Goal: Transaction & Acquisition: Book appointment/travel/reservation

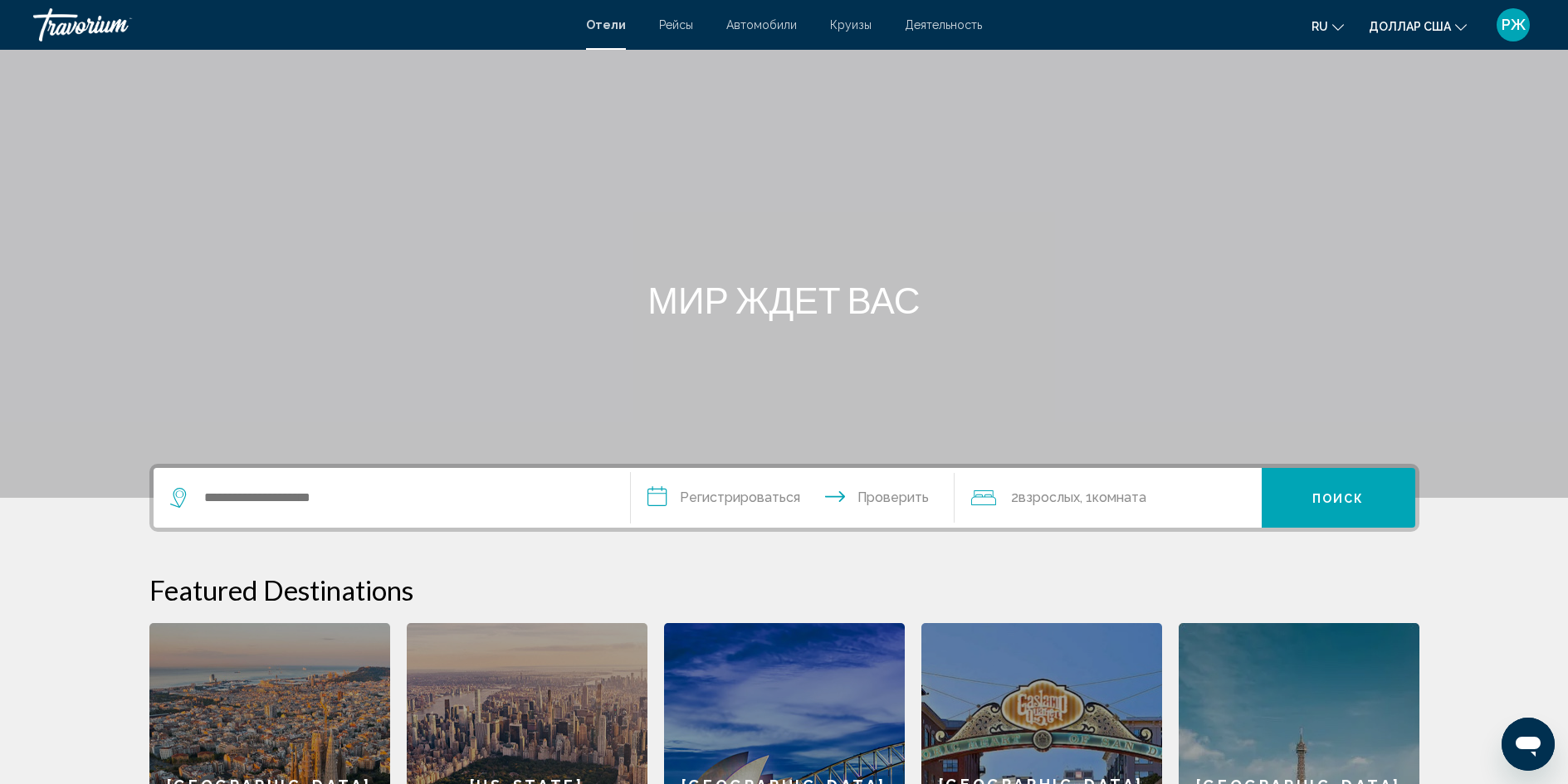
scroll to position [166, 0]
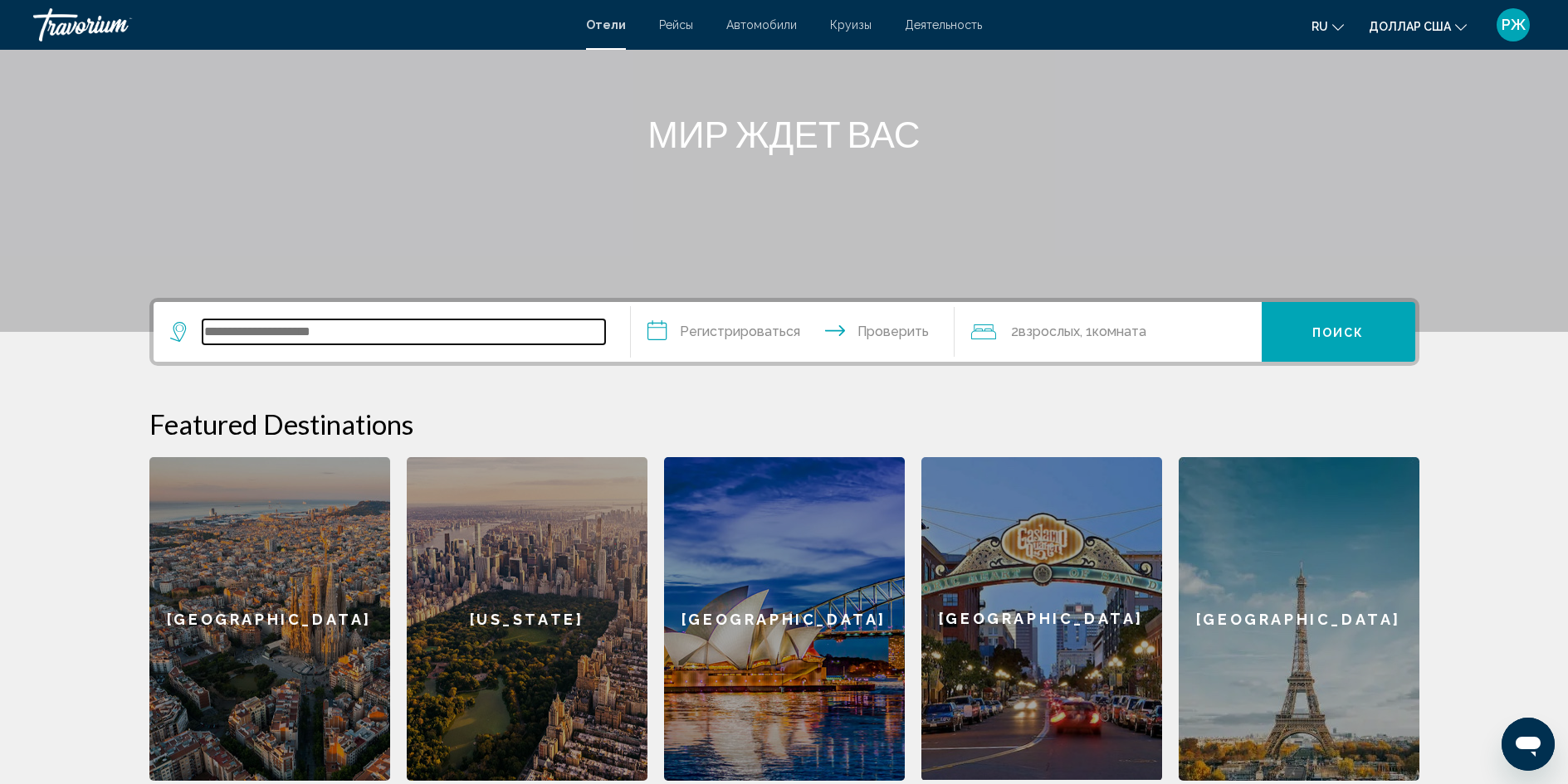
click at [372, 341] on input "Виджет поиска" at bounding box center [404, 332] width 403 height 25
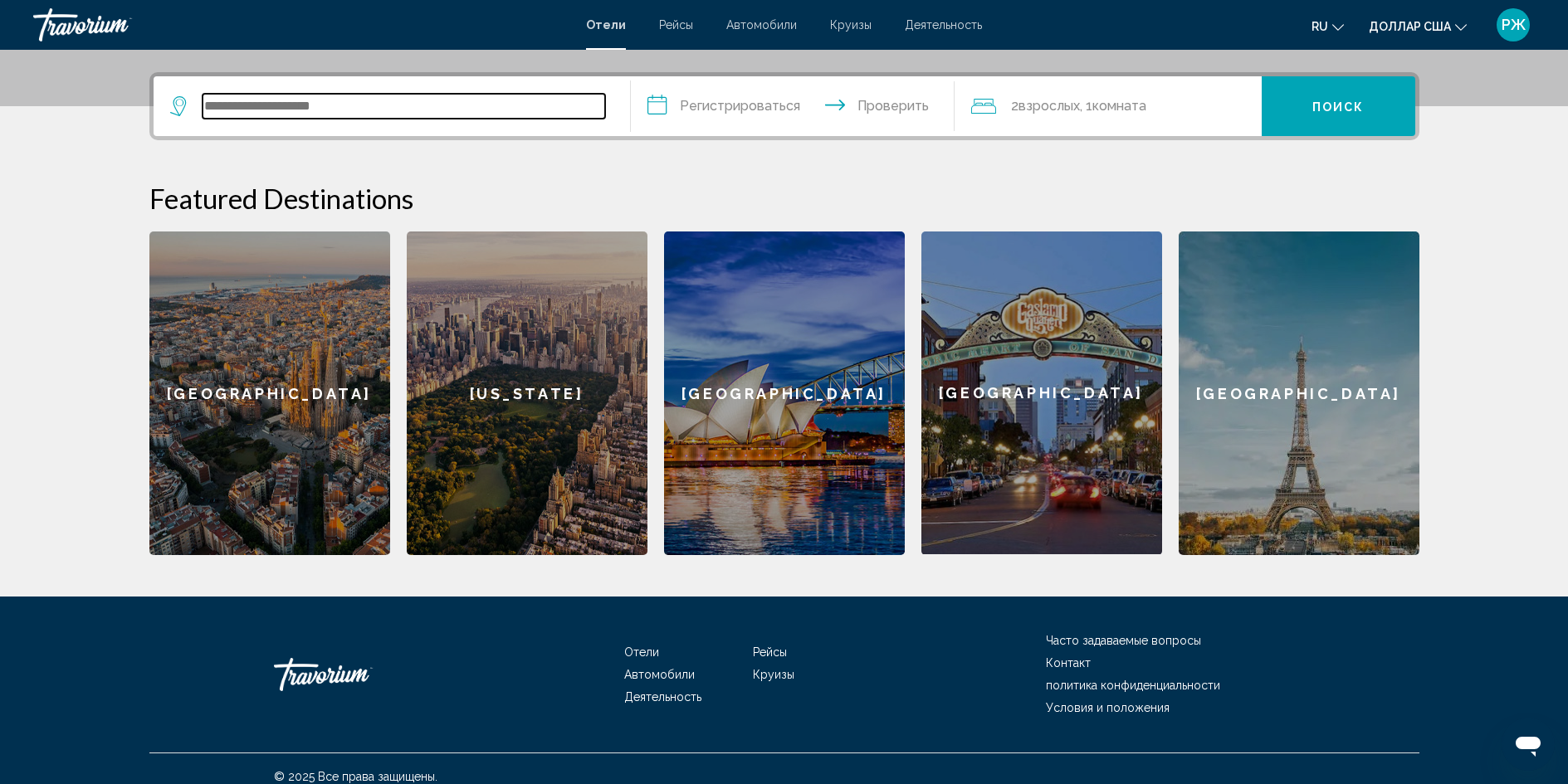
scroll to position [407, 0]
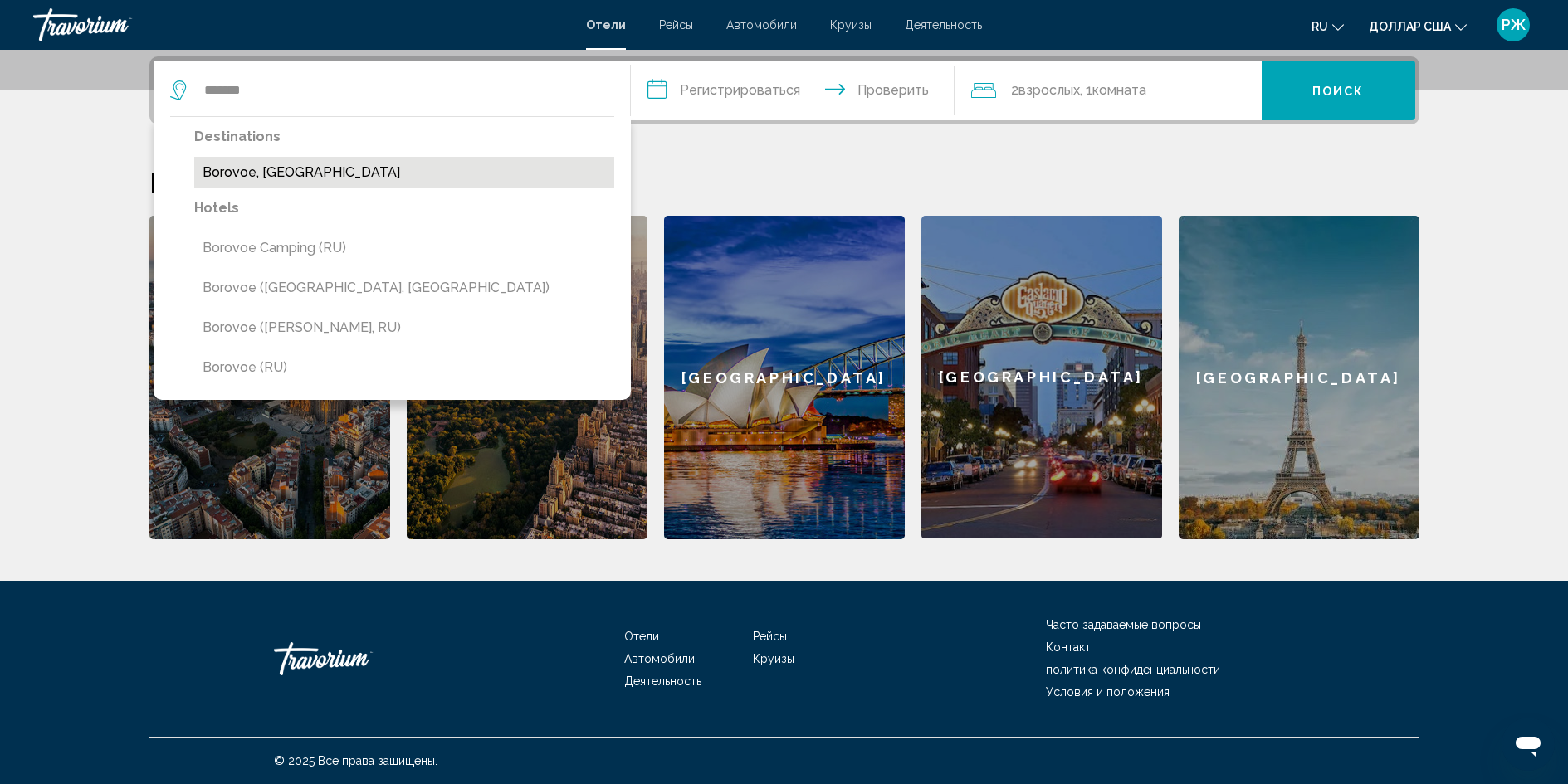
click at [329, 175] on button "Borovoe, [GEOGRAPHIC_DATA]" at bounding box center [404, 172] width 420 height 31
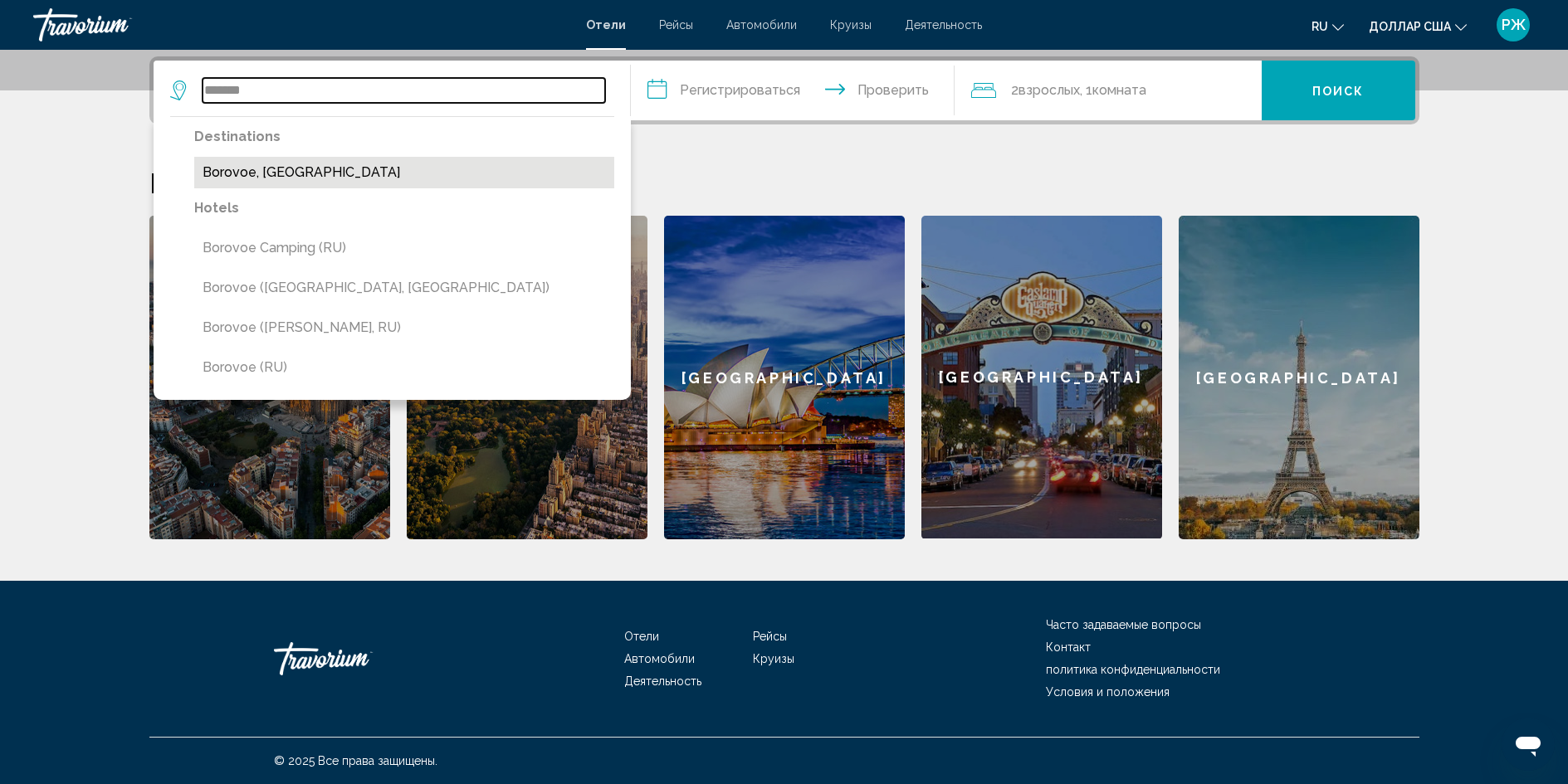
type input "**********"
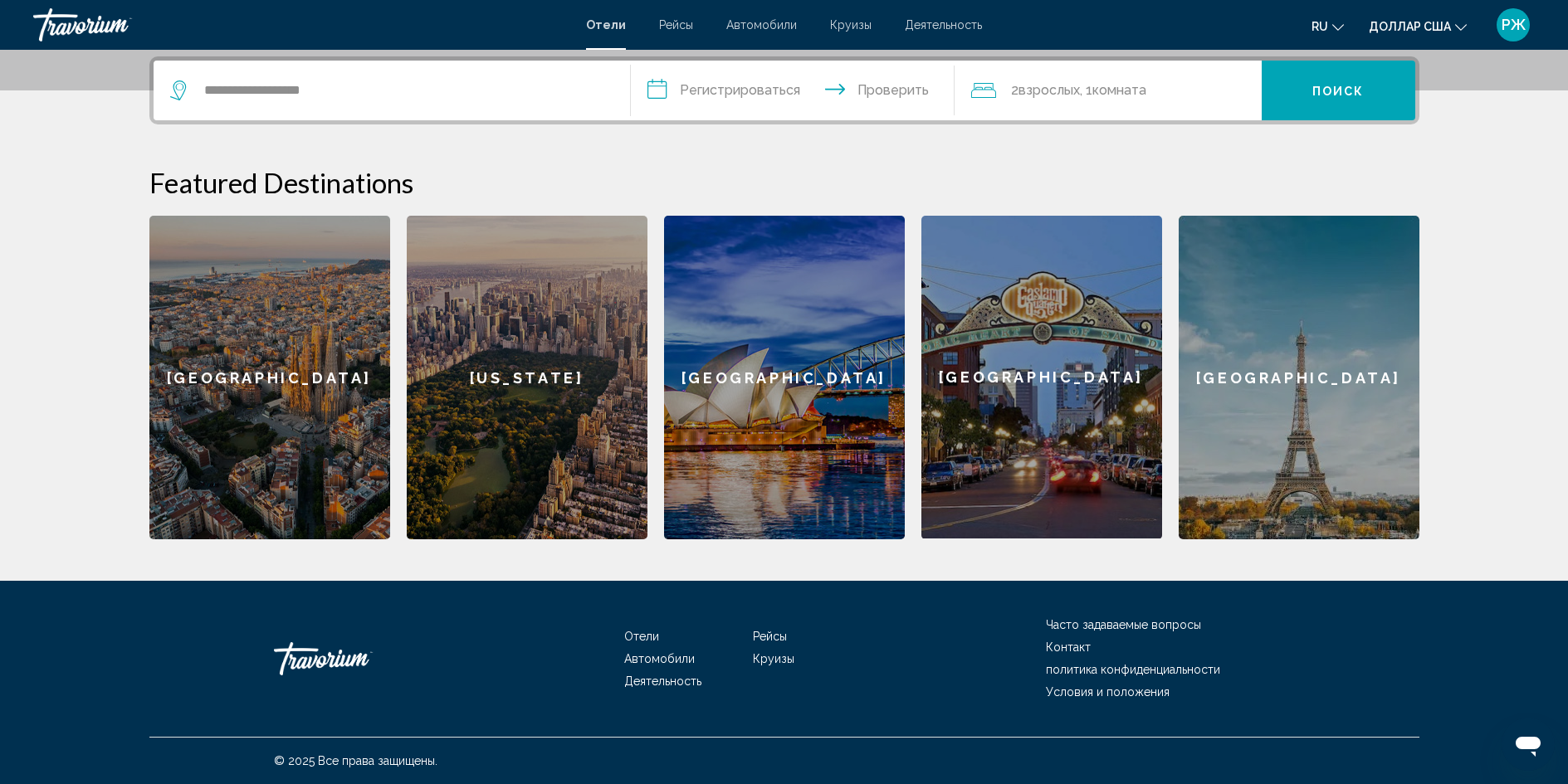
click at [743, 90] on input "**********" at bounding box center [796, 93] width 331 height 64
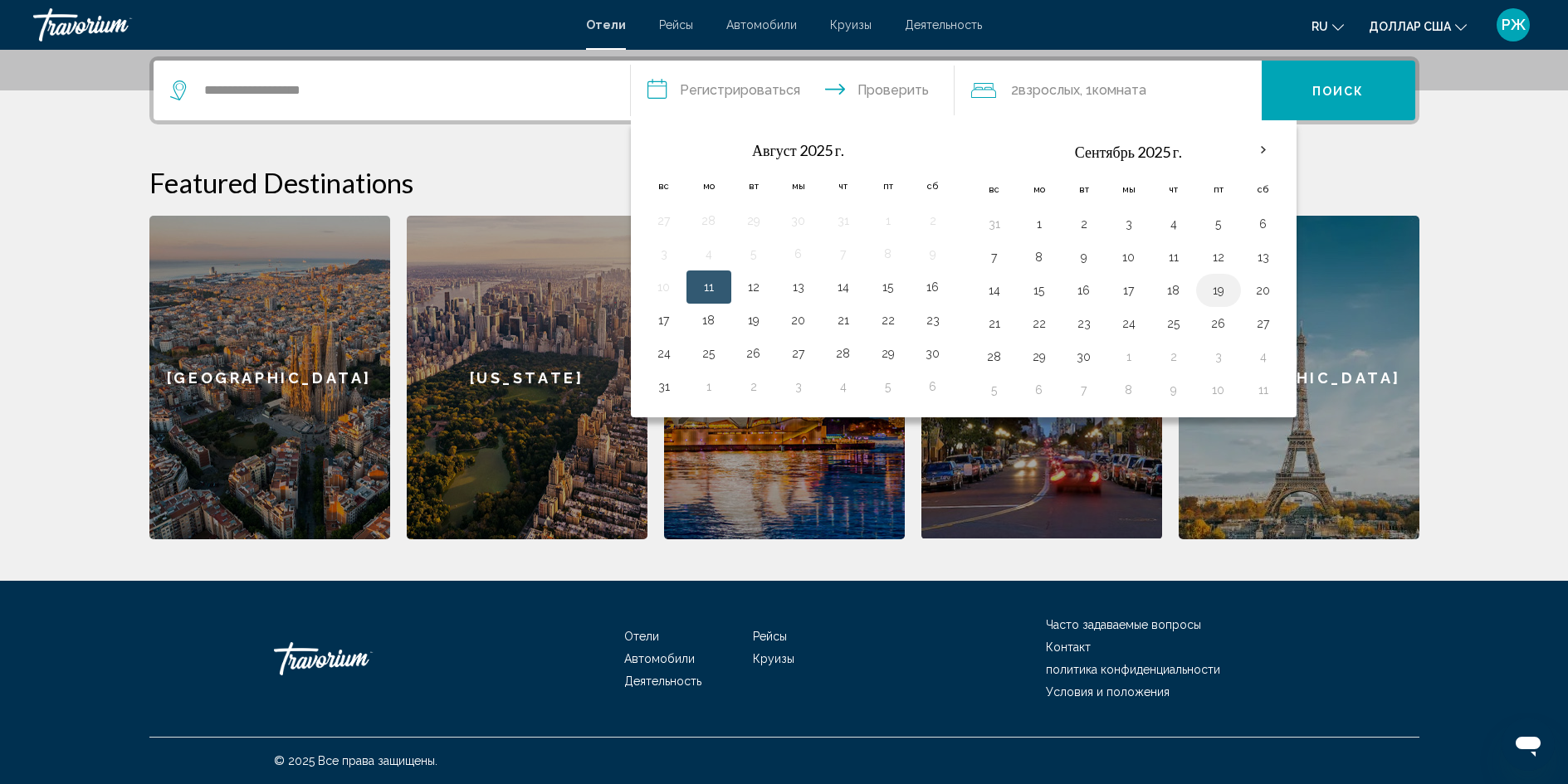
click at [1219, 294] on button "19" at bounding box center [1219, 290] width 27 height 23
click at [995, 327] on button "21" at bounding box center [994, 323] width 27 height 23
type input "**********"
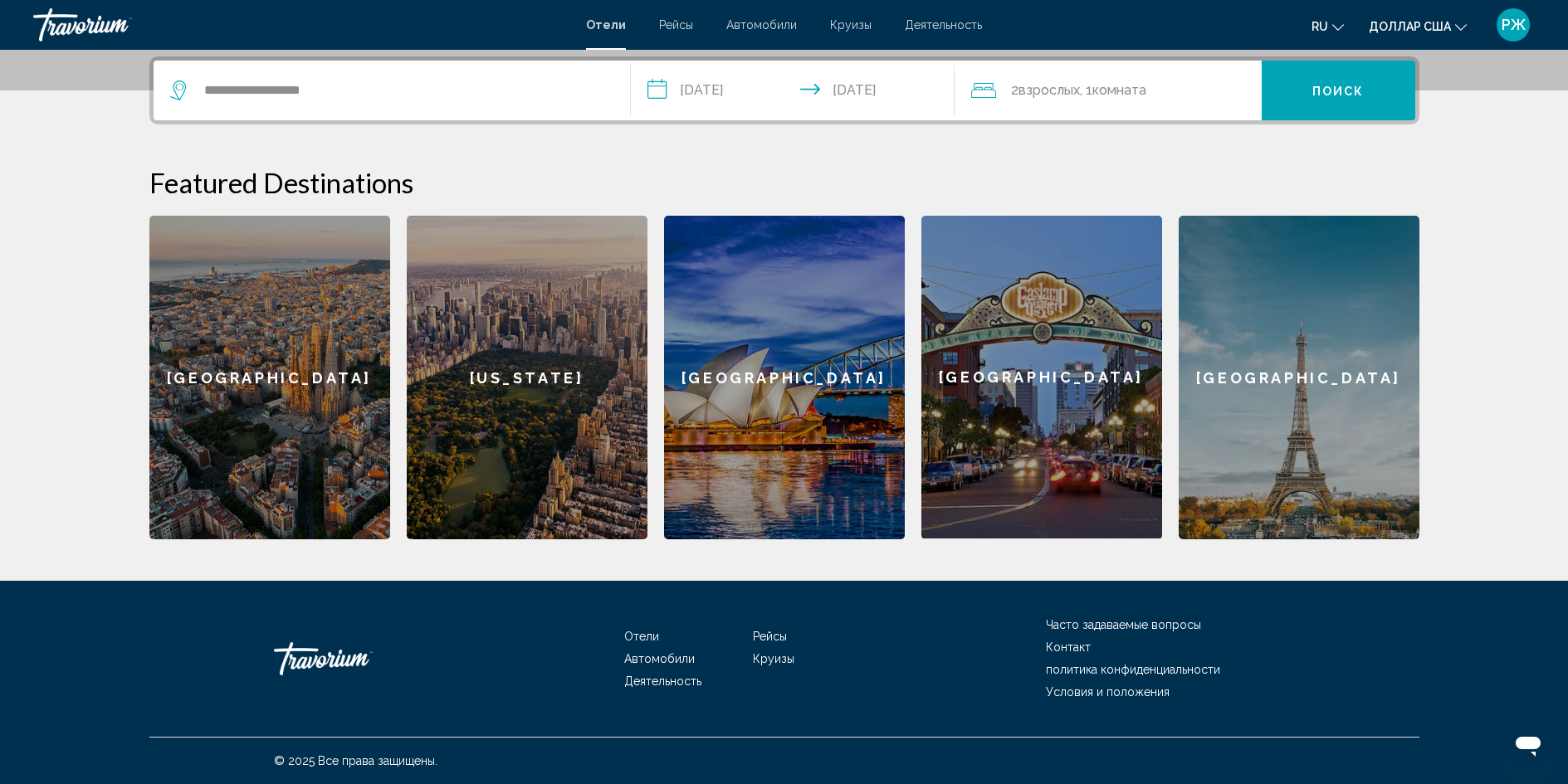
click at [1039, 96] on font "взрослых" at bounding box center [1049, 90] width 62 height 16
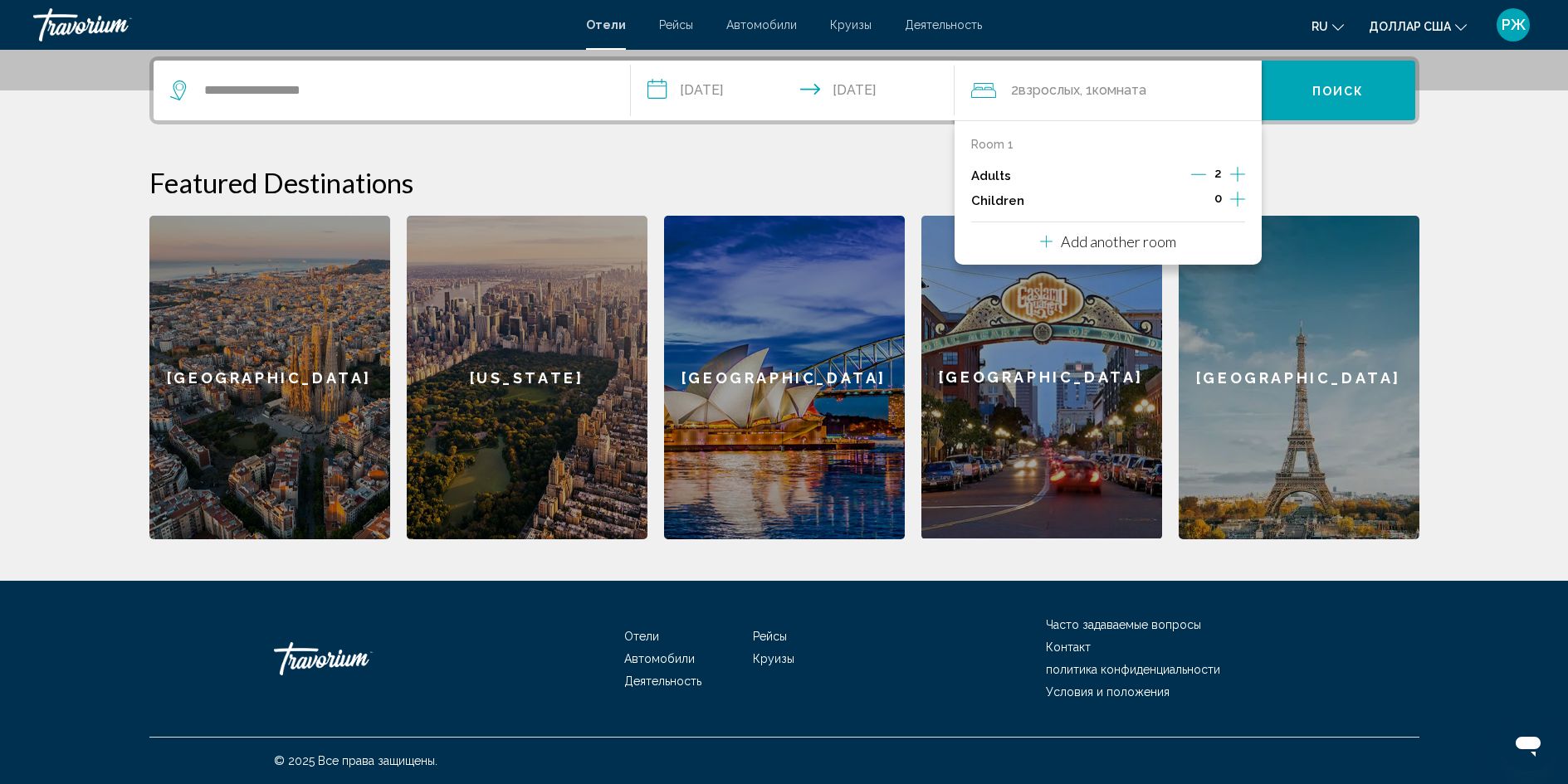
click at [1237, 199] on icon "Increment children" at bounding box center [1237, 199] width 15 height 15
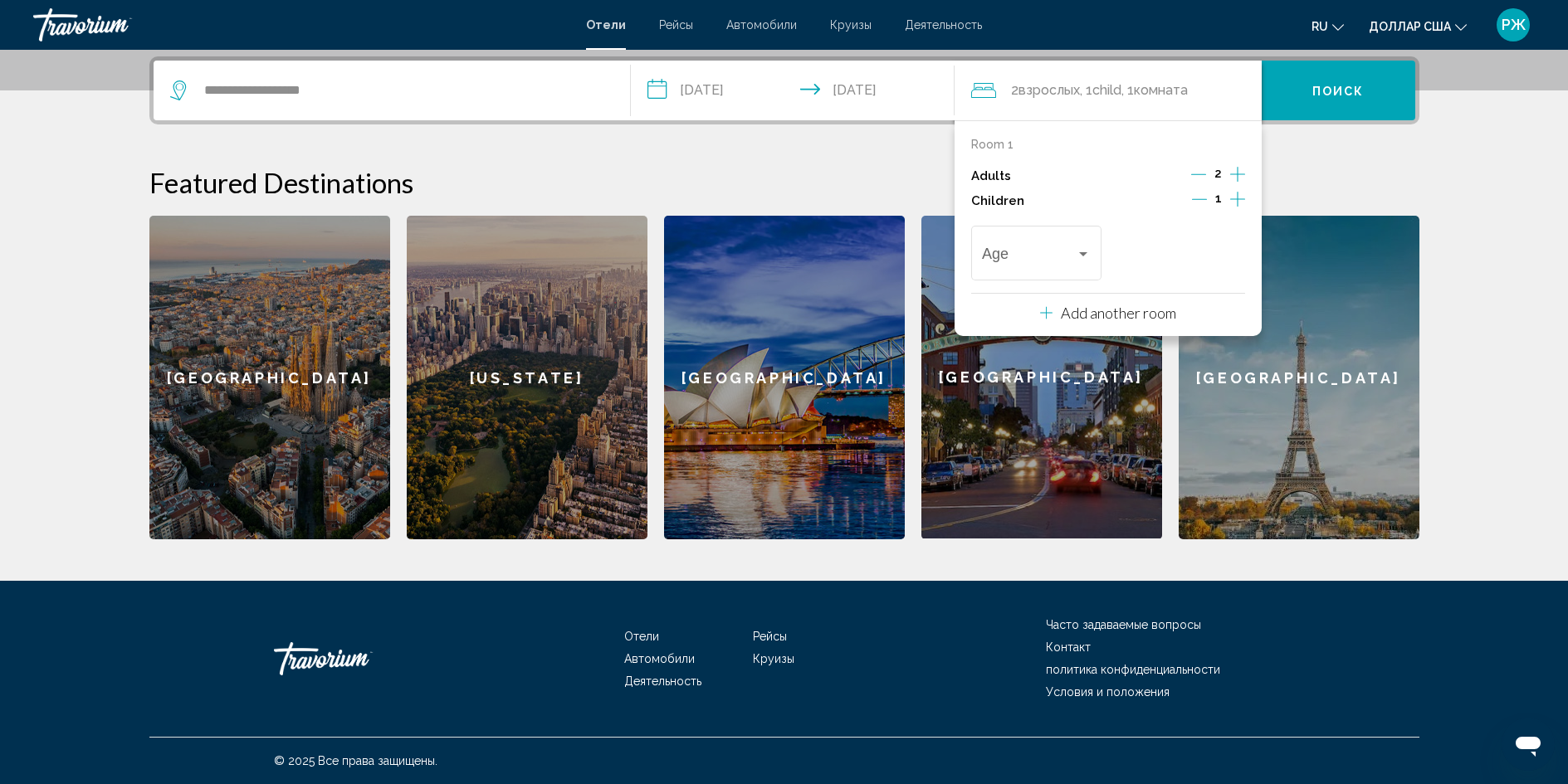
click at [1237, 199] on icon "Increment children" at bounding box center [1237, 199] width 15 height 15
click at [1080, 256] on div "Travelers: 2 adults, 2 children" at bounding box center [1083, 254] width 15 height 13
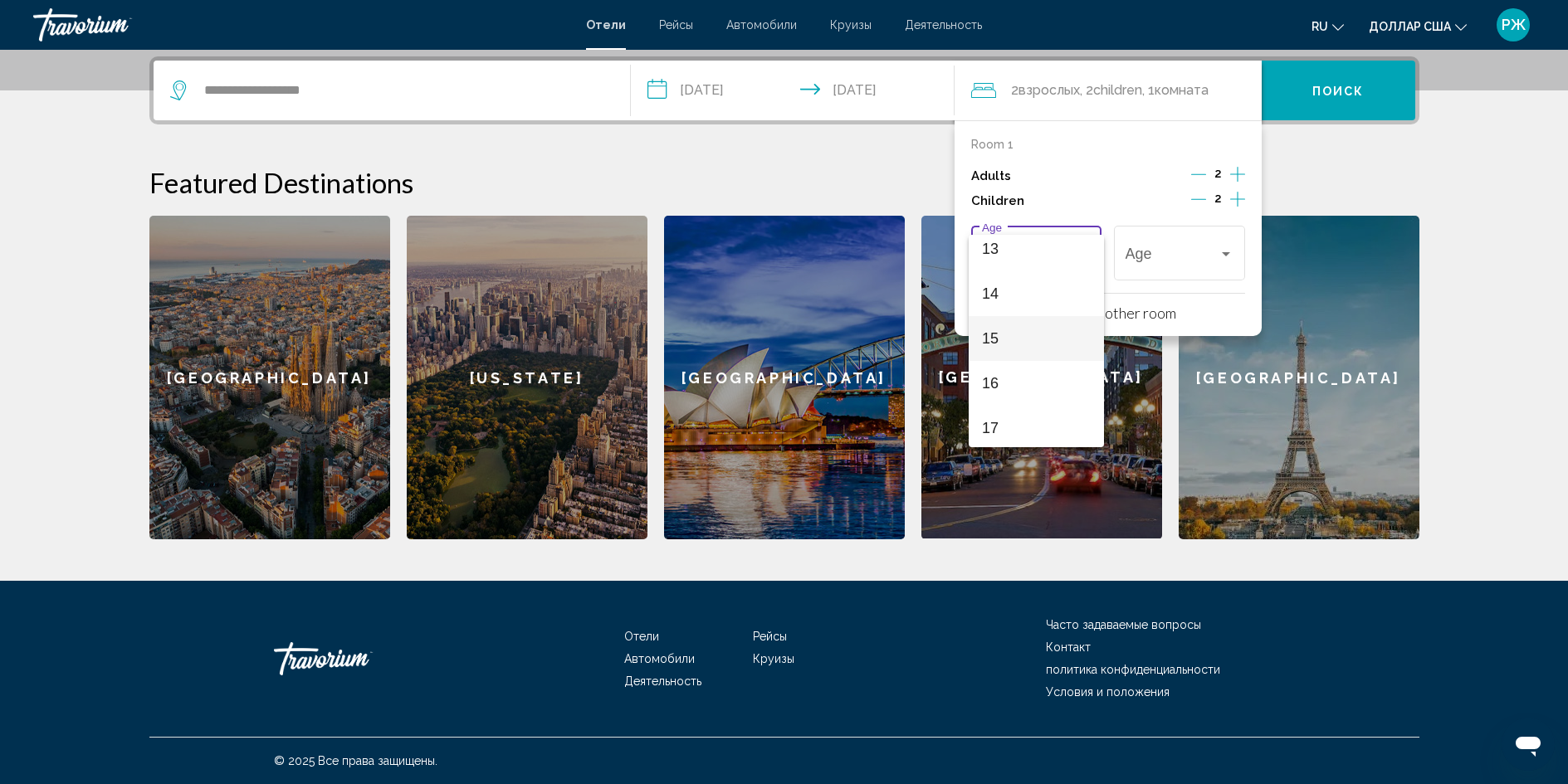
scroll to position [594, 0]
drag, startPoint x: 1026, startPoint y: 423, endPoint x: 1041, endPoint y: 423, distance: 15.0
click at [1027, 423] on span "17" at bounding box center [1036, 425] width 109 height 45
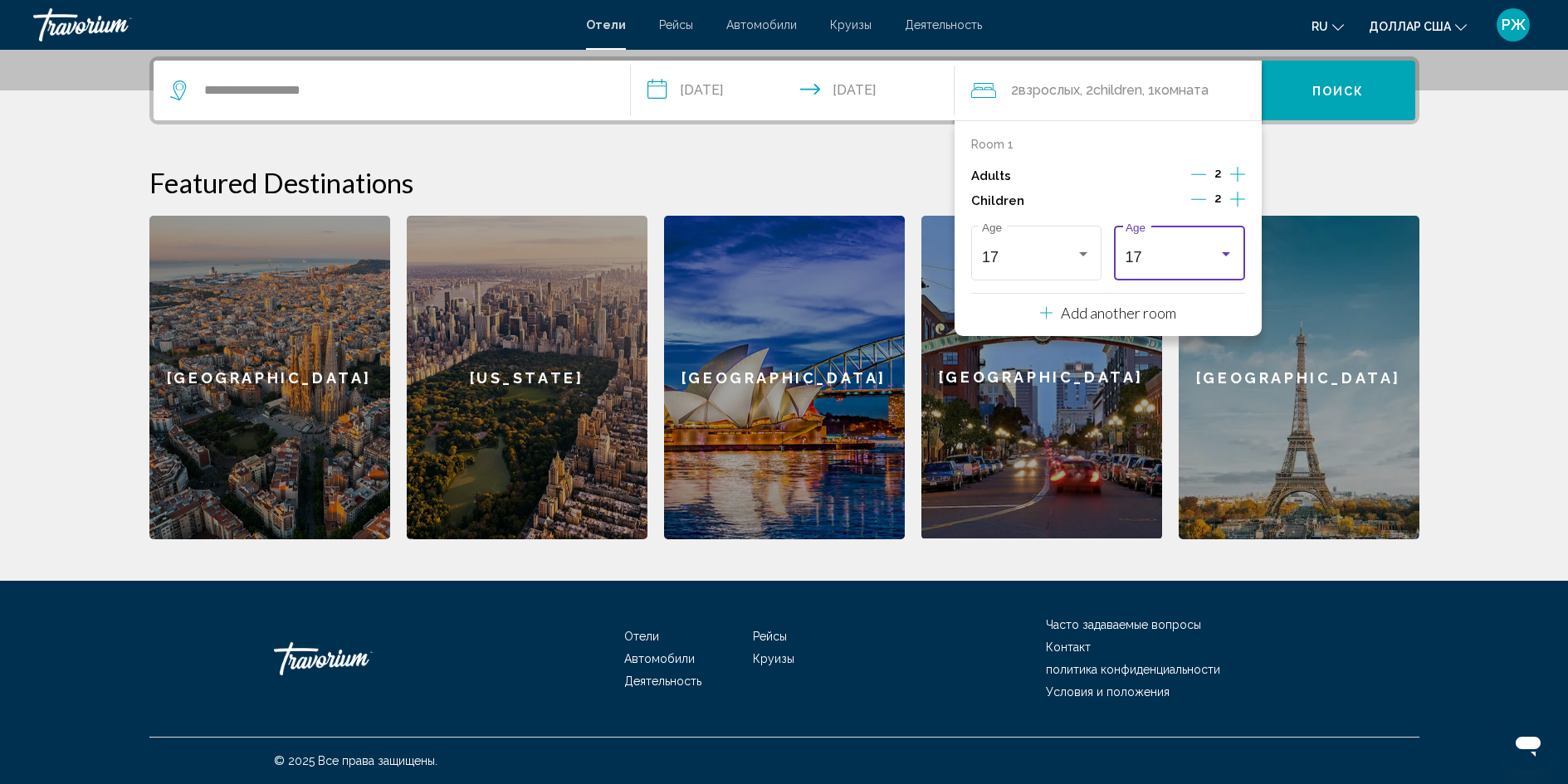
click at [1193, 263] on div "17" at bounding box center [1172, 257] width 94 height 17
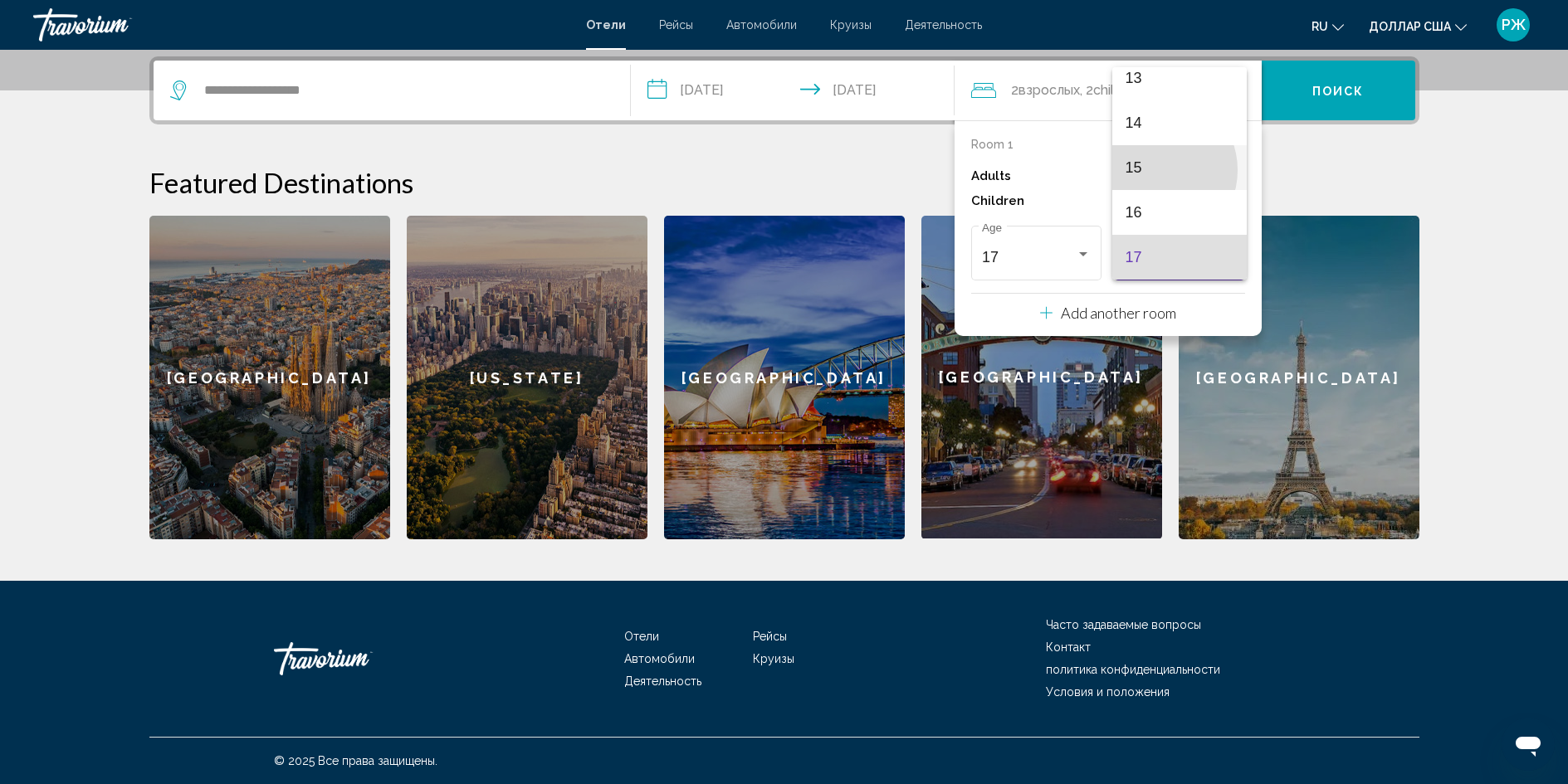
click at [1153, 170] on span "15" at bounding box center [1180, 168] width 109 height 45
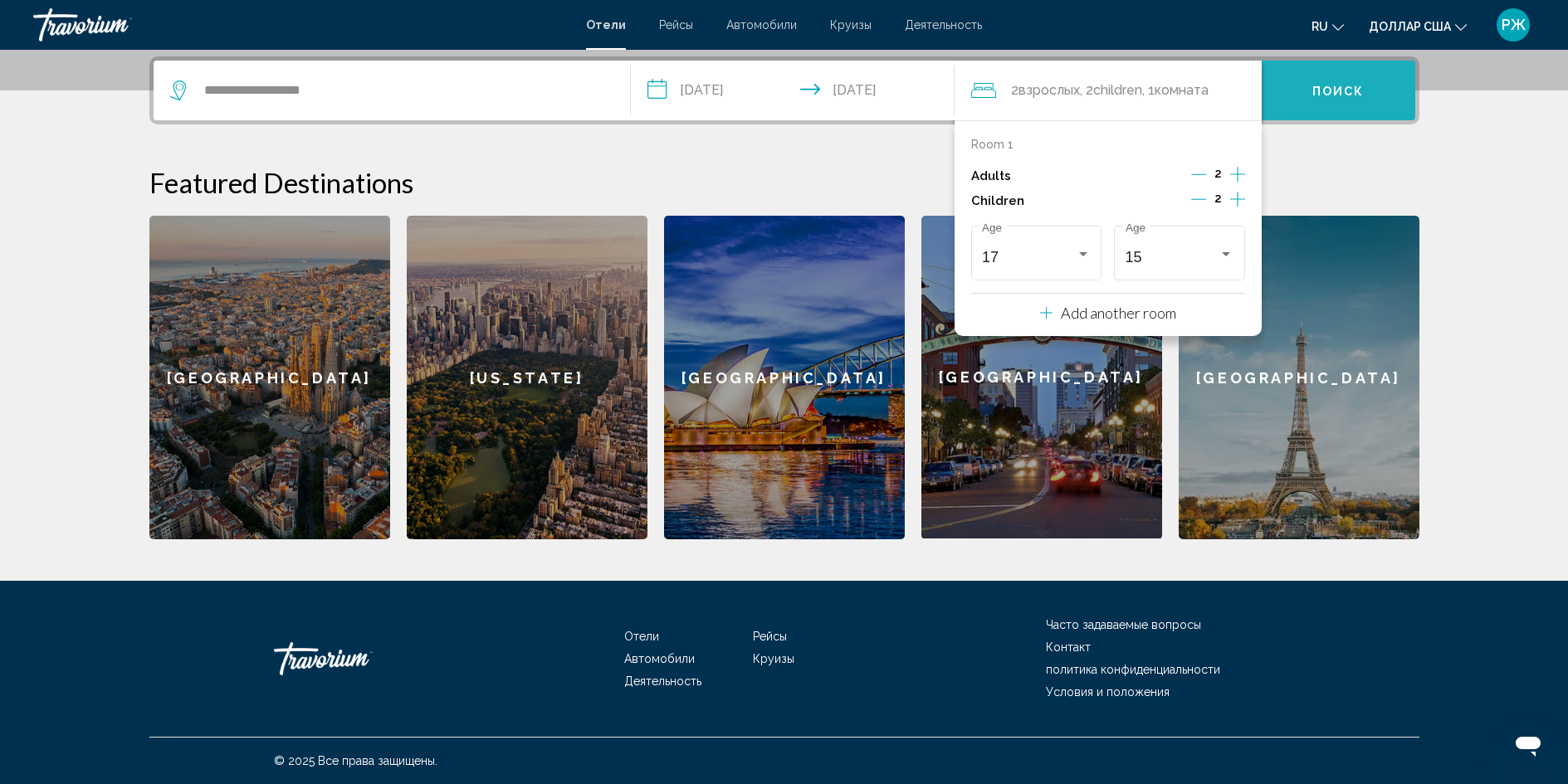
click at [1315, 88] on font "Поиск" at bounding box center [1338, 91] width 53 height 13
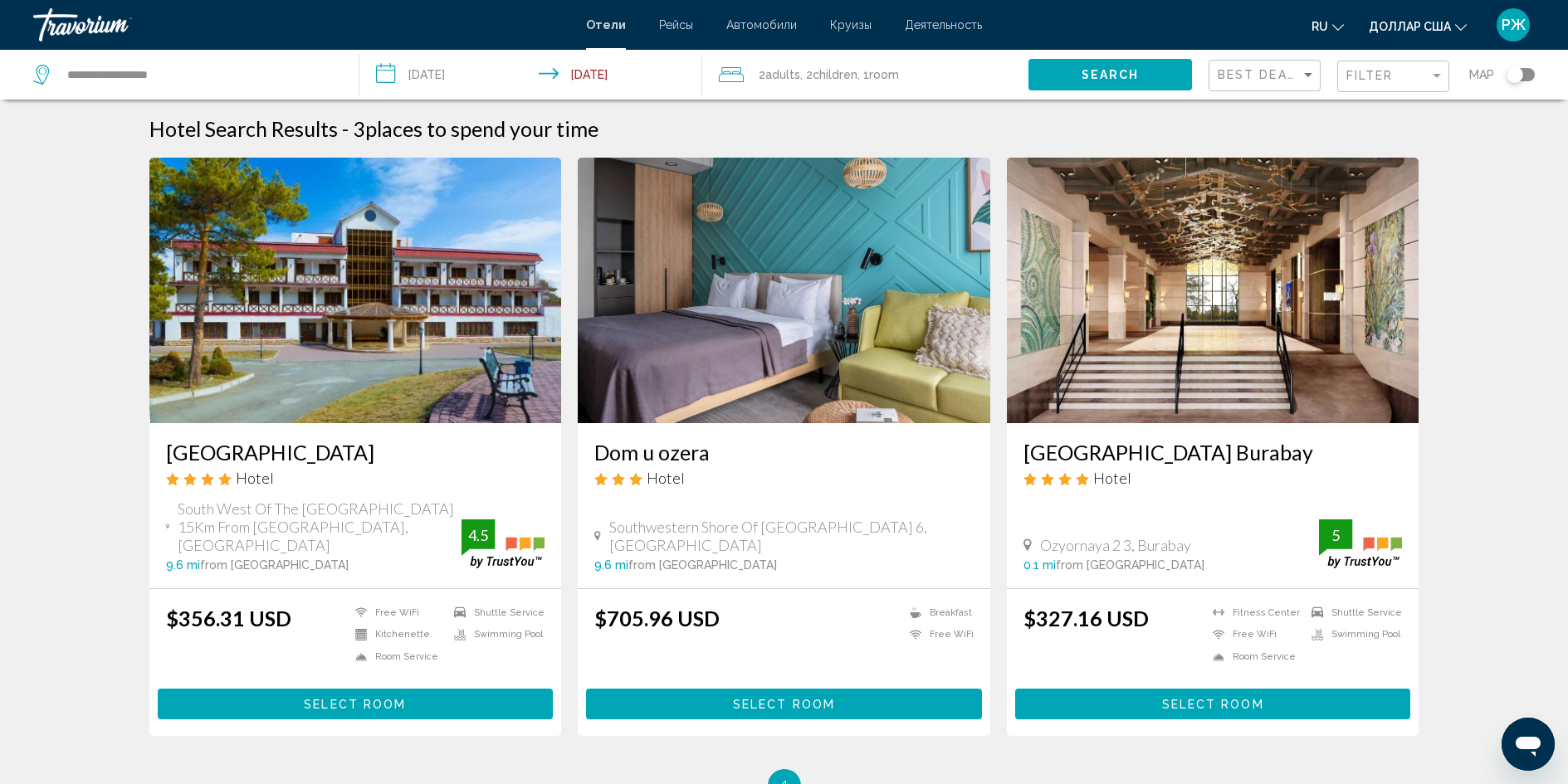
click at [1147, 385] on img "Основное содержание" at bounding box center [1213, 289] width 413 height 265
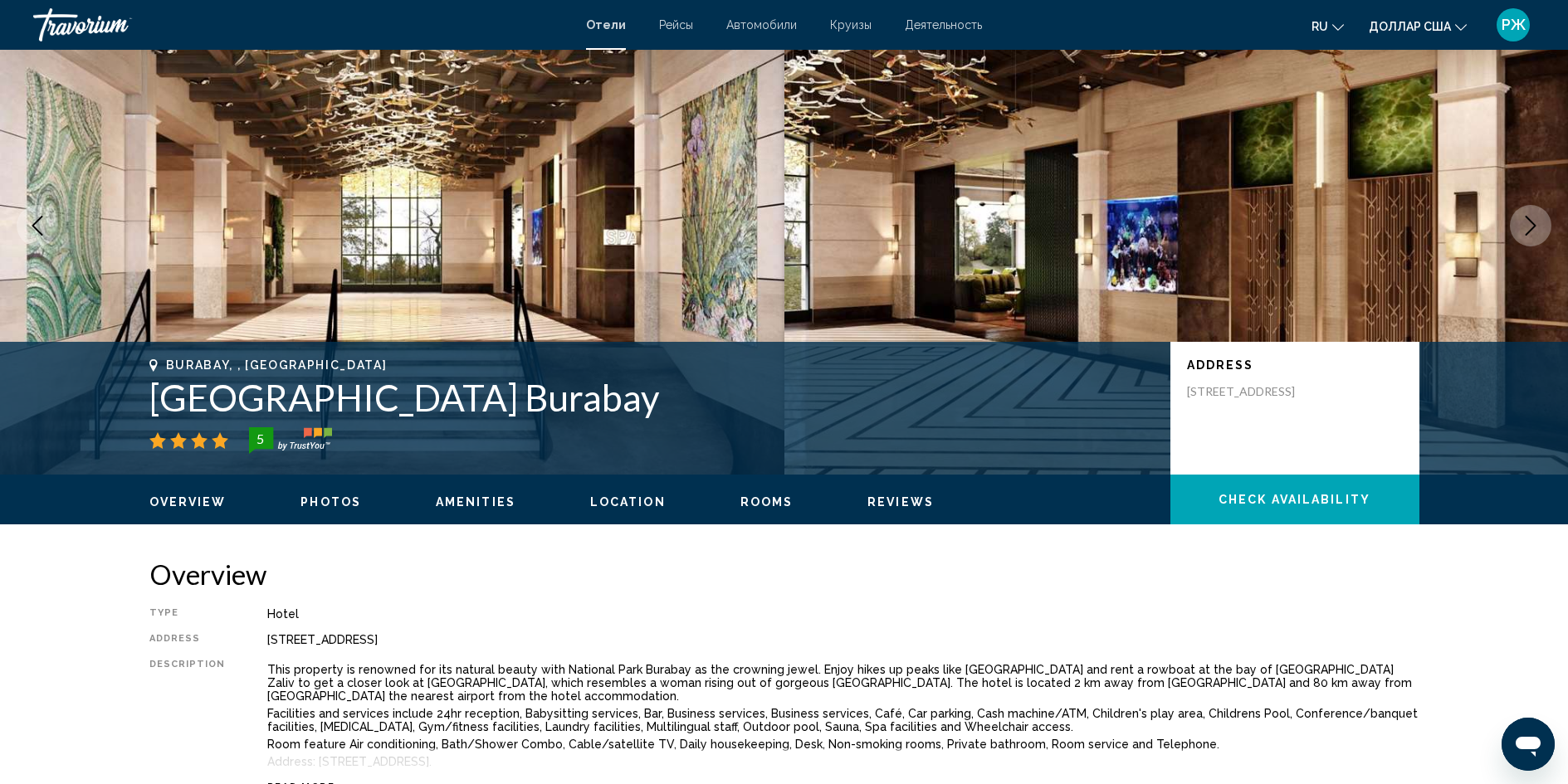
scroll to position [83, 0]
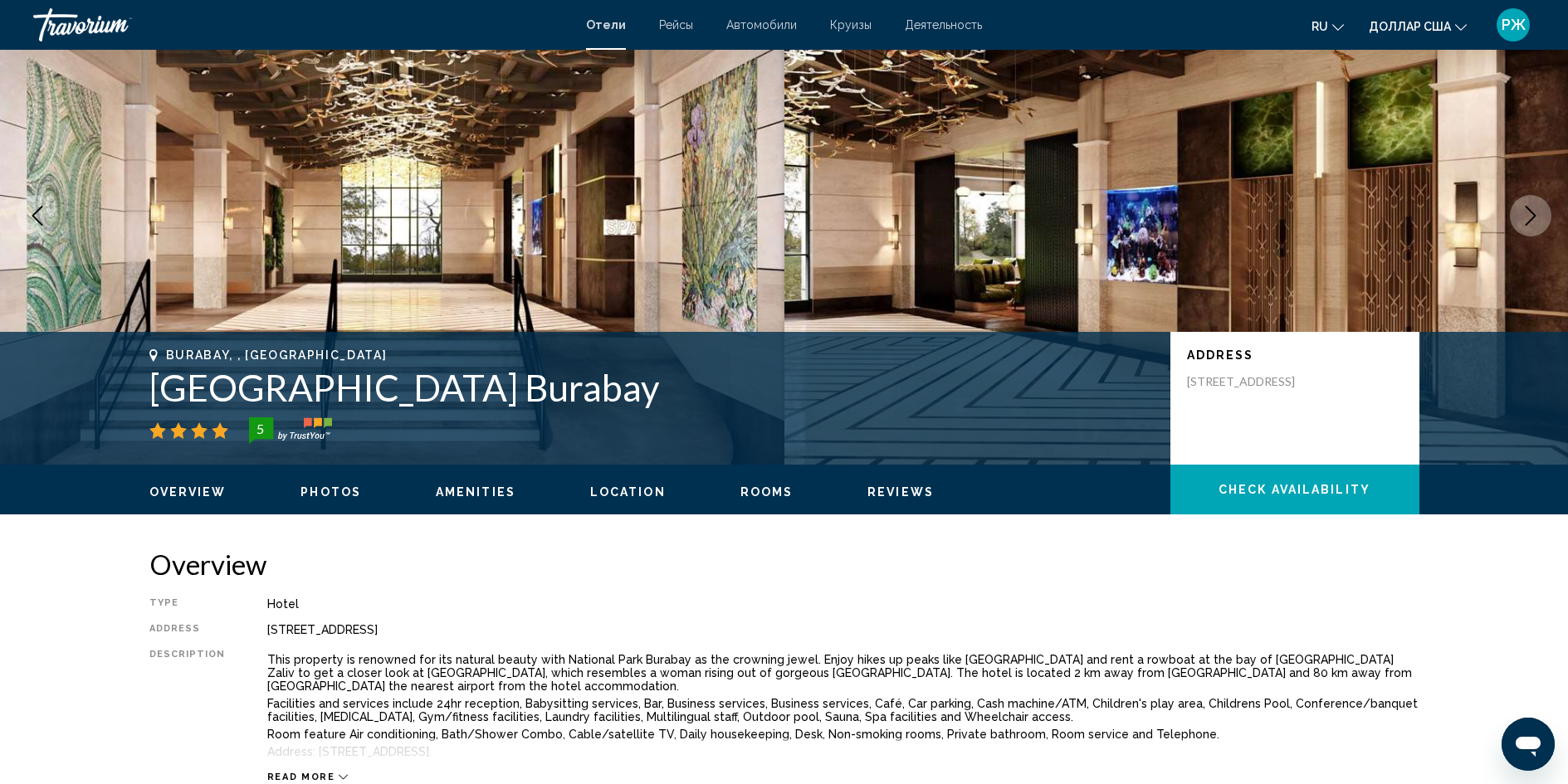
click at [1337, 26] on icon "Изменить язык" at bounding box center [1337, 27] width 12 height 12
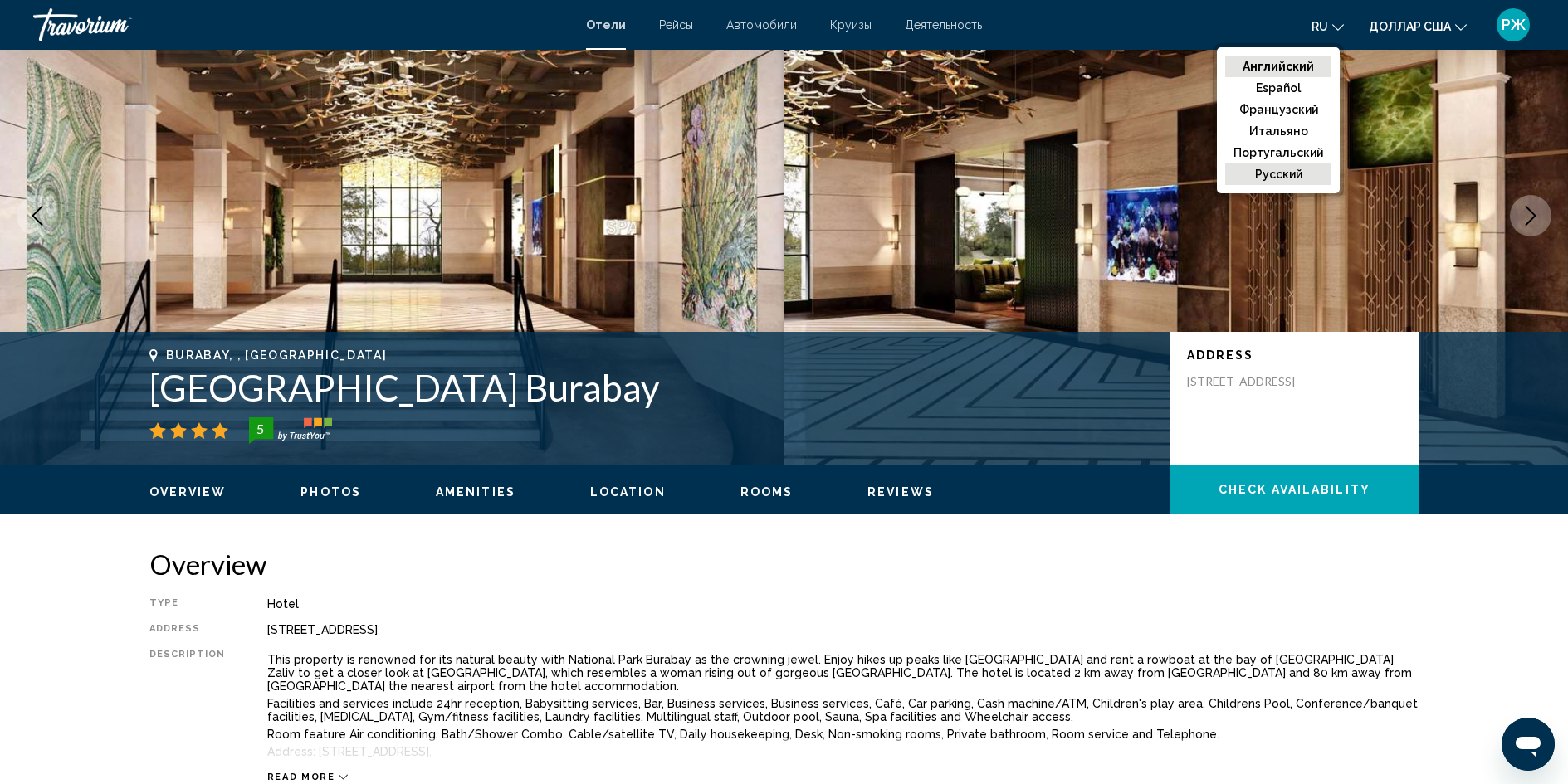
click at [1299, 174] on font "русский" at bounding box center [1278, 174] width 47 height 13
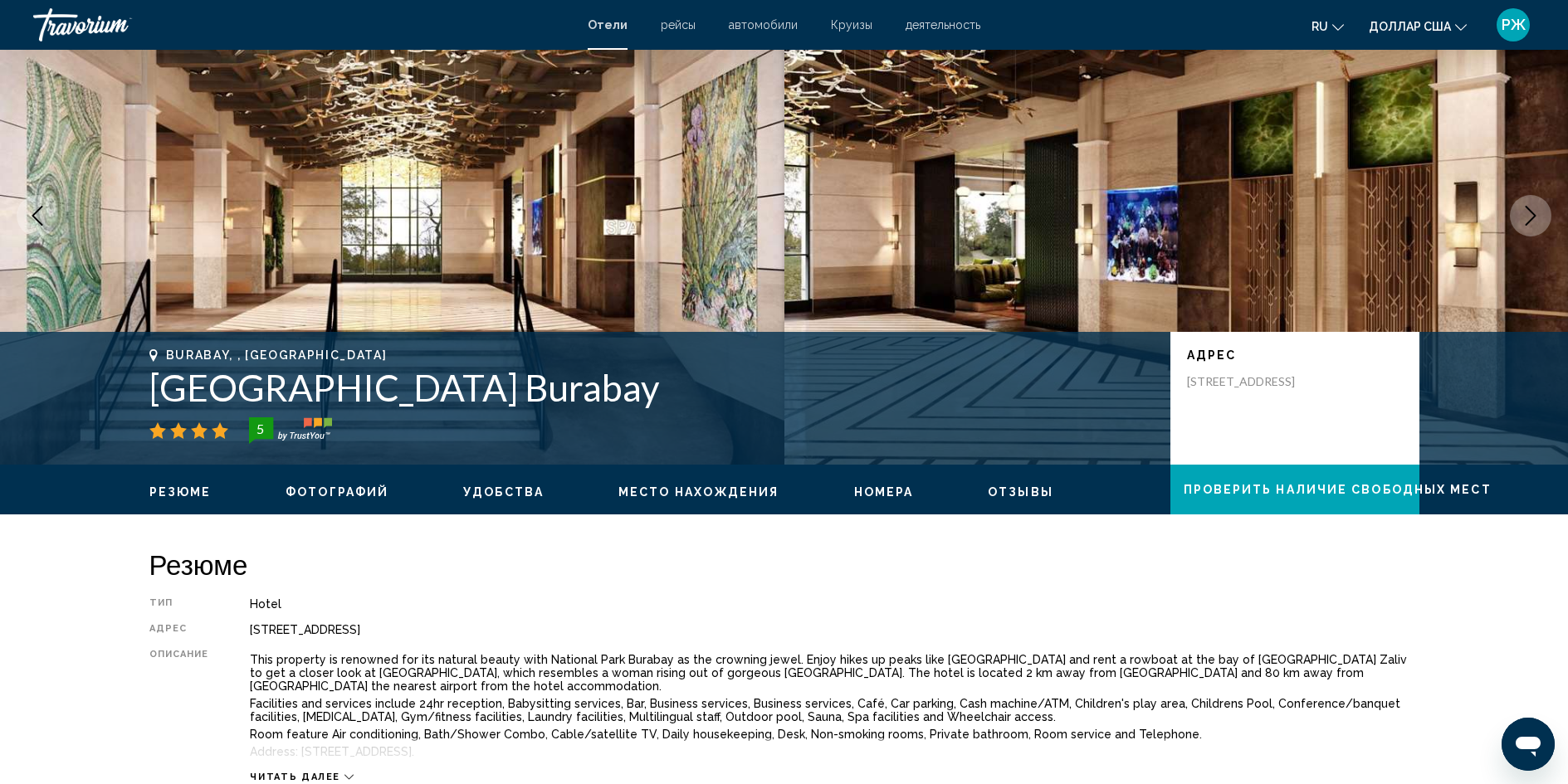
scroll to position [0, 0]
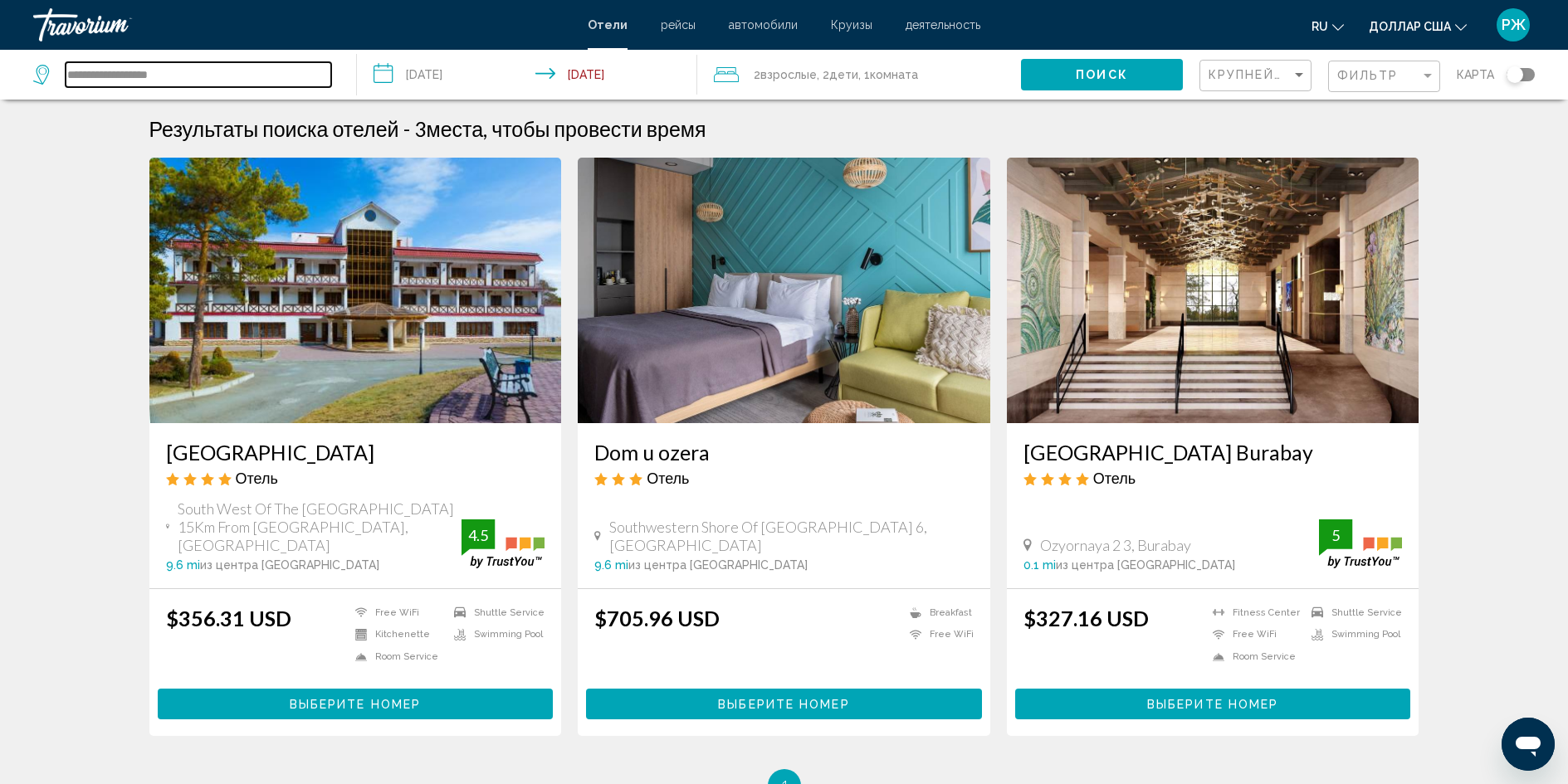
click at [227, 78] on input "**********" at bounding box center [197, 75] width 265 height 25
type input "*"
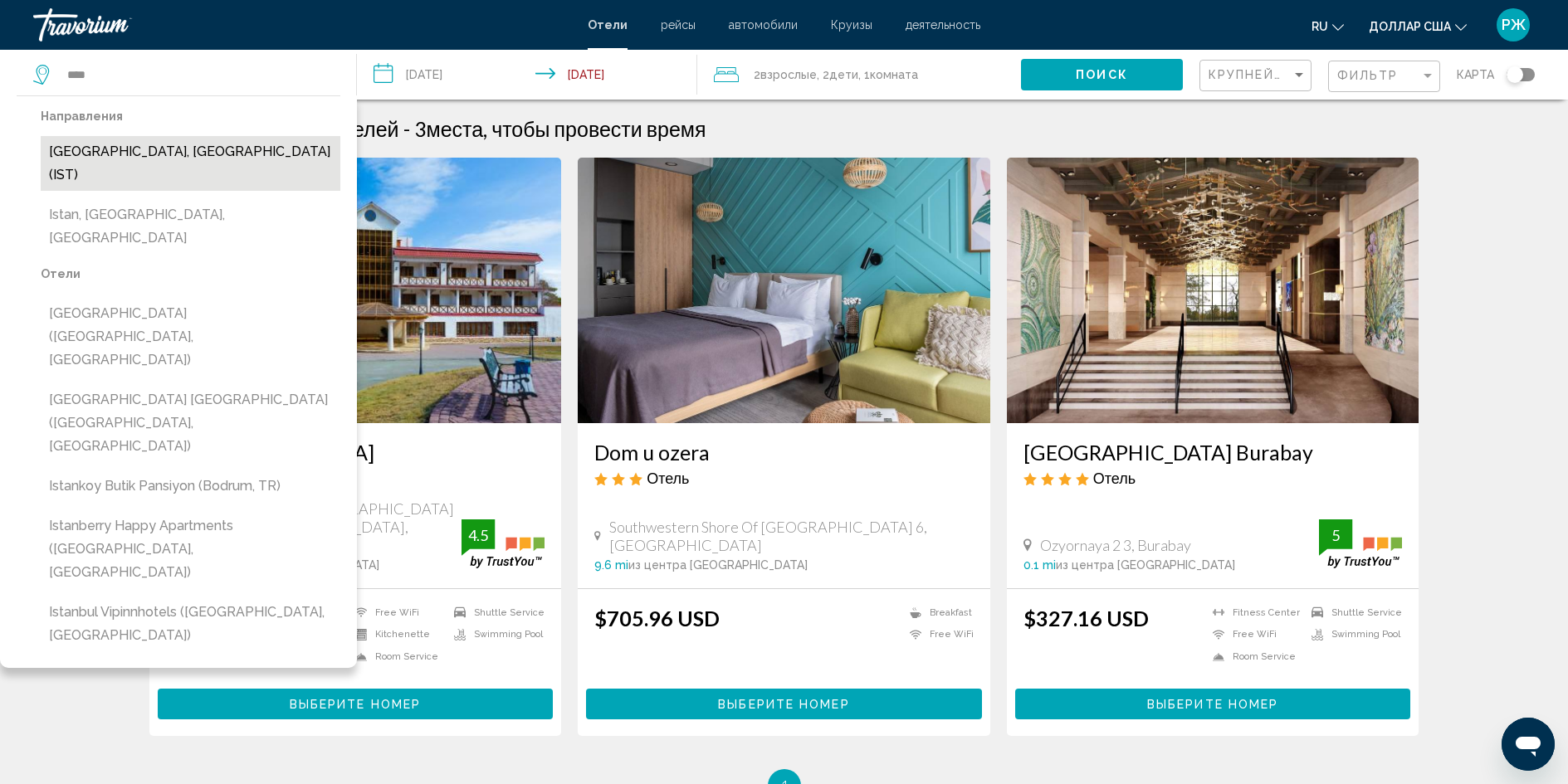
click at [149, 152] on button "Istanbul, Turkey (IST)" at bounding box center [190, 163] width 299 height 54
type input "**********"
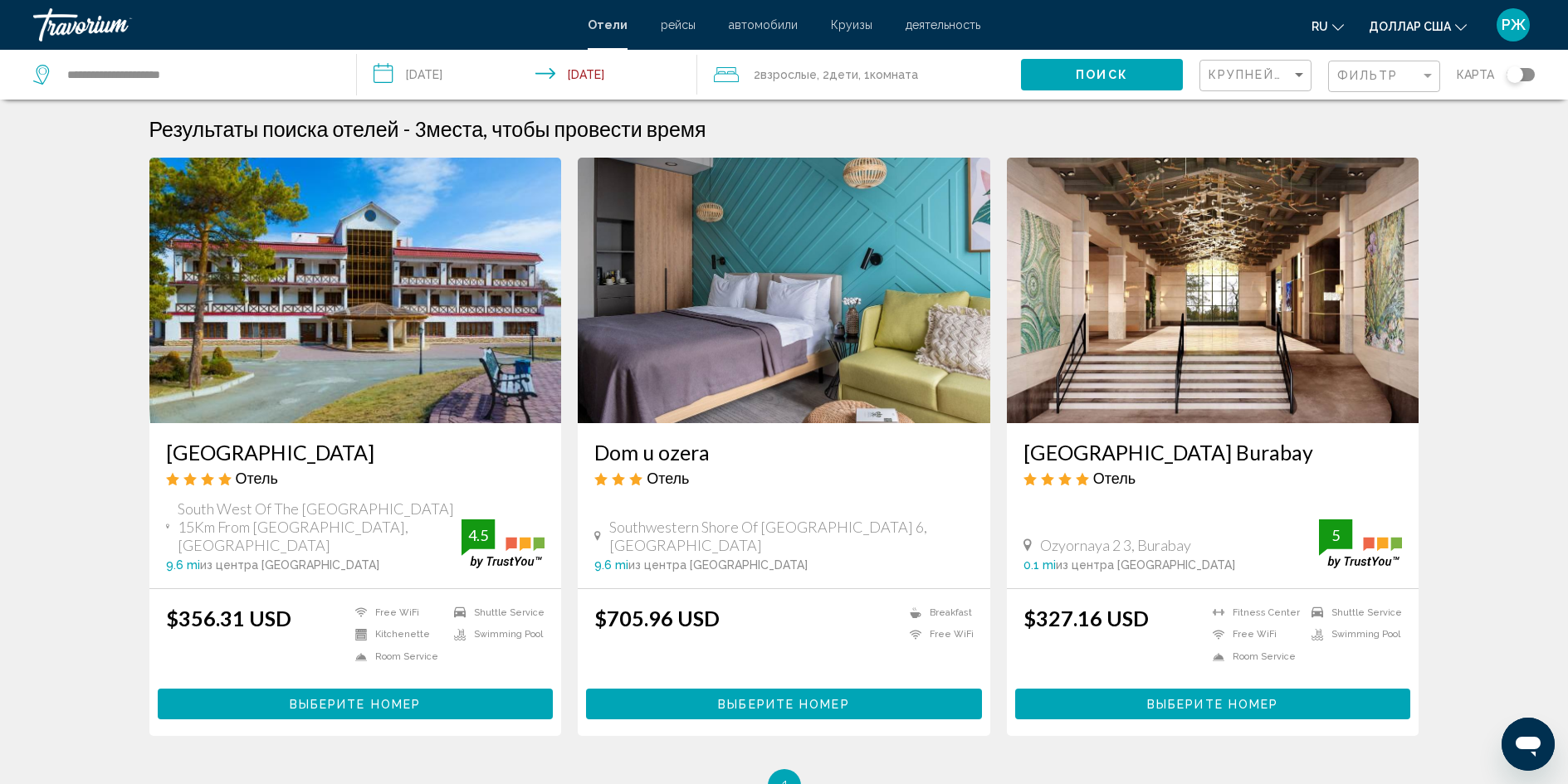
click at [1102, 70] on span "Поиск" at bounding box center [1102, 75] width 53 height 13
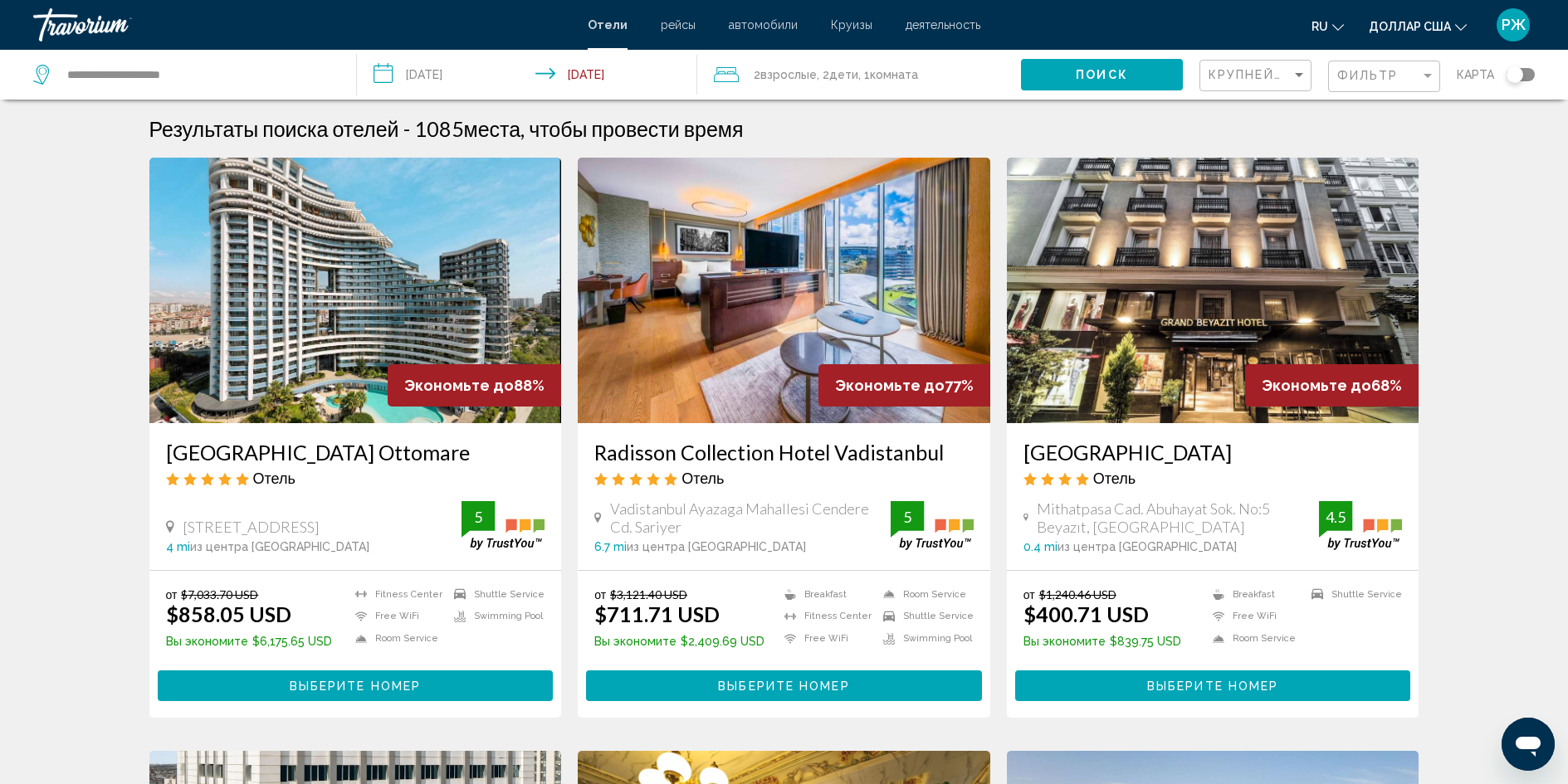
click at [364, 272] on img "Основное содержание" at bounding box center [356, 289] width 413 height 265
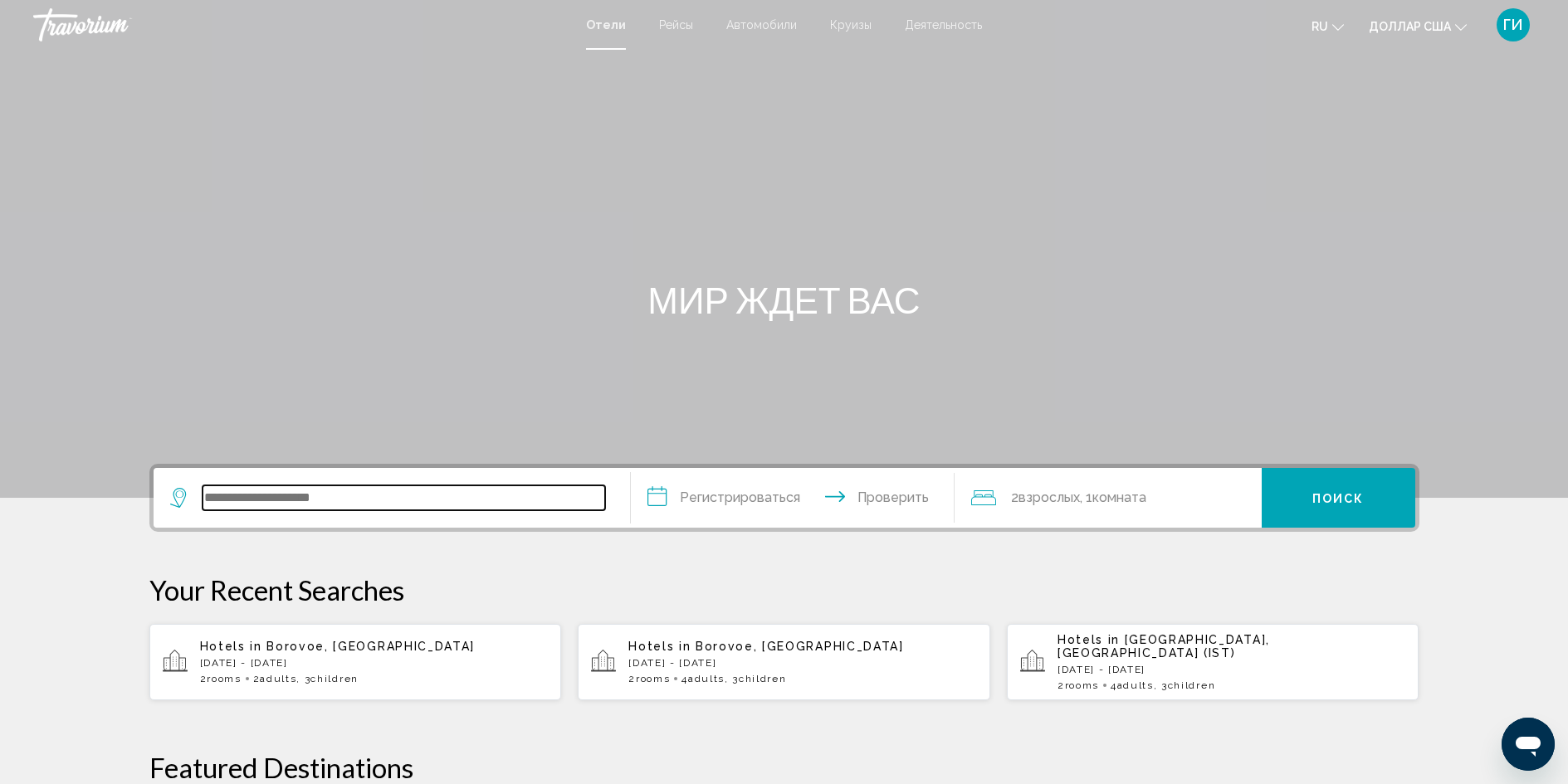
click at [294, 497] on input "Виджет поиска" at bounding box center [404, 497] width 403 height 25
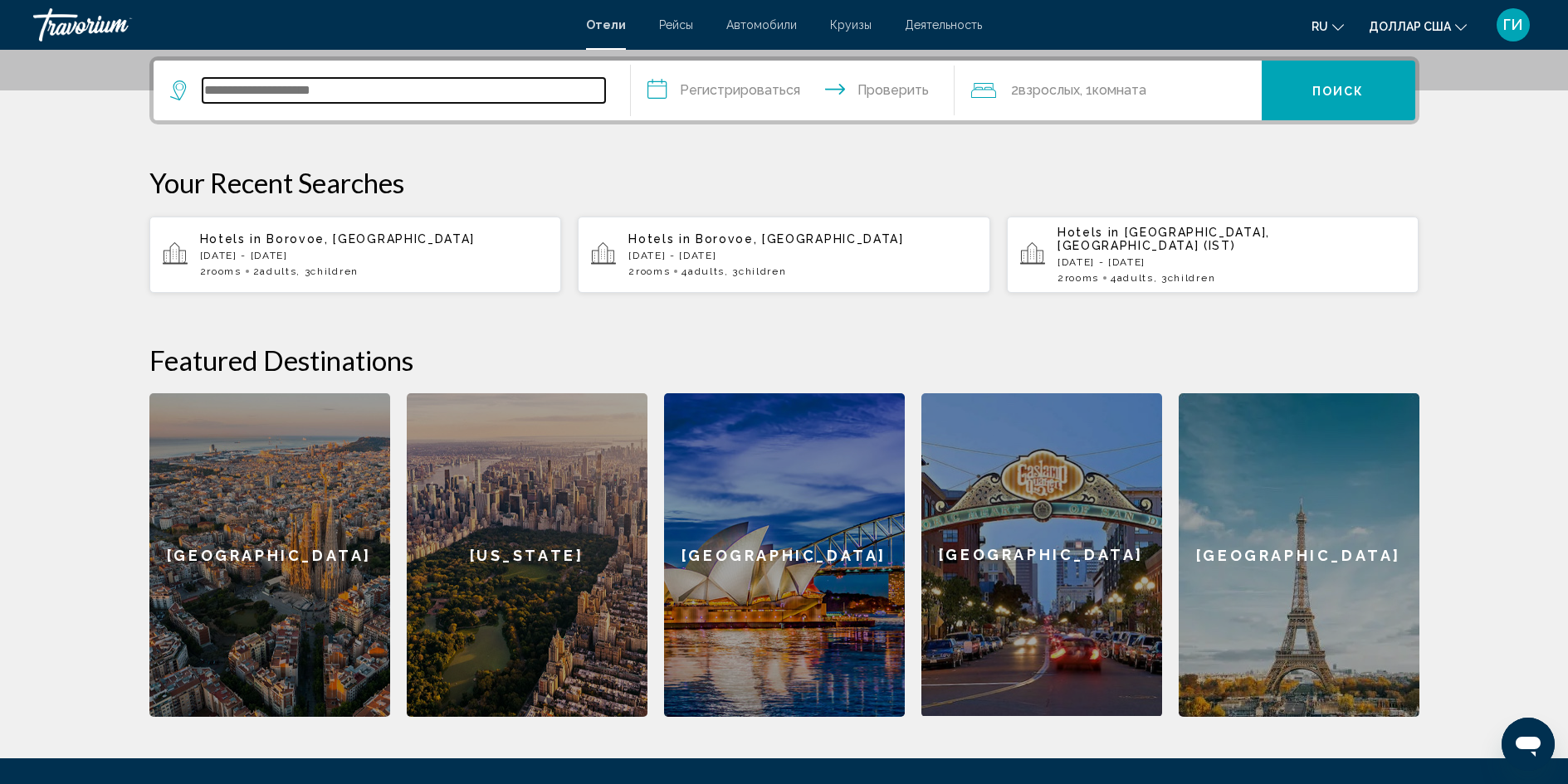
scroll to position [410, 0]
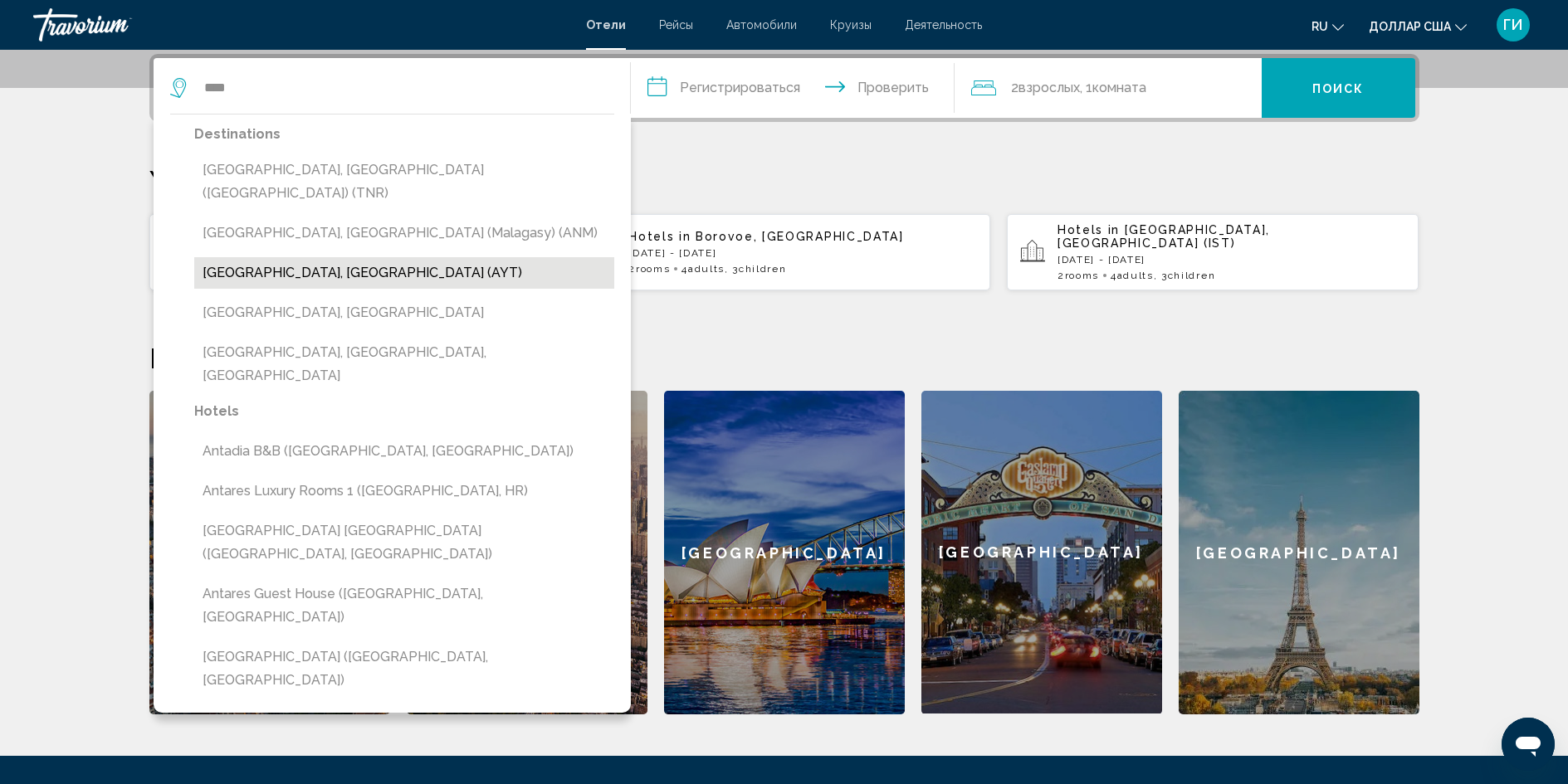
click at [314, 257] on button "[GEOGRAPHIC_DATA], [GEOGRAPHIC_DATA] (AYT)" at bounding box center [404, 272] width 420 height 31
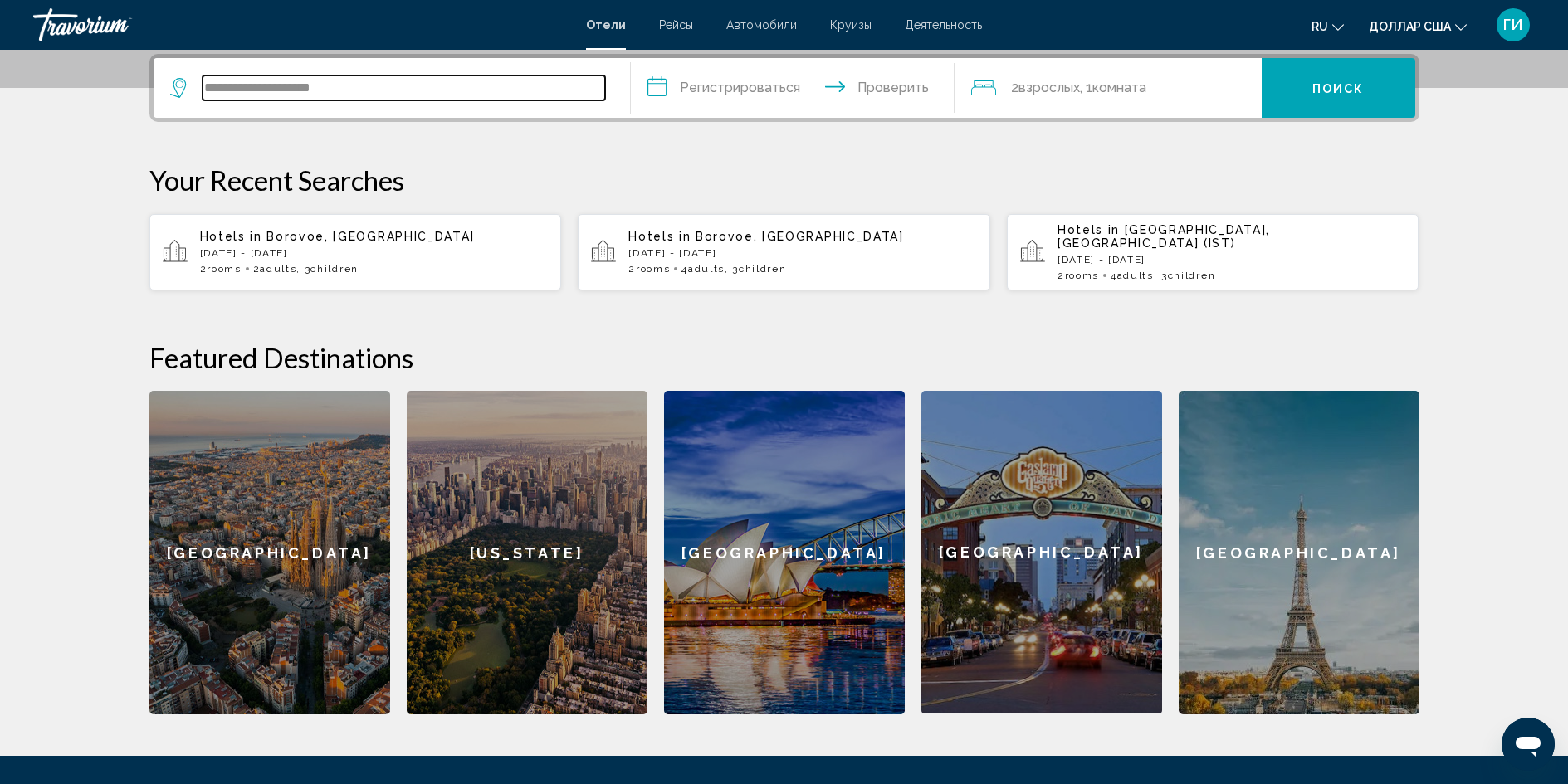
click at [396, 92] on input "**********" at bounding box center [404, 88] width 403 height 25
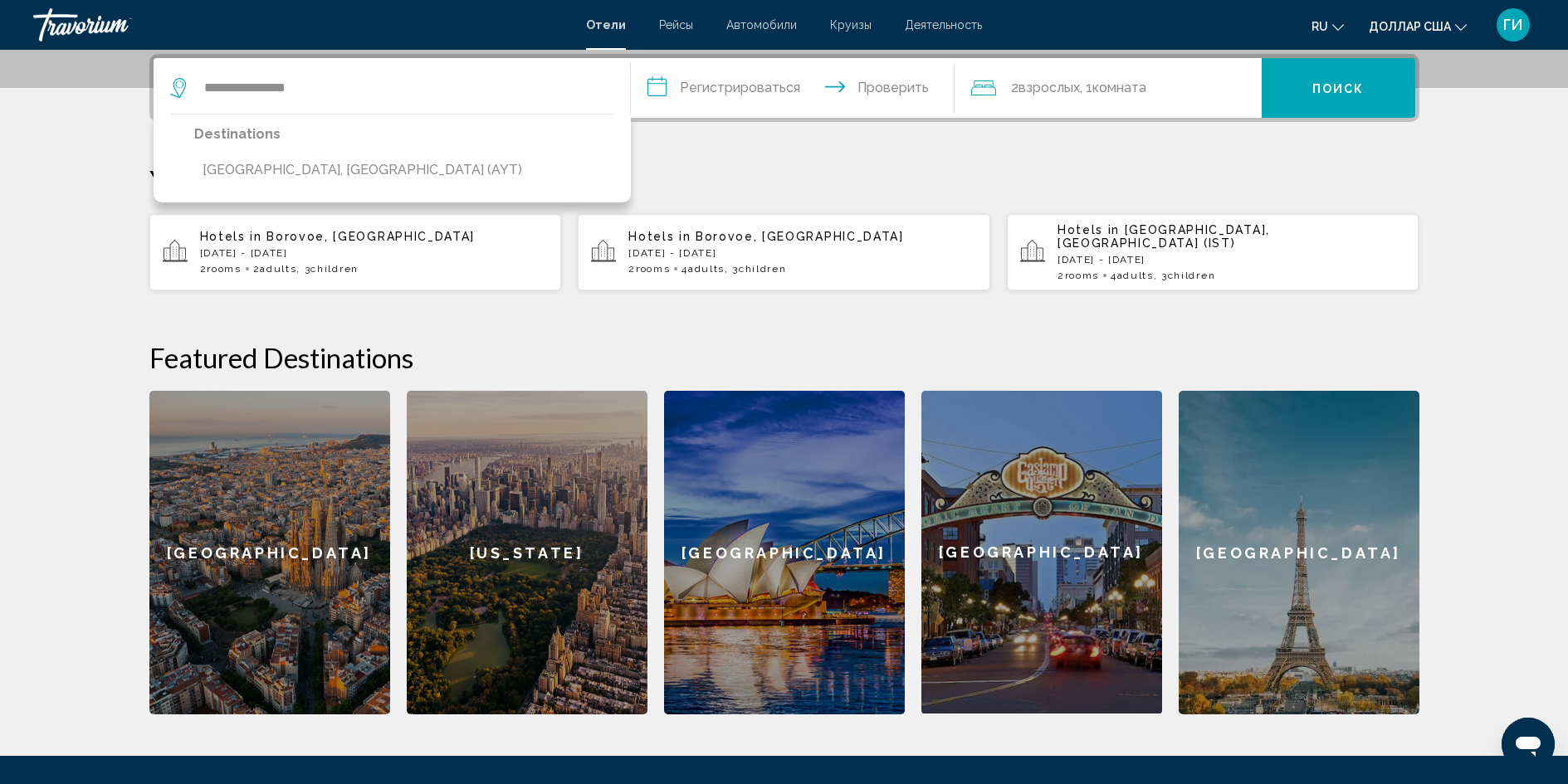
click at [396, 171] on div "Destinations Antalya, Turkey (AYT)" at bounding box center [392, 157] width 477 height 88
click at [318, 177] on button "Antalya, Turkey (AYT)" at bounding box center [362, 170] width 336 height 31
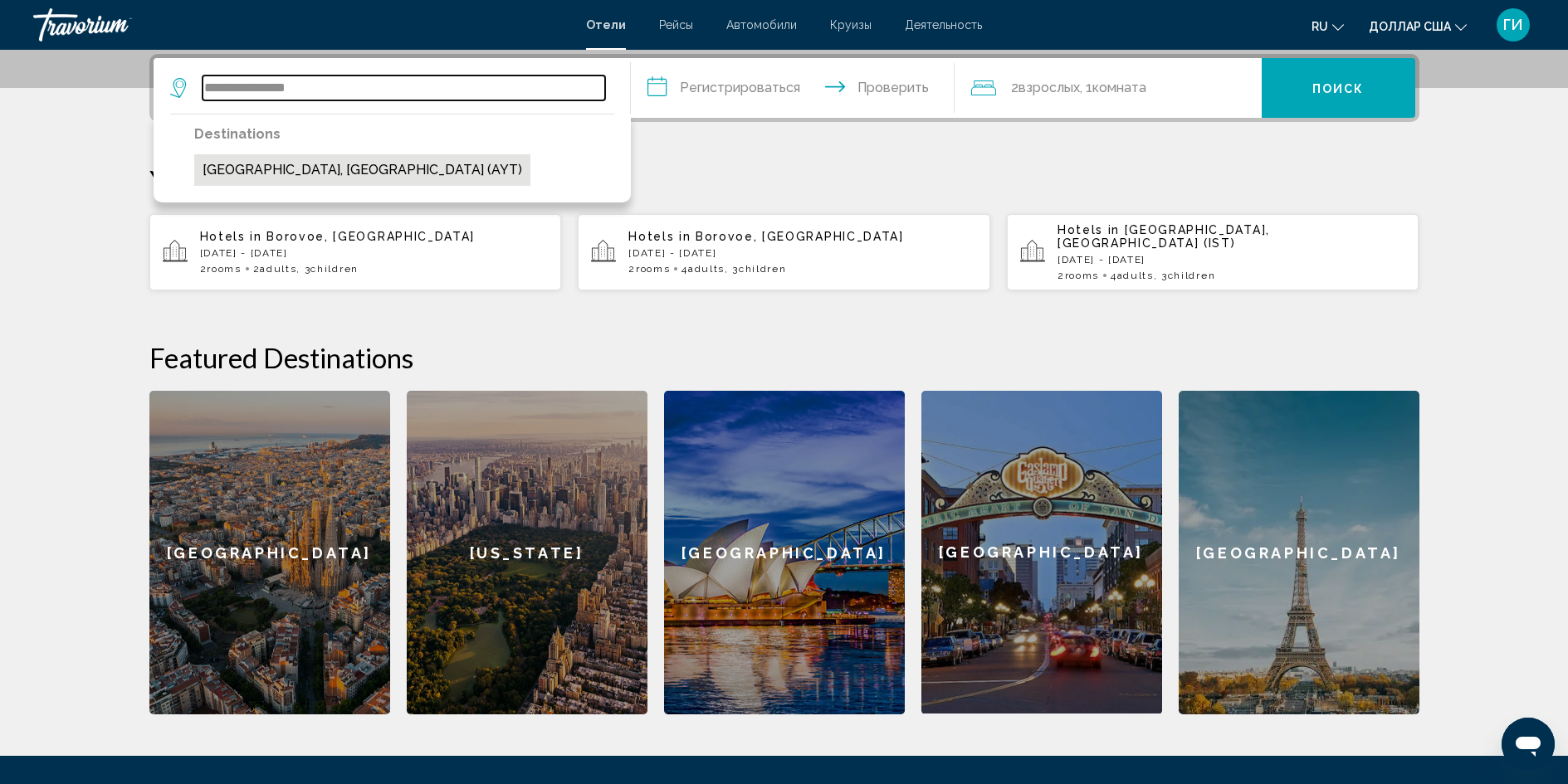
type input "**********"
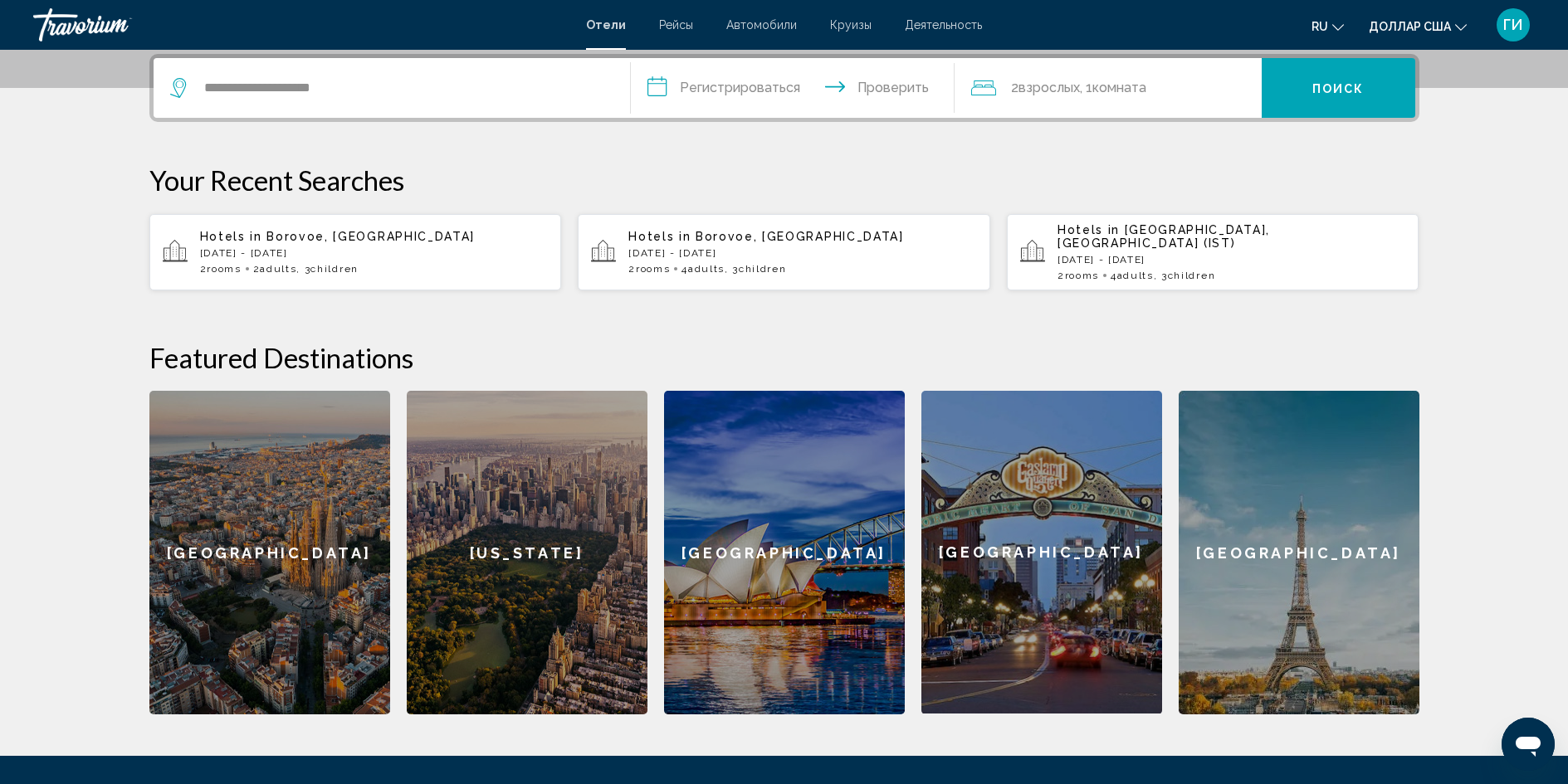
click at [726, 85] on input "**********" at bounding box center [796, 90] width 331 height 64
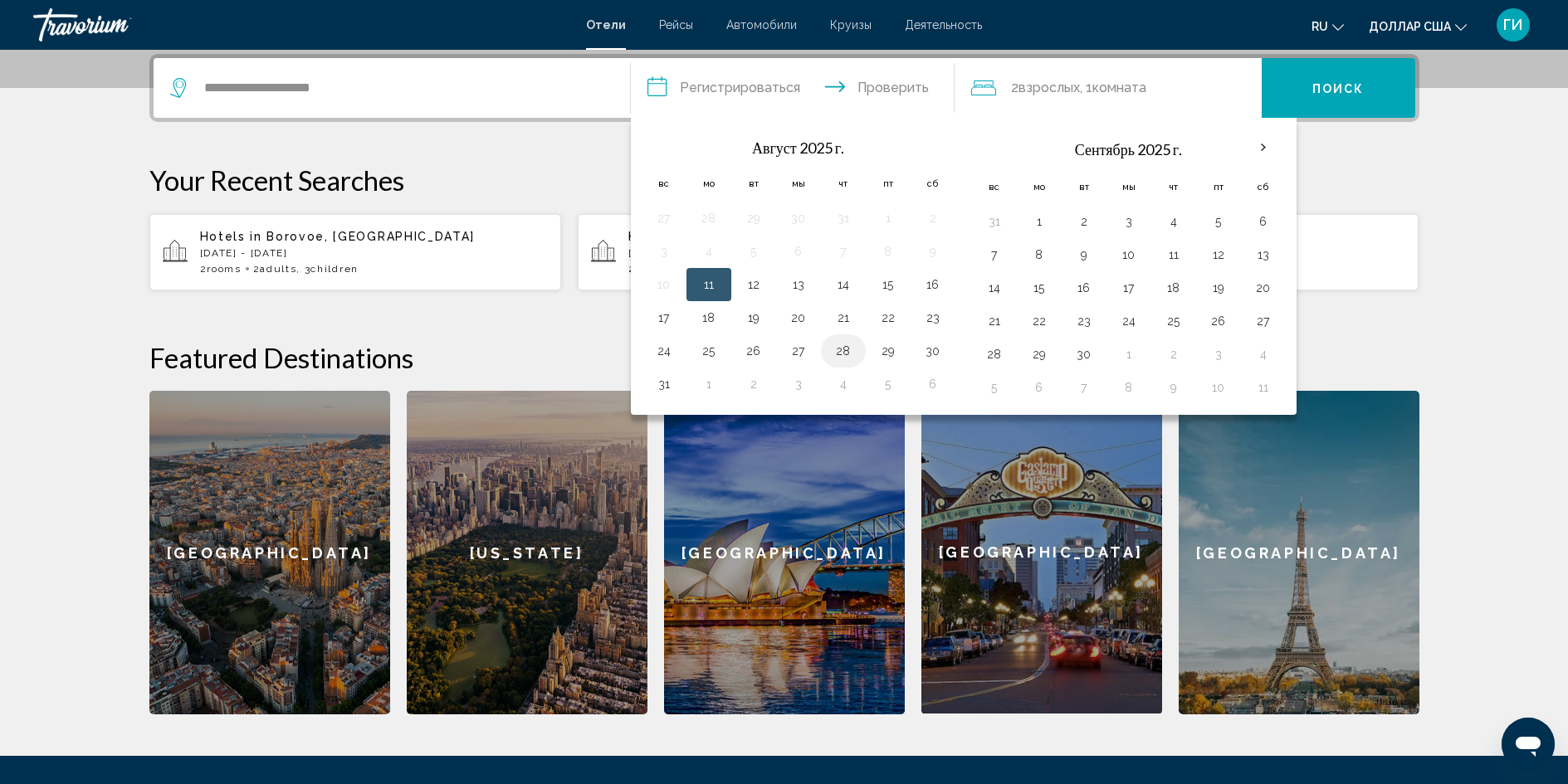
click at [843, 345] on button "28" at bounding box center [843, 351] width 27 height 23
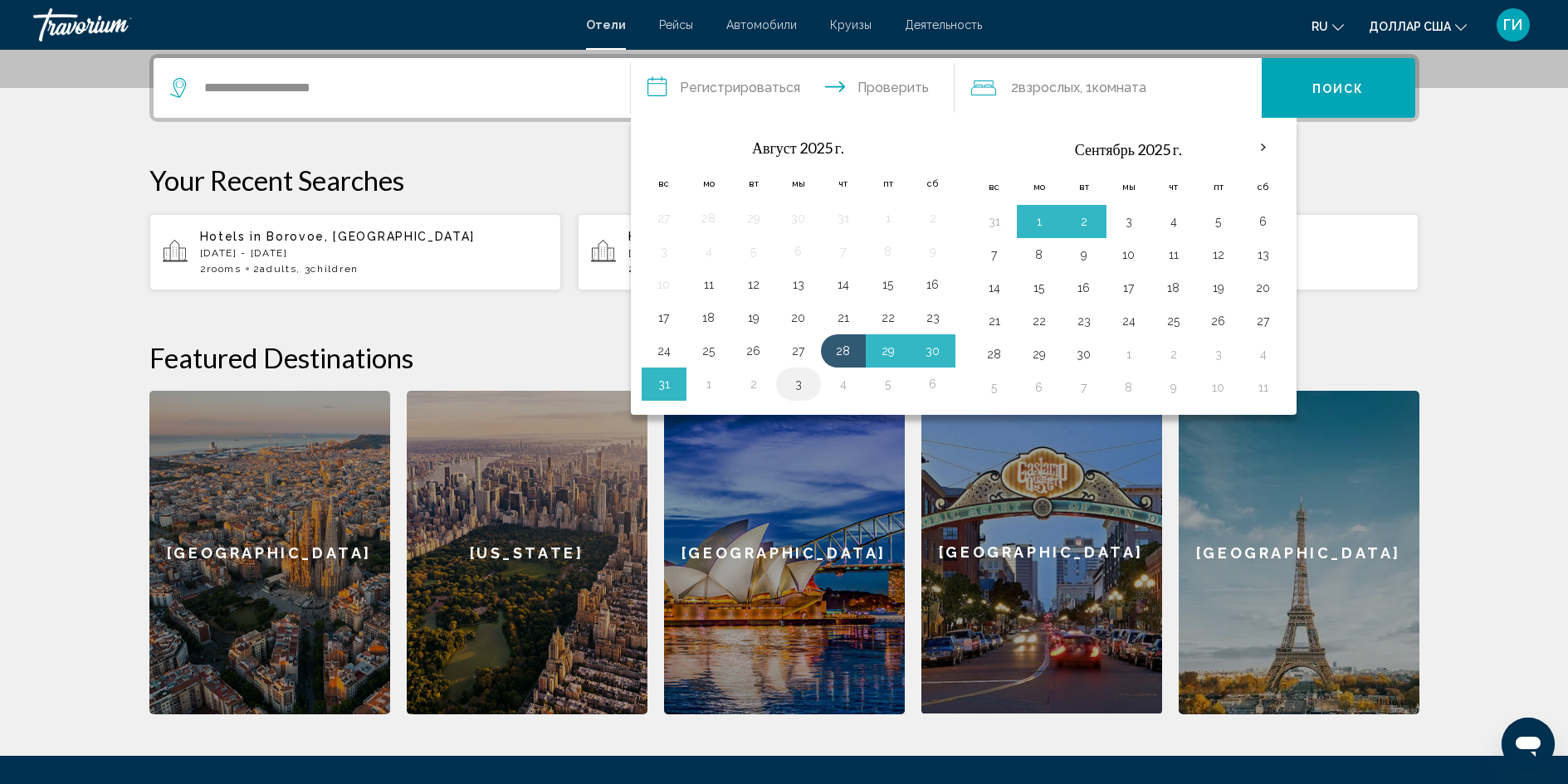
click at [798, 380] on button "3" at bounding box center [799, 384] width 27 height 23
type input "**********"
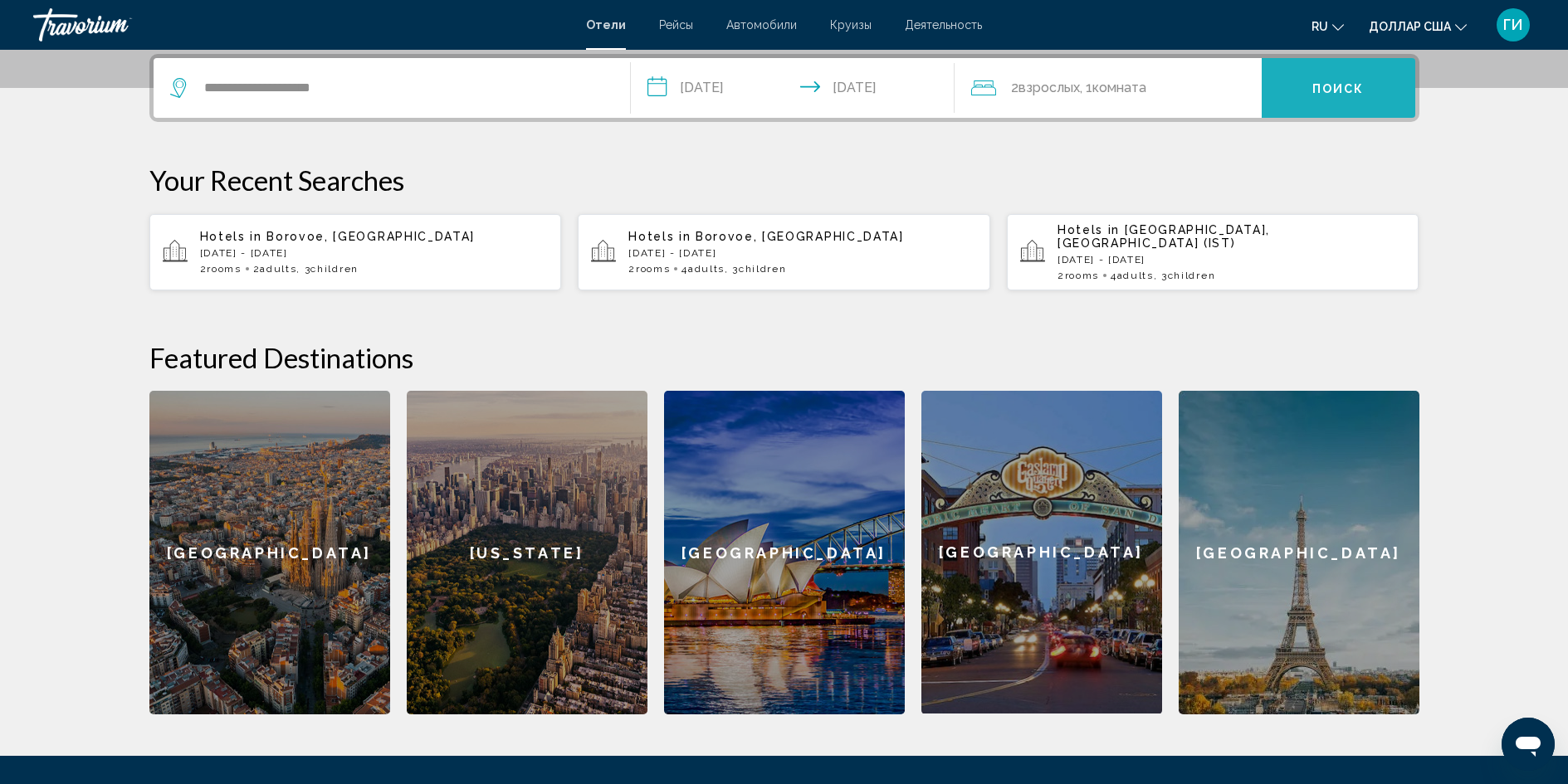
click at [1297, 95] on button "Поиск" at bounding box center [1338, 88] width 154 height 60
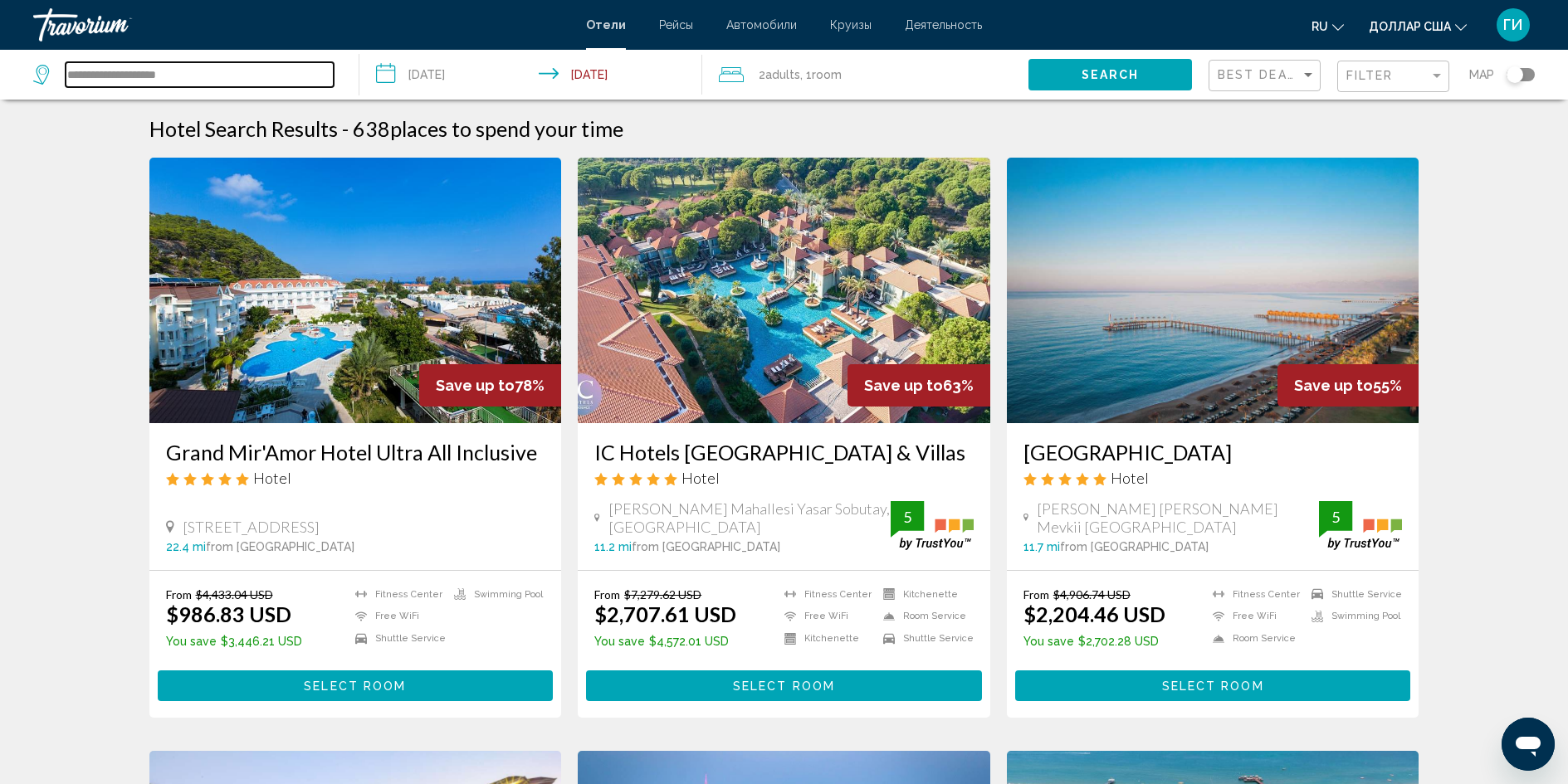
drag, startPoint x: 199, startPoint y: 78, endPoint x: 63, endPoint y: 51, distance: 138.7
click at [63, 51] on div "**********" at bounding box center [188, 75] width 309 height 50
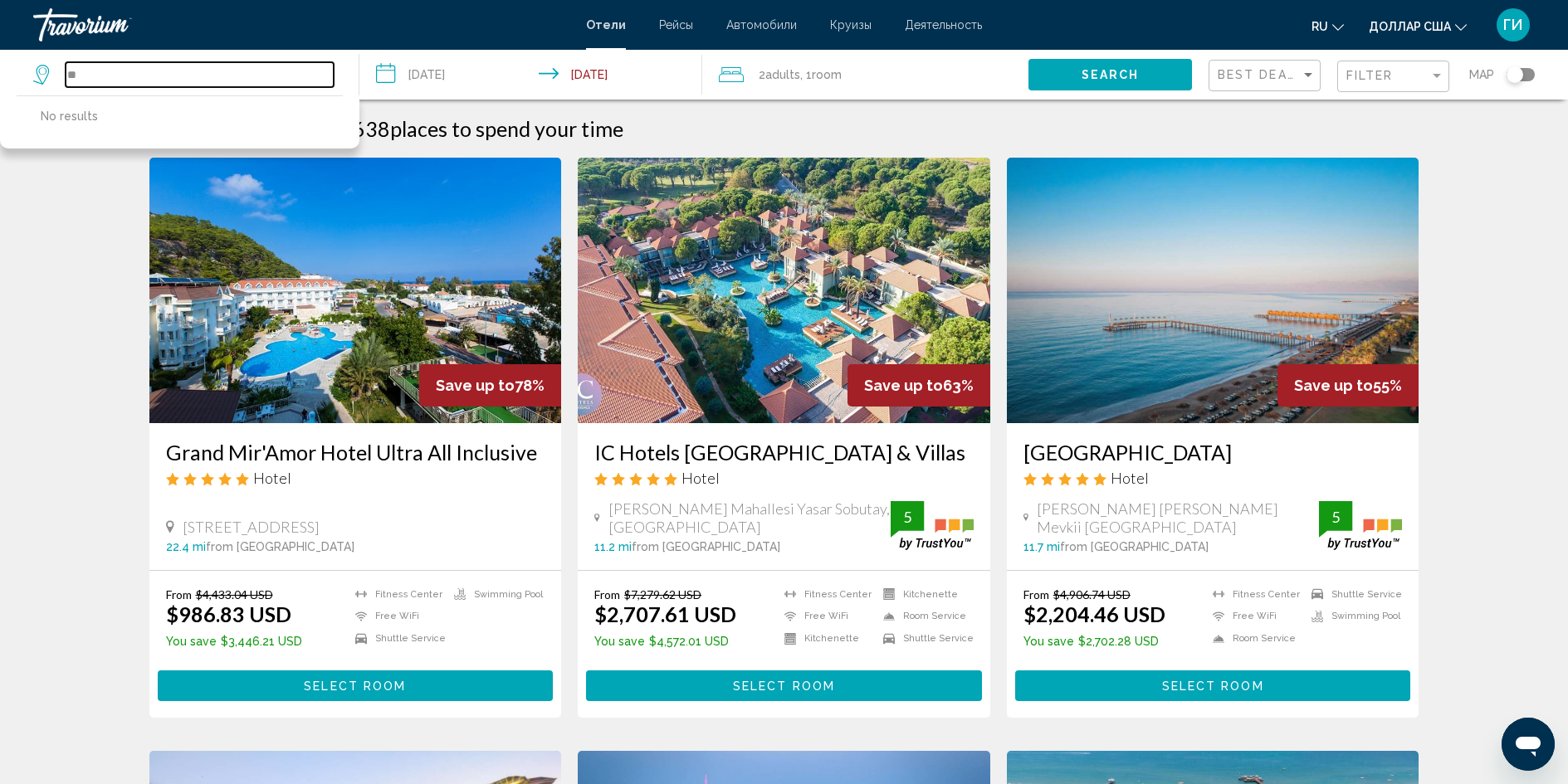
type input "*"
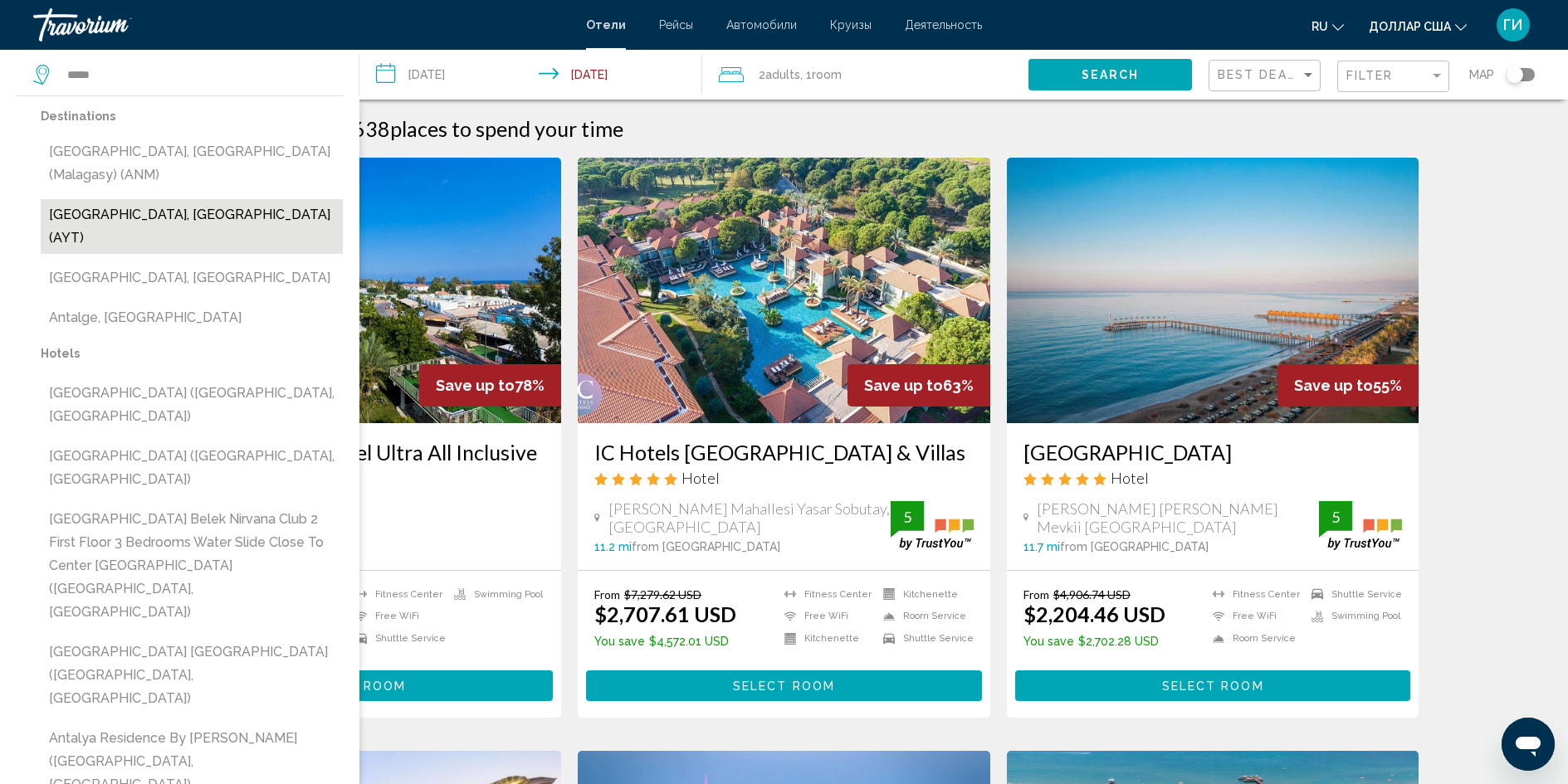
click at [128, 199] on button "Antalya, Turkey (AYT)" at bounding box center [192, 226] width 302 height 54
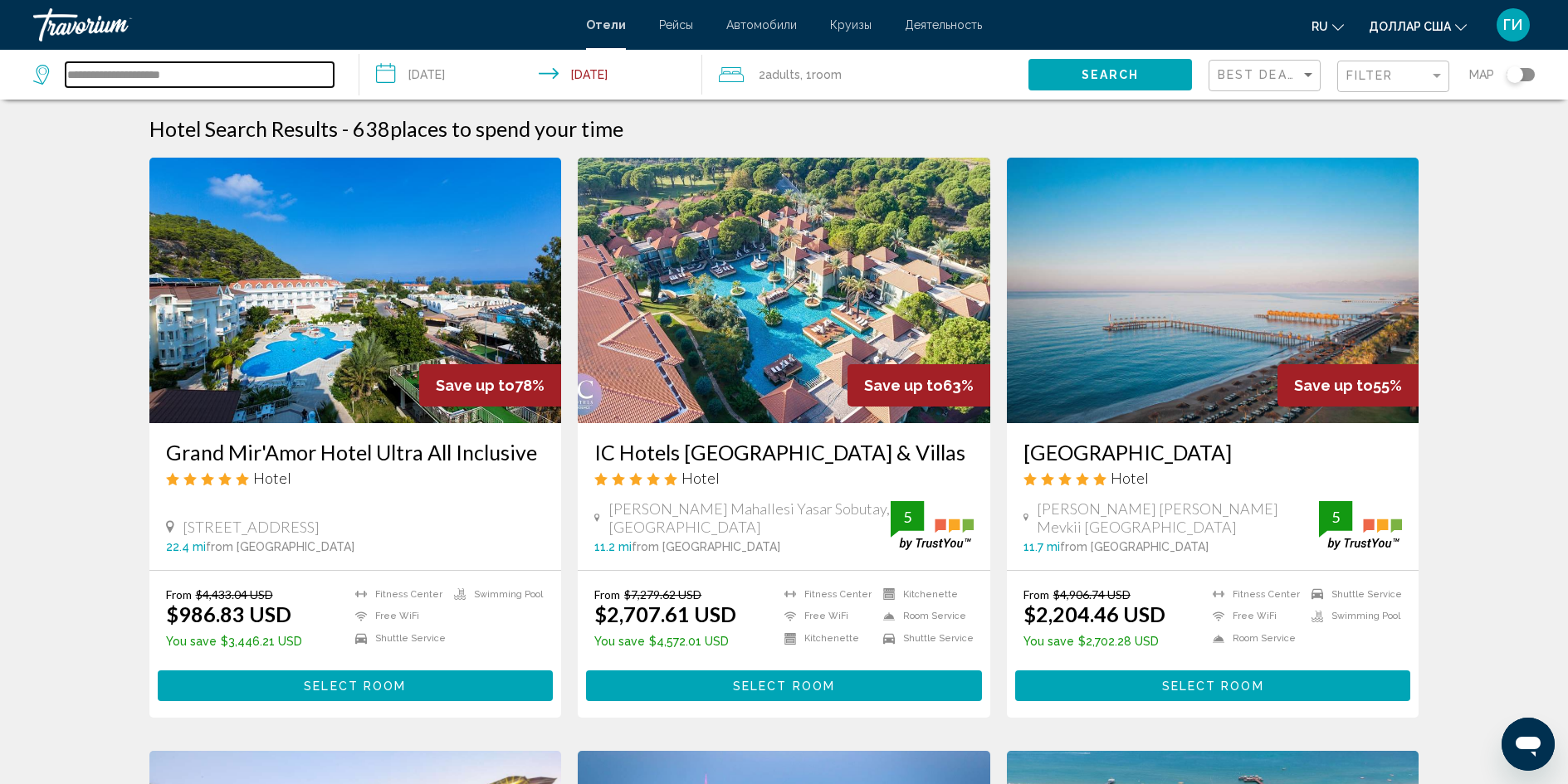
type input "**********"
drag, startPoint x: 213, startPoint y: 76, endPoint x: 58, endPoint y: 51, distance: 157.0
click at [58, 51] on div "**********" at bounding box center [188, 75] width 309 height 50
paste input "**********"
type input "**********"
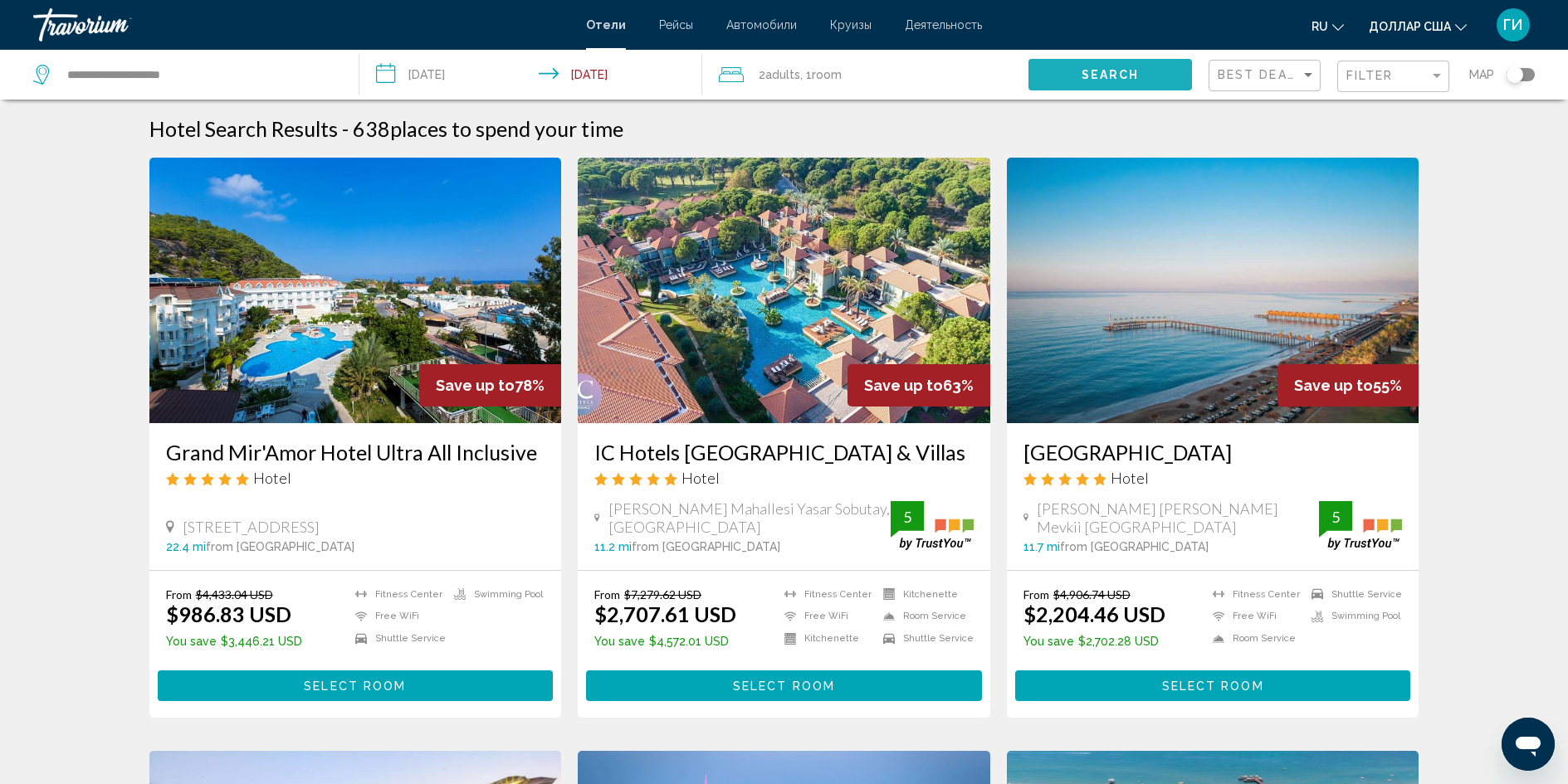
click at [1080, 80] on button "Search" at bounding box center [1110, 74] width 164 height 30
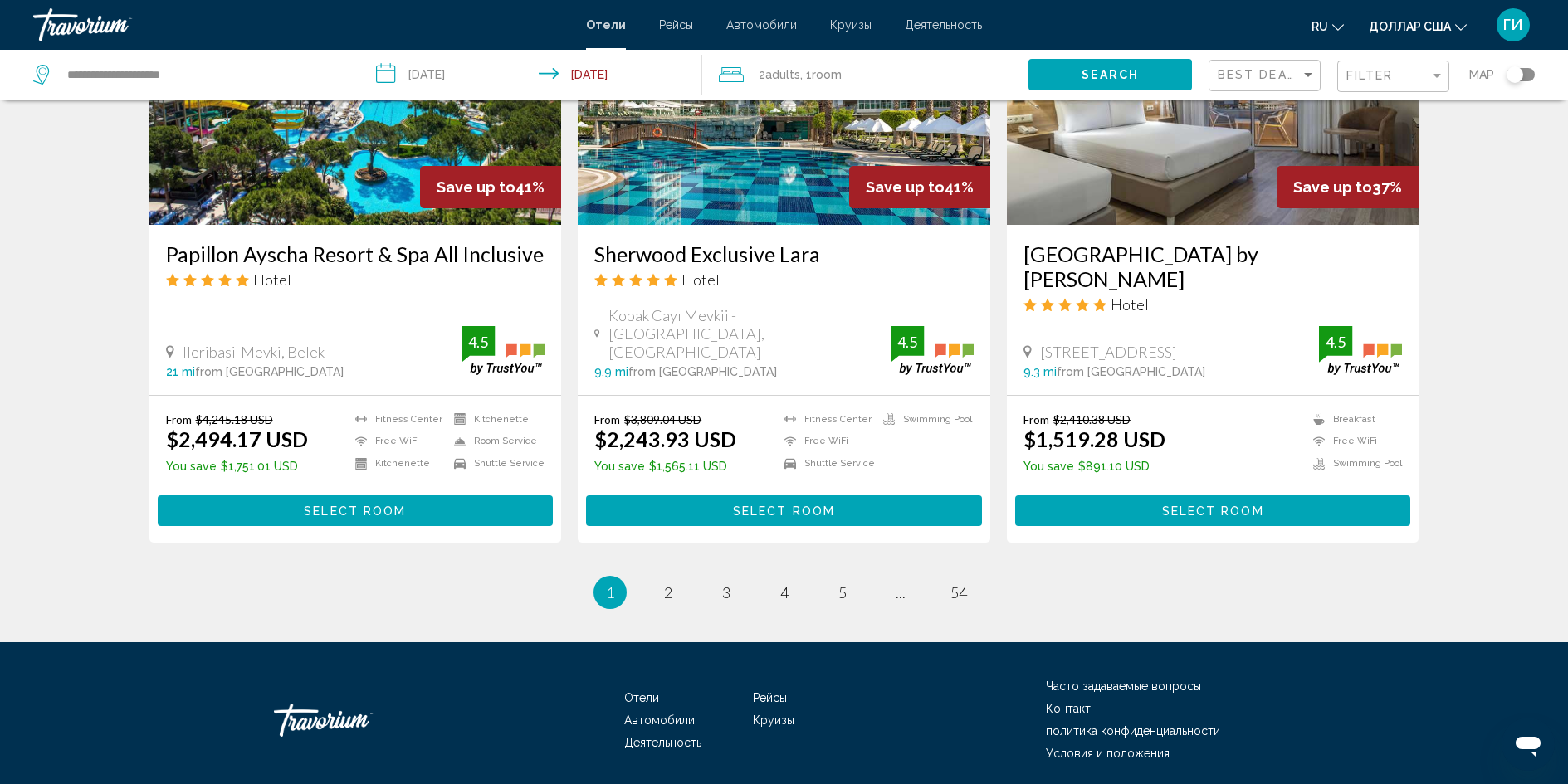
scroll to position [2038, 0]
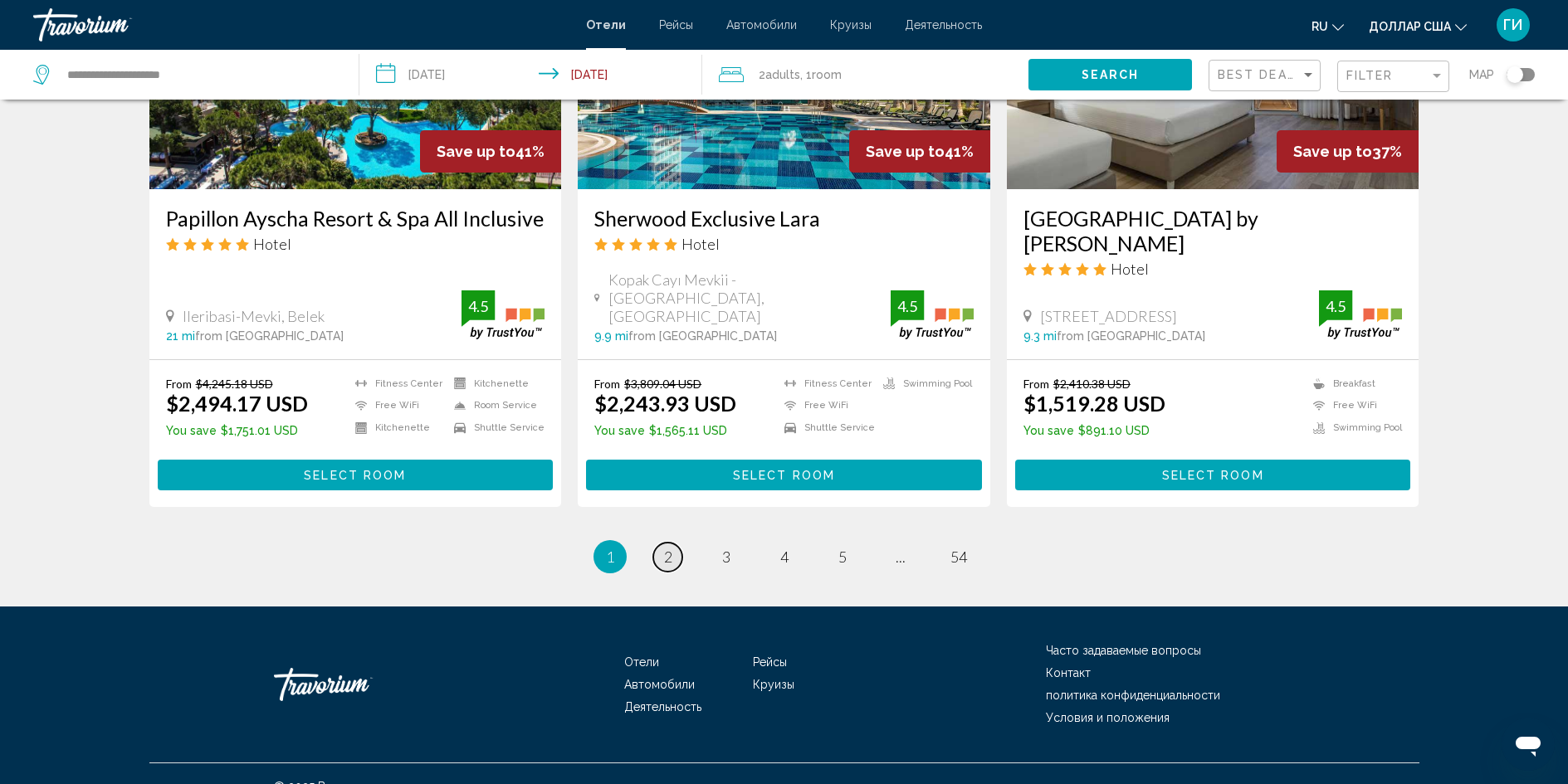
click at [667, 547] on span "2" at bounding box center [667, 556] width 8 height 18
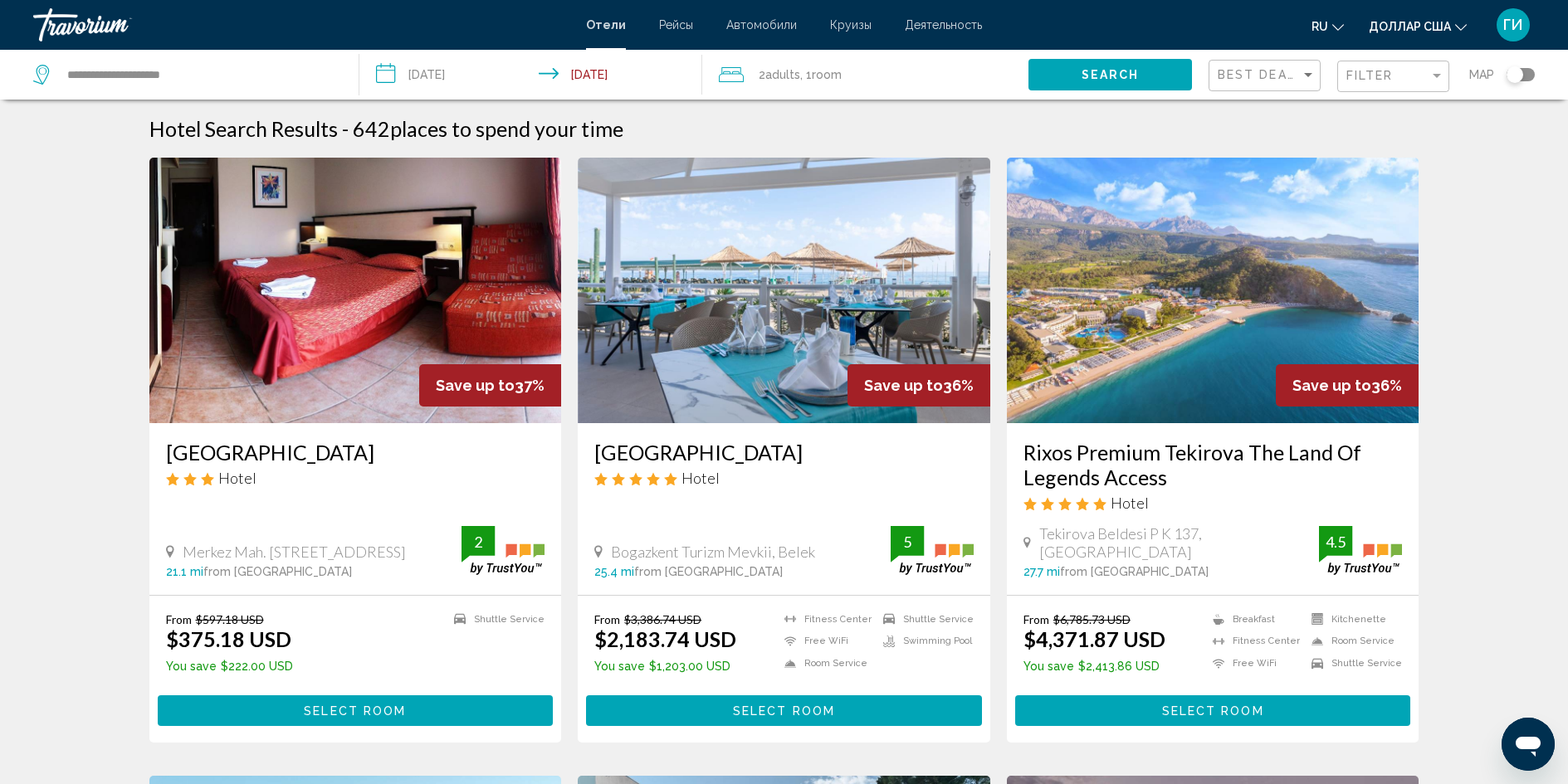
drag, startPoint x: 1162, startPoint y: 452, endPoint x: 1522, endPoint y: 426, distance: 360.9
click at [1121, 464] on h3 "Rixos Premium Tekirova The Land Of Legends Access" at bounding box center [1212, 464] width 379 height 50
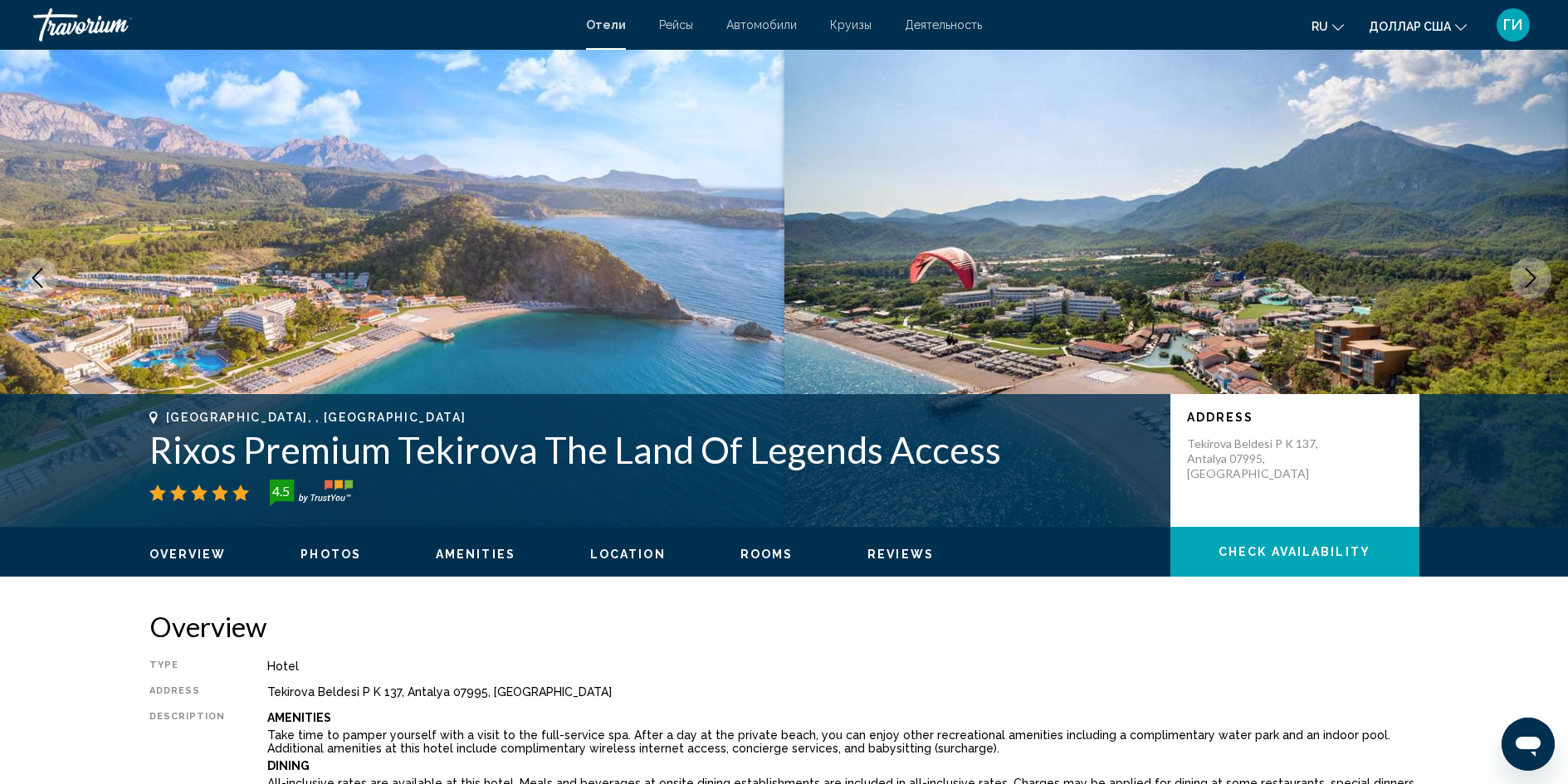
scroll to position [332, 0]
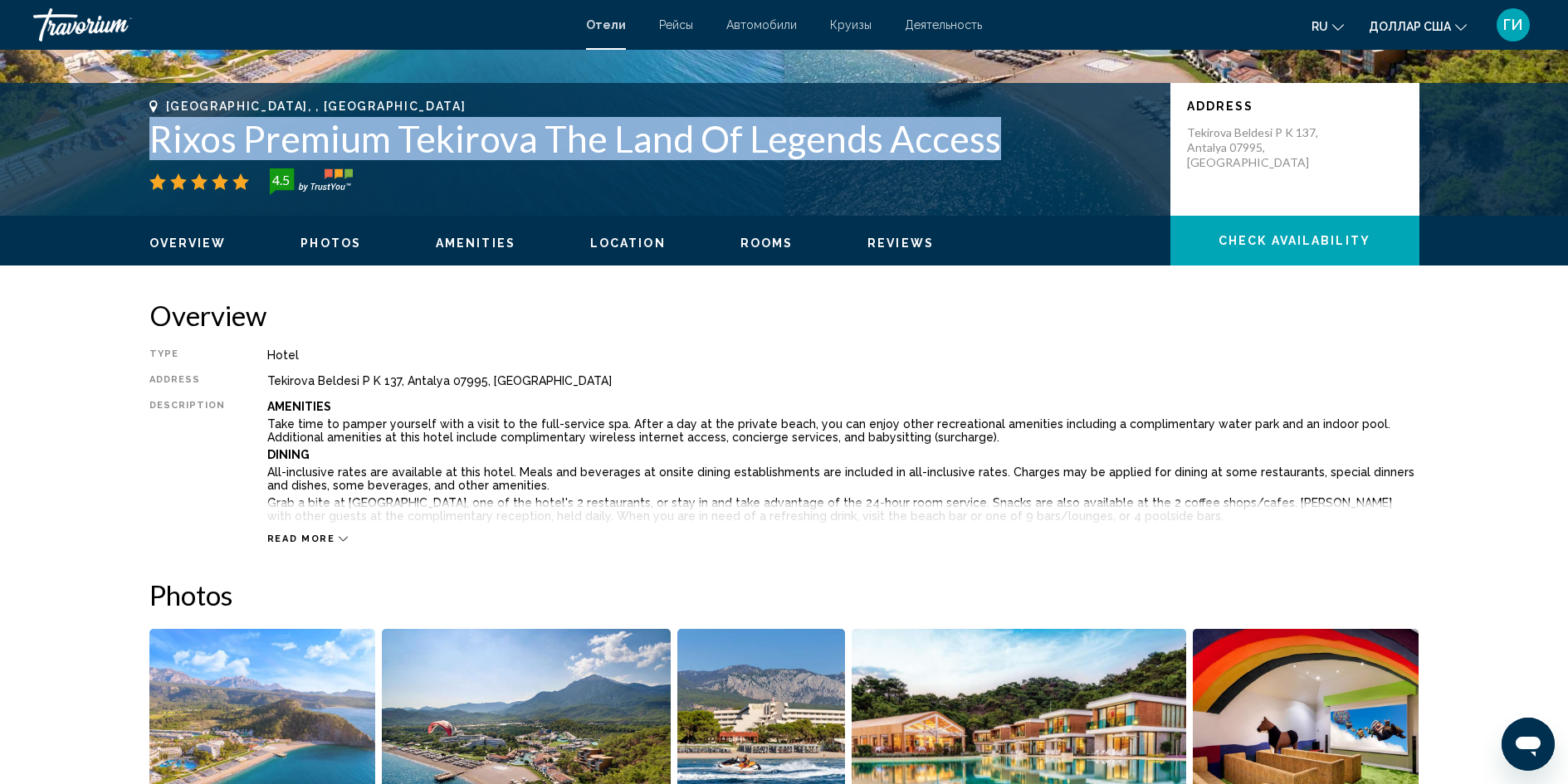
drag, startPoint x: 149, startPoint y: 132, endPoint x: 1021, endPoint y: 146, distance: 872.1
click at [1021, 146] on h1 "Rixos Premium Tekirova The Land Of Legends Access" at bounding box center [651, 138] width 1004 height 43
copy h1 "Rixos Premium Tekirova The Land Of Legends Access"
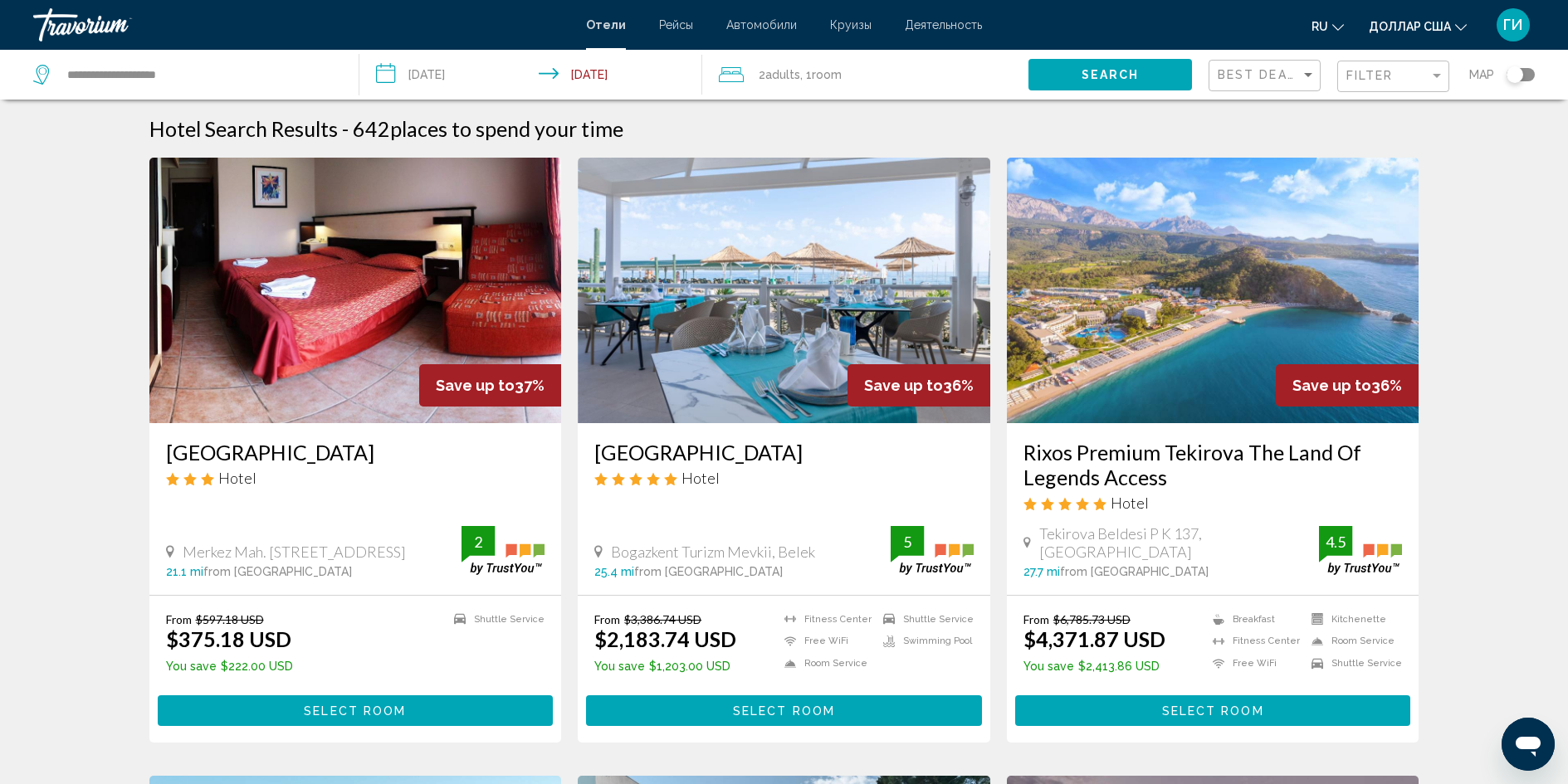
click at [1179, 355] on img "Основное содержание" at bounding box center [1213, 289] width 413 height 265
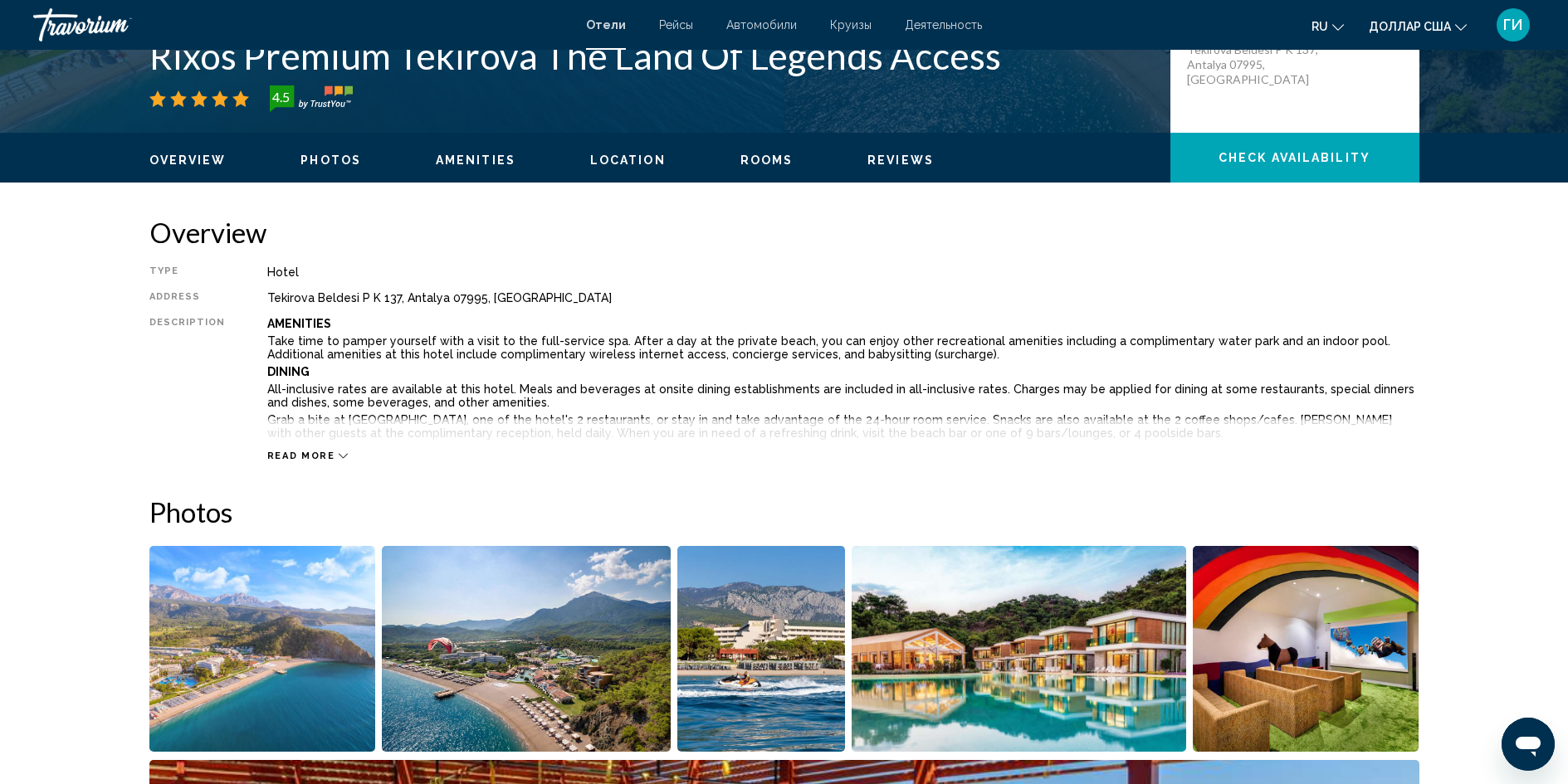
scroll to position [746, 0]
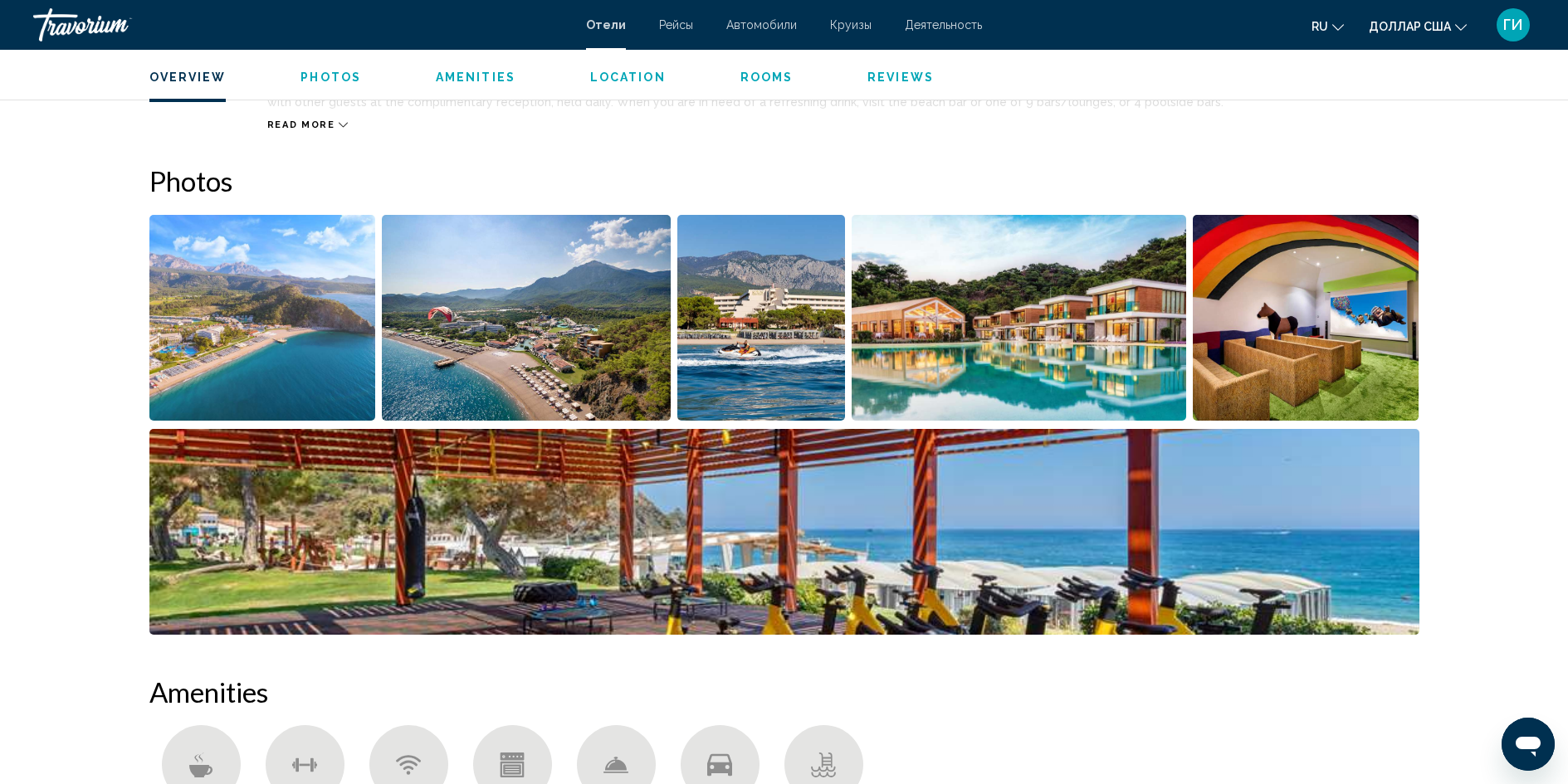
click at [273, 294] on img "Open full-screen image slider" at bounding box center [263, 318] width 227 height 205
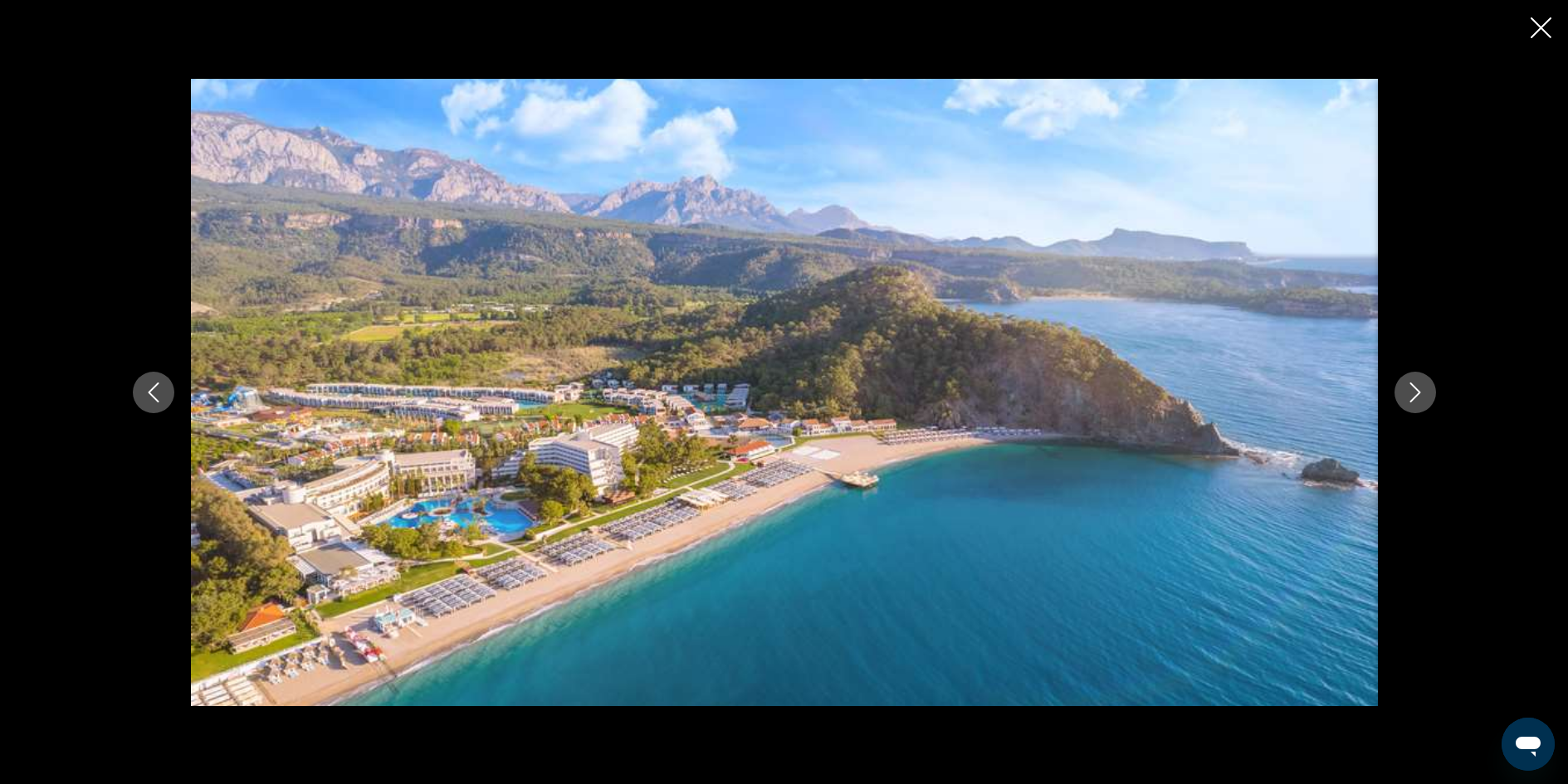
click at [1406, 388] on icon "Next image" at bounding box center [1415, 392] width 20 height 20
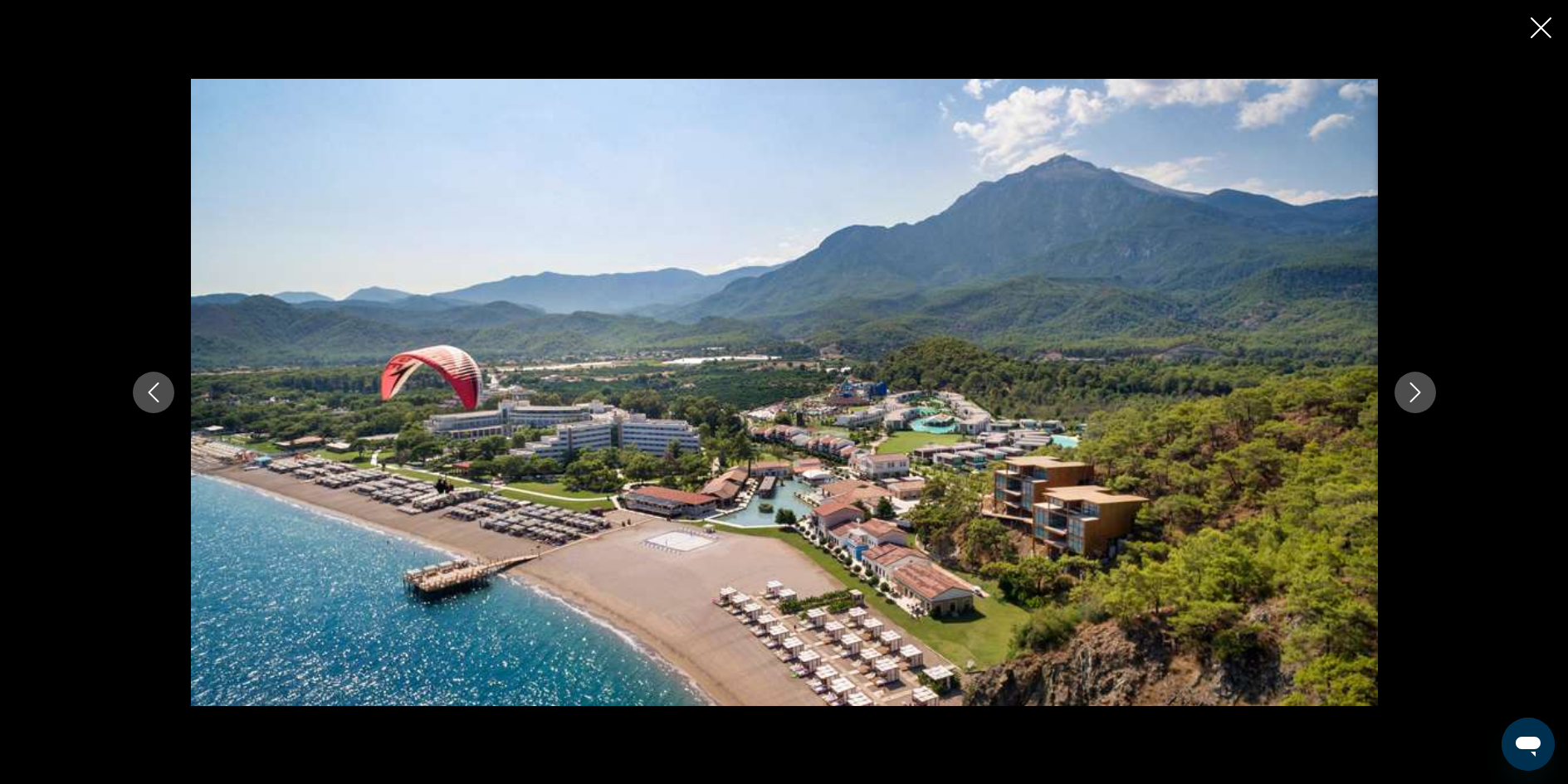
click at [1406, 388] on icon "Next image" at bounding box center [1415, 392] width 20 height 20
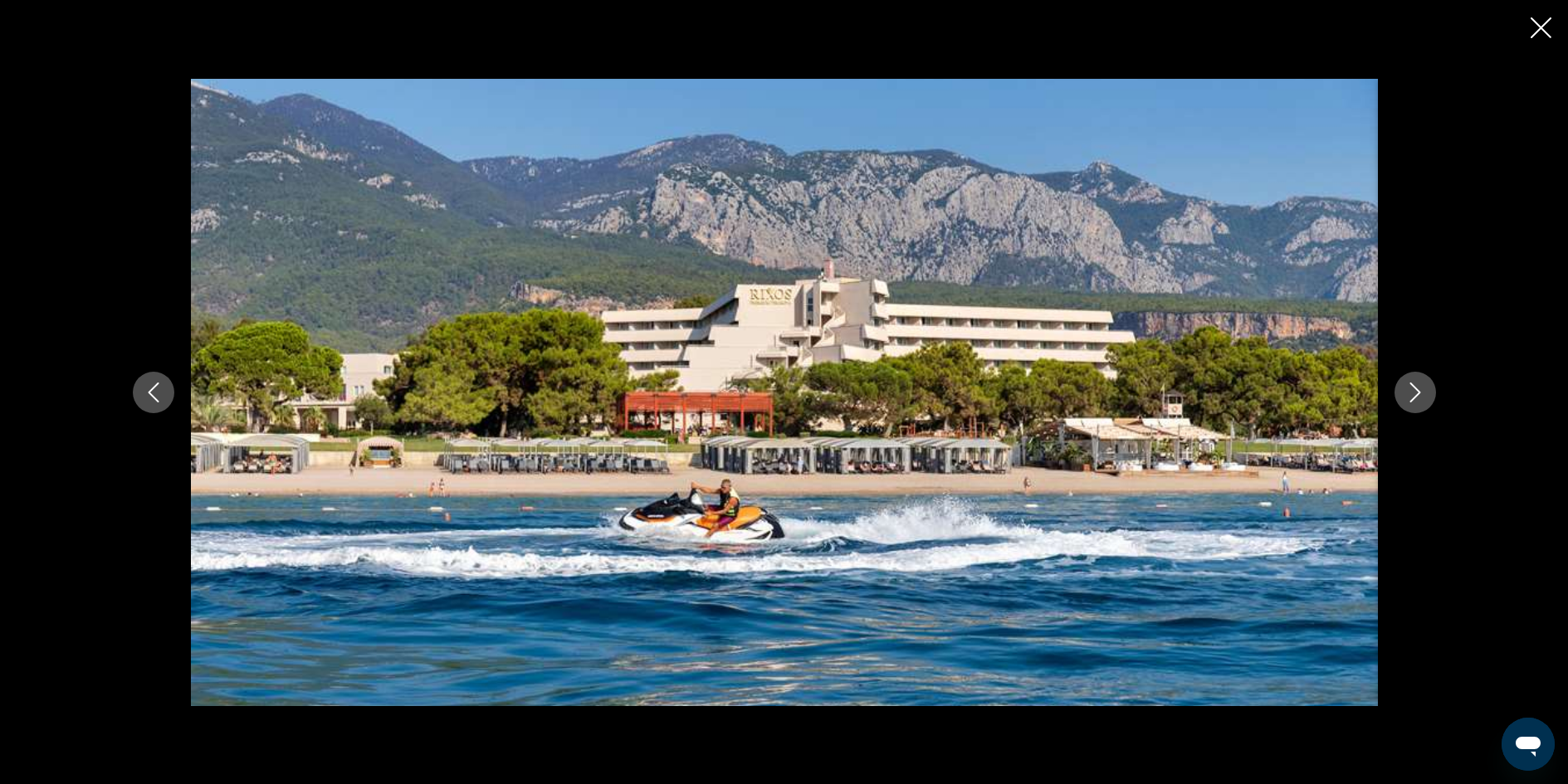
click at [1406, 388] on icon "Next image" at bounding box center [1415, 392] width 20 height 20
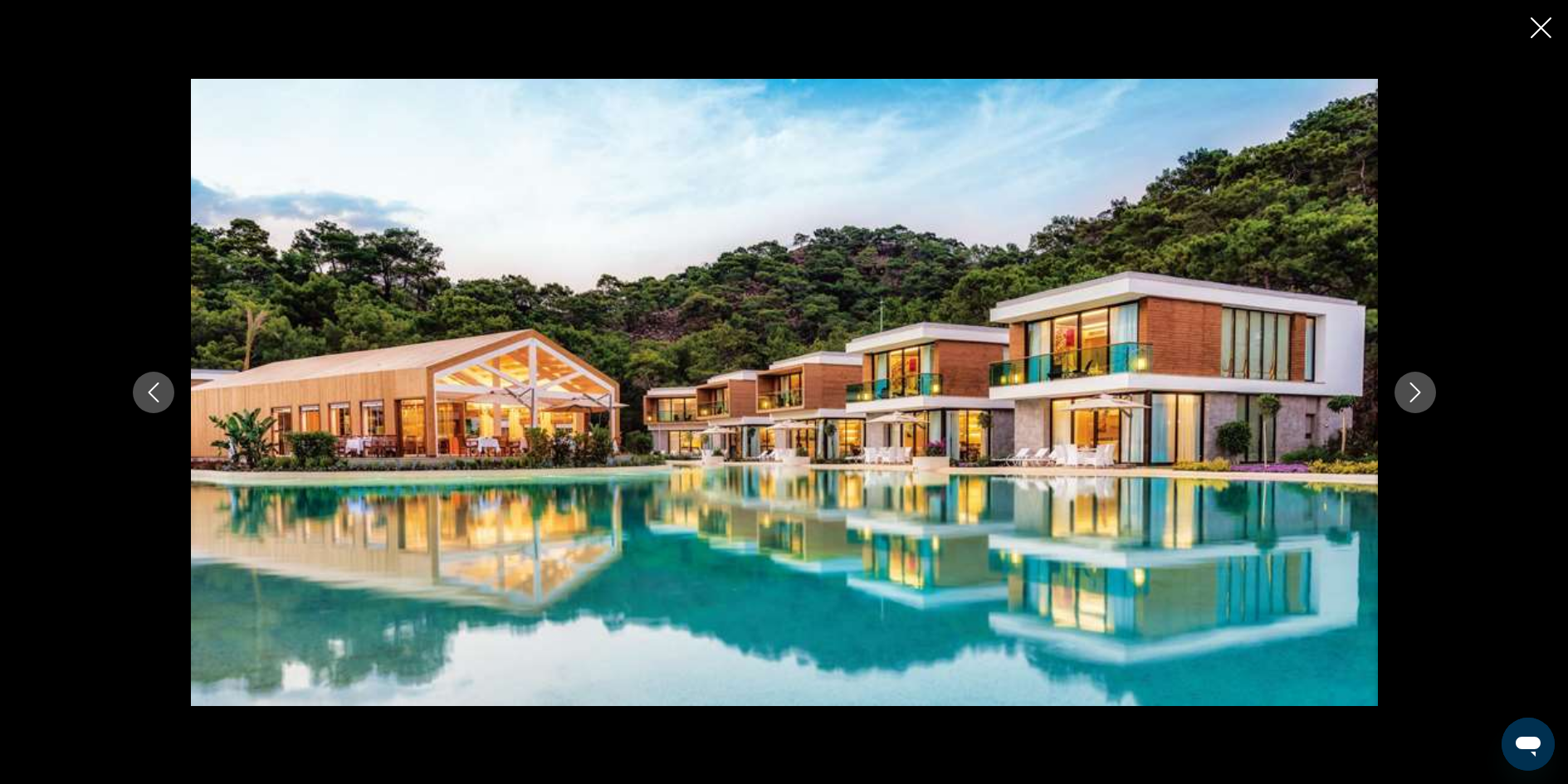
click at [1414, 388] on icon "Next image" at bounding box center [1415, 392] width 20 height 20
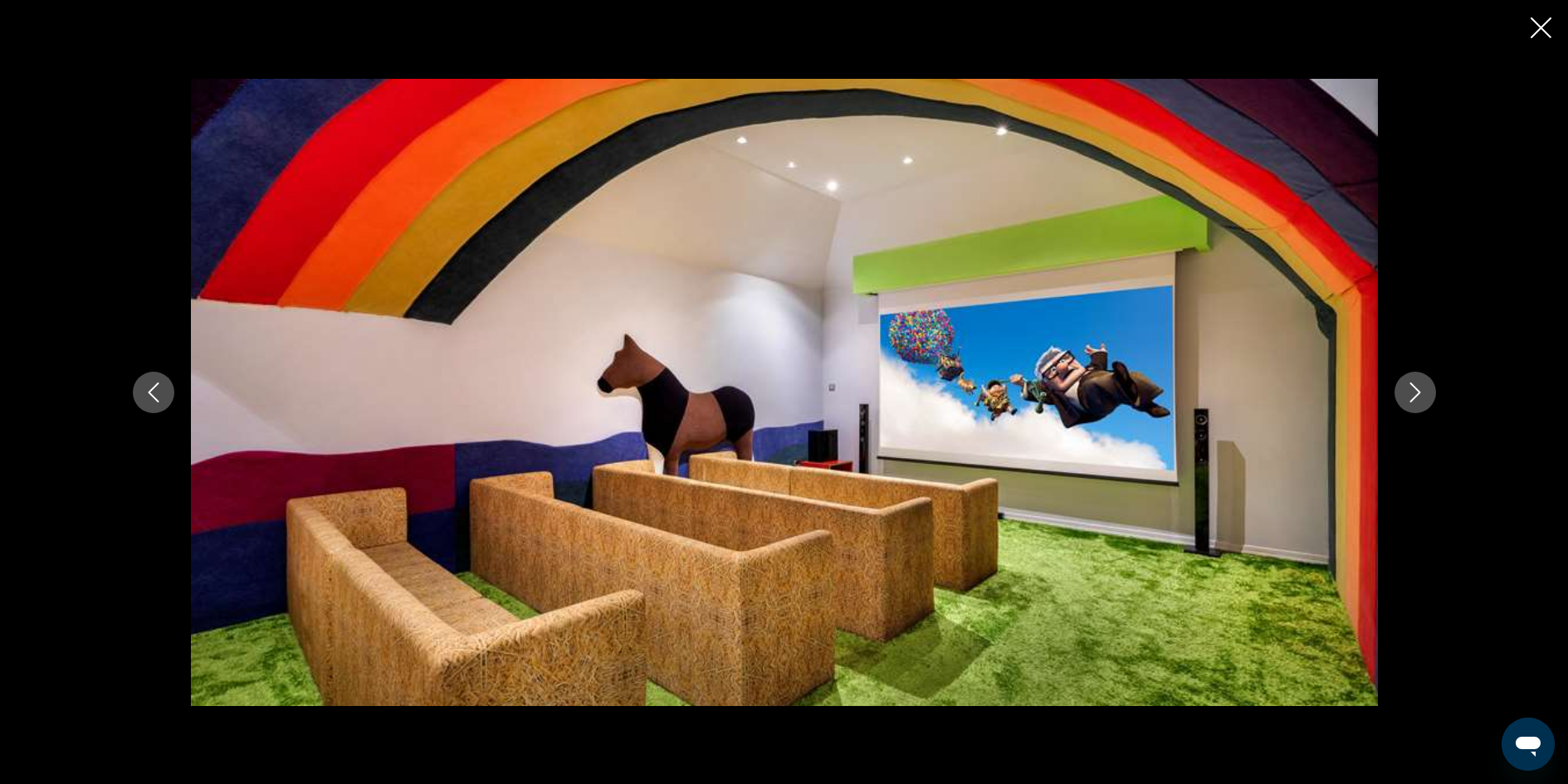
click at [1414, 388] on icon "Next image" at bounding box center [1415, 392] width 20 height 20
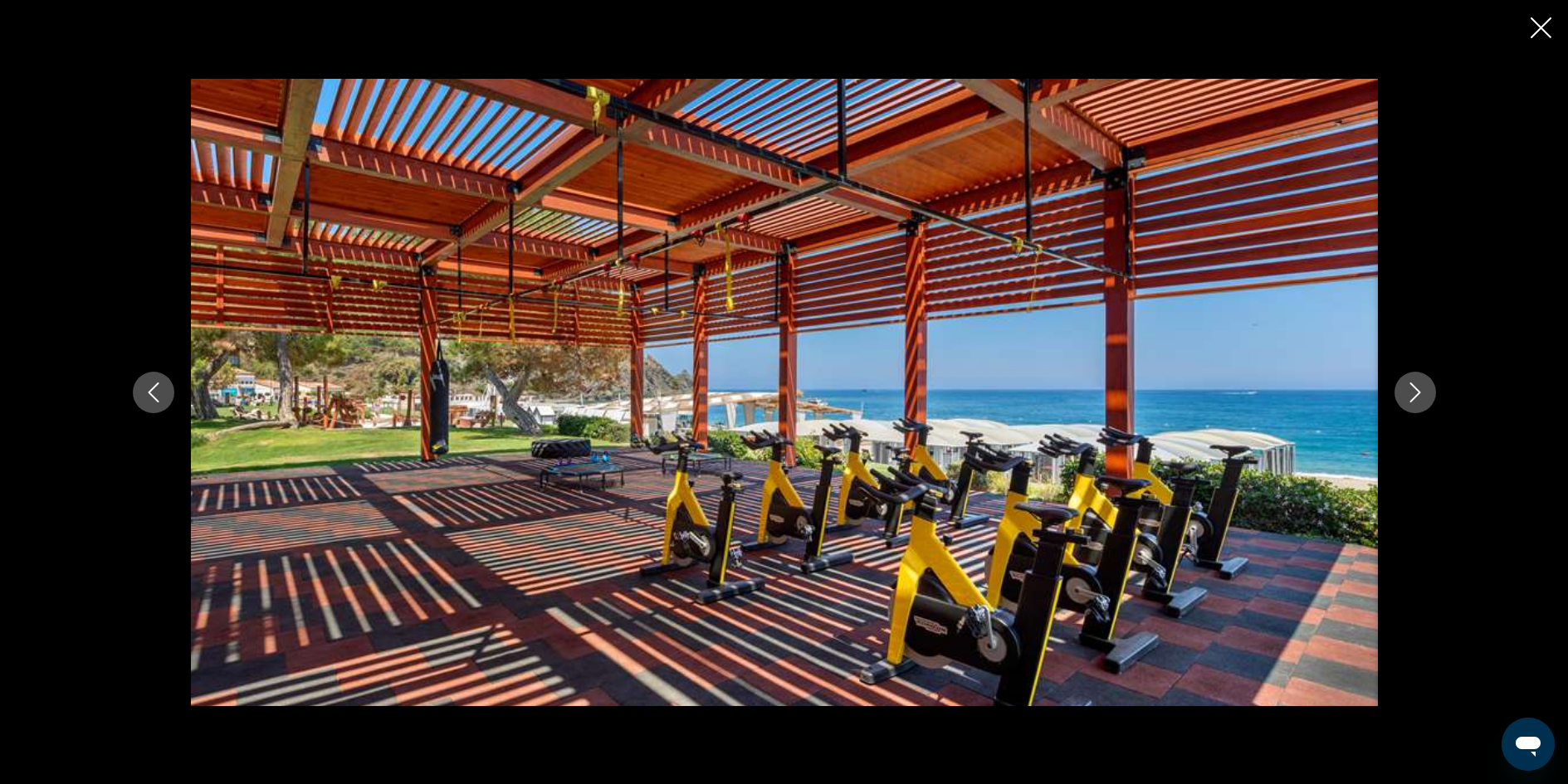
click at [1413, 387] on icon "Next image" at bounding box center [1415, 392] width 20 height 20
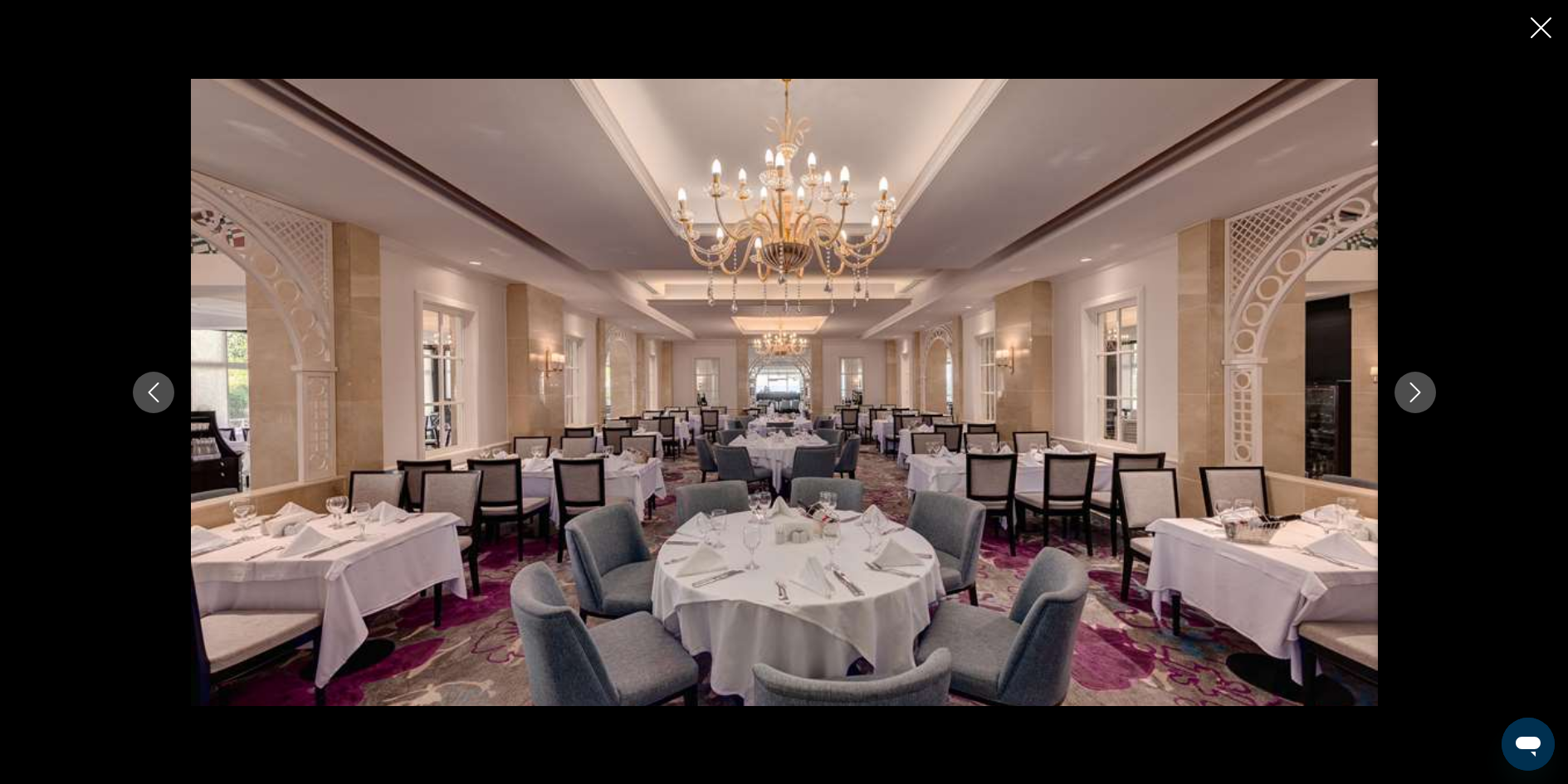
click at [1410, 387] on icon "Next image" at bounding box center [1415, 392] width 20 height 20
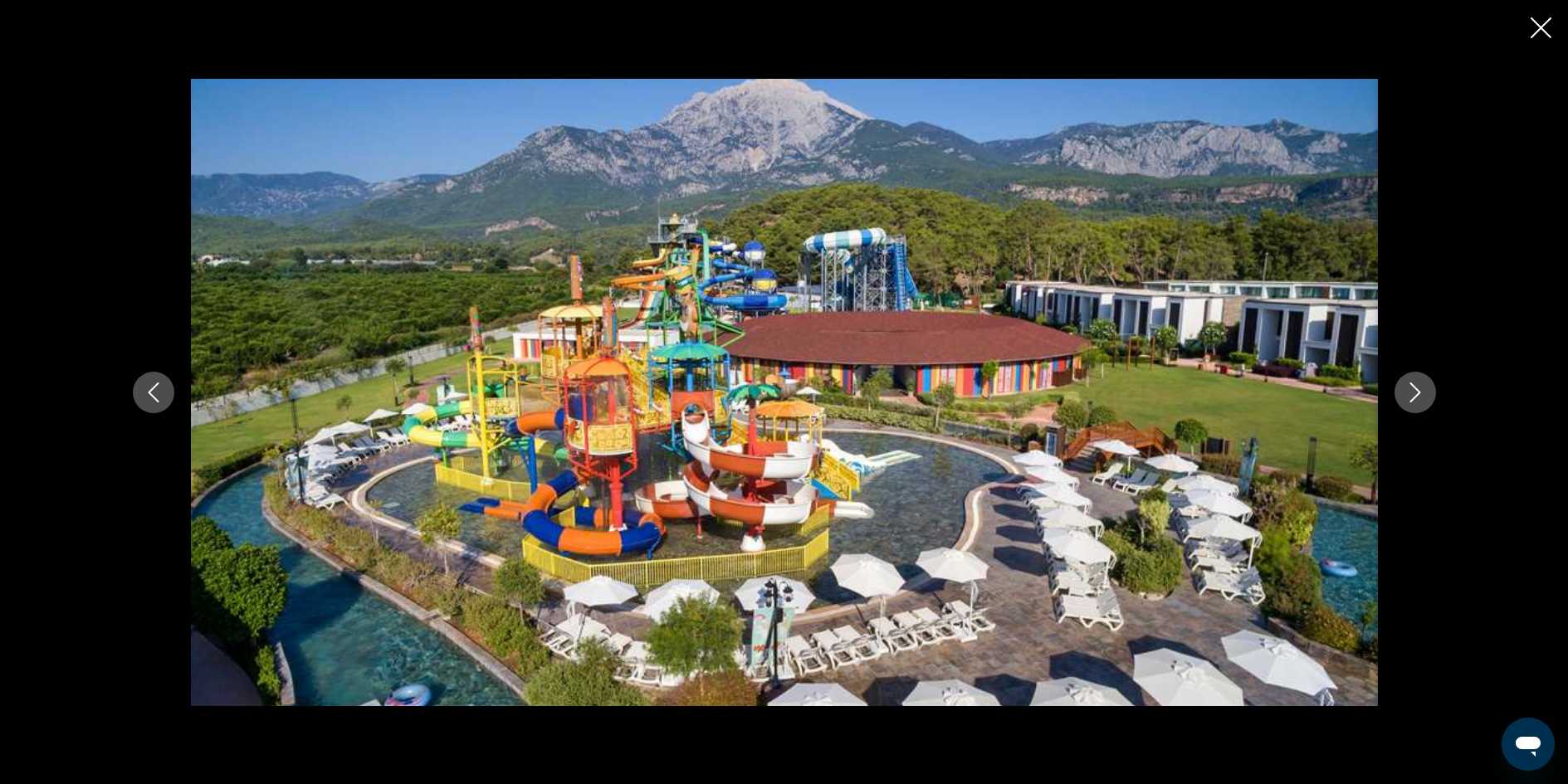
click at [1410, 387] on icon "Next image" at bounding box center [1415, 392] width 20 height 20
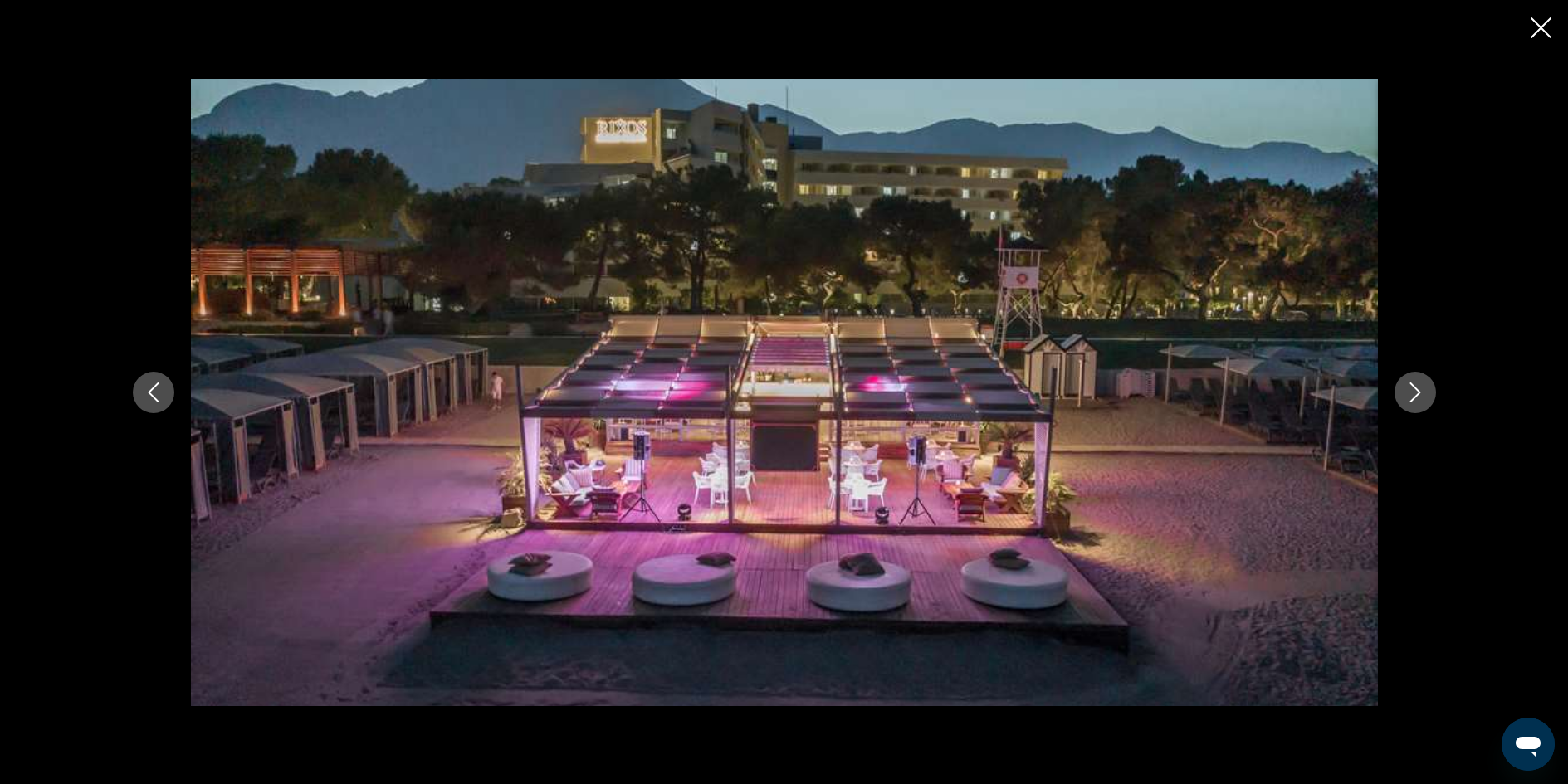
click at [1405, 389] on icon "Next image" at bounding box center [1415, 392] width 20 height 20
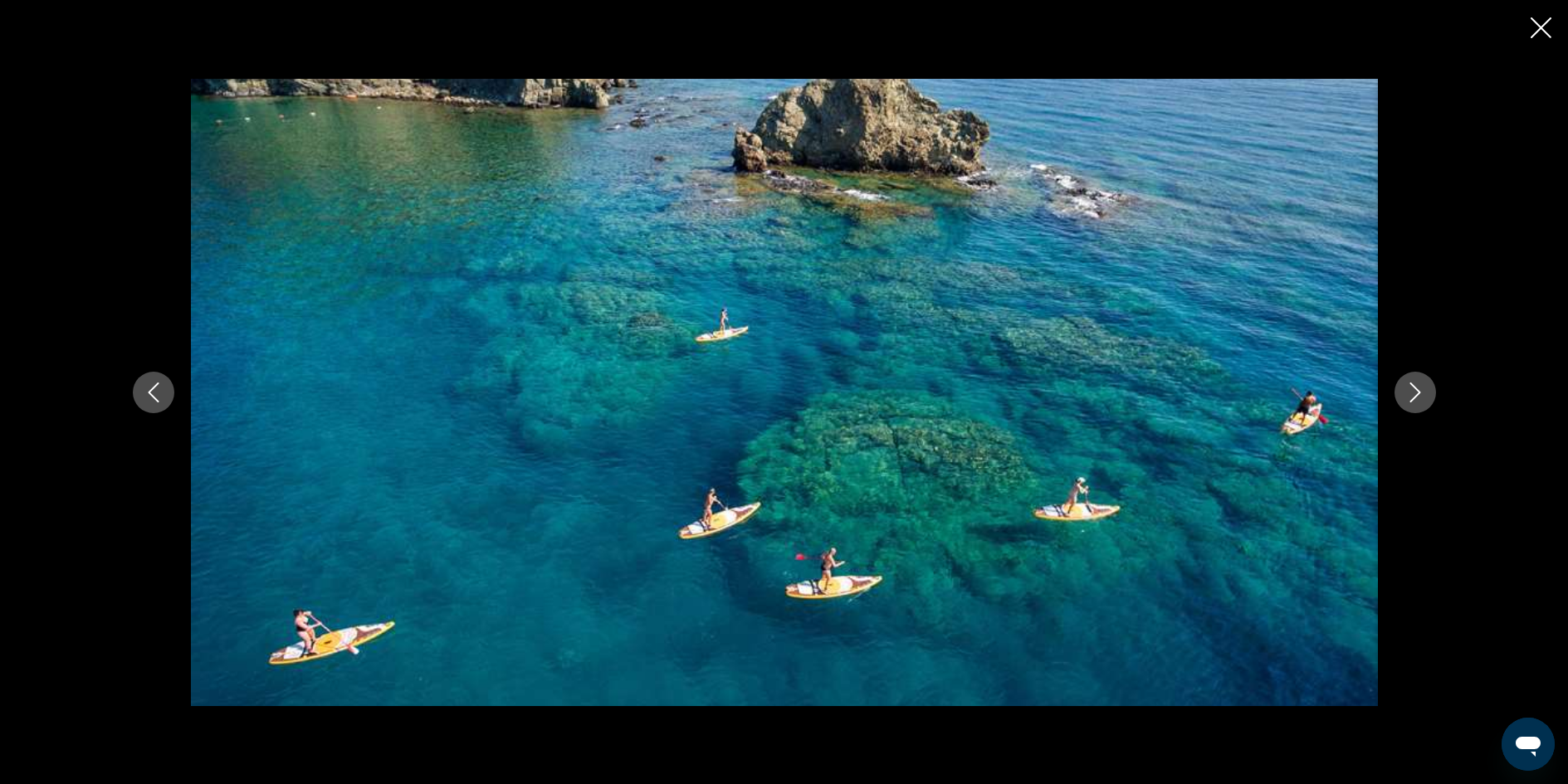
click at [1417, 396] on icon "Next image" at bounding box center [1415, 392] width 20 height 20
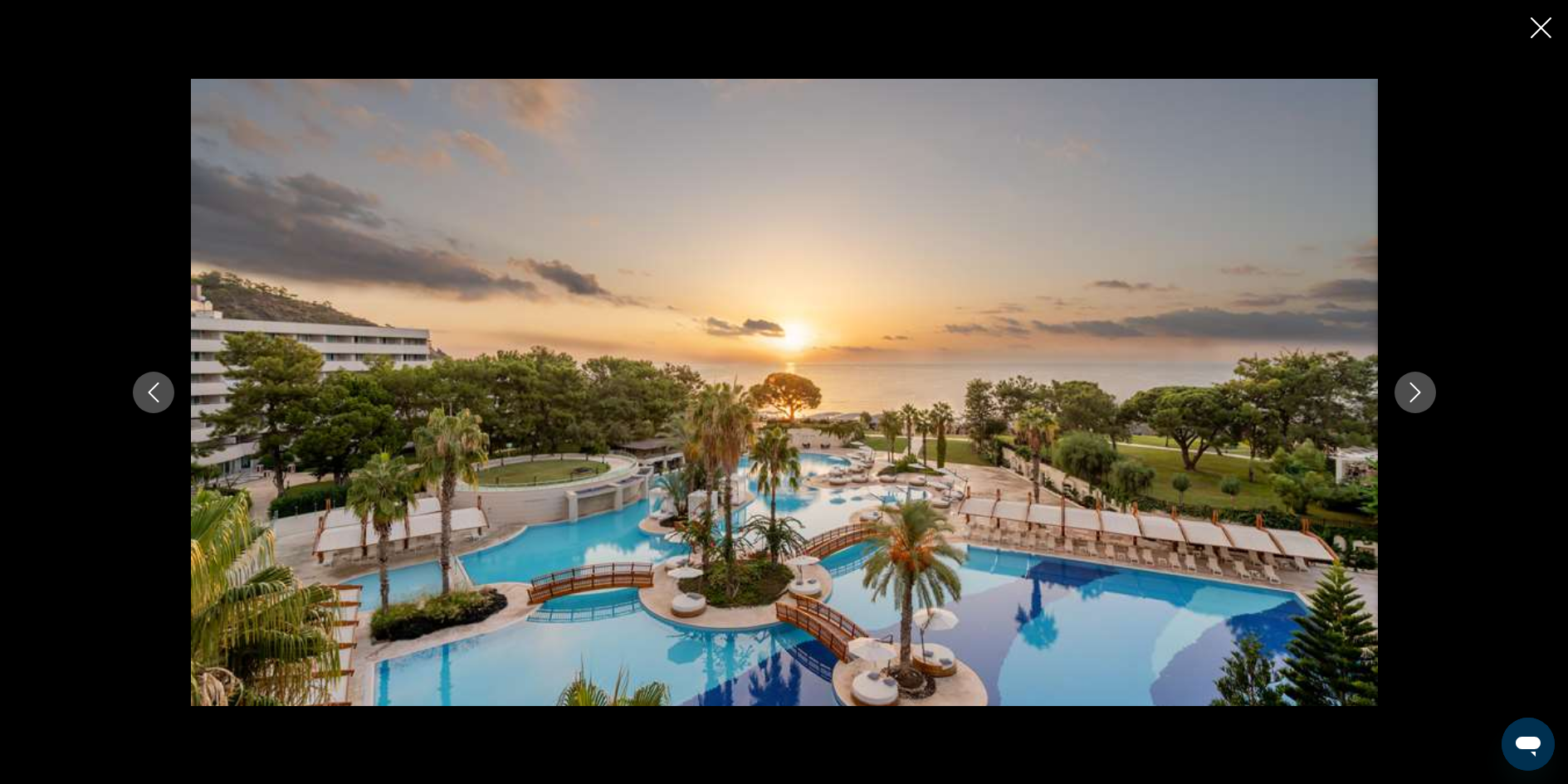
click at [1413, 391] on icon "Next image" at bounding box center [1415, 392] width 20 height 20
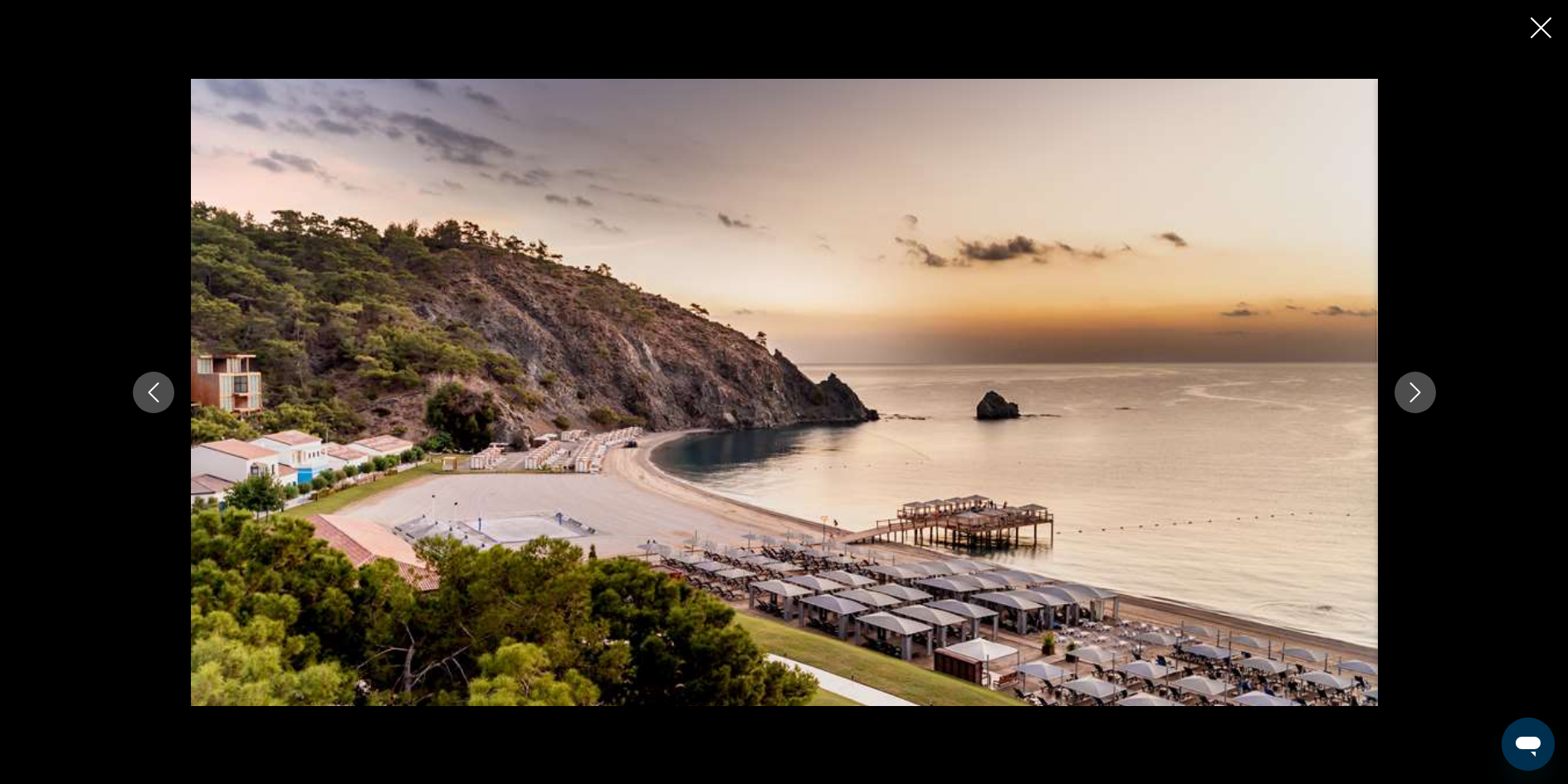
click at [1408, 393] on icon "Next image" at bounding box center [1415, 392] width 20 height 20
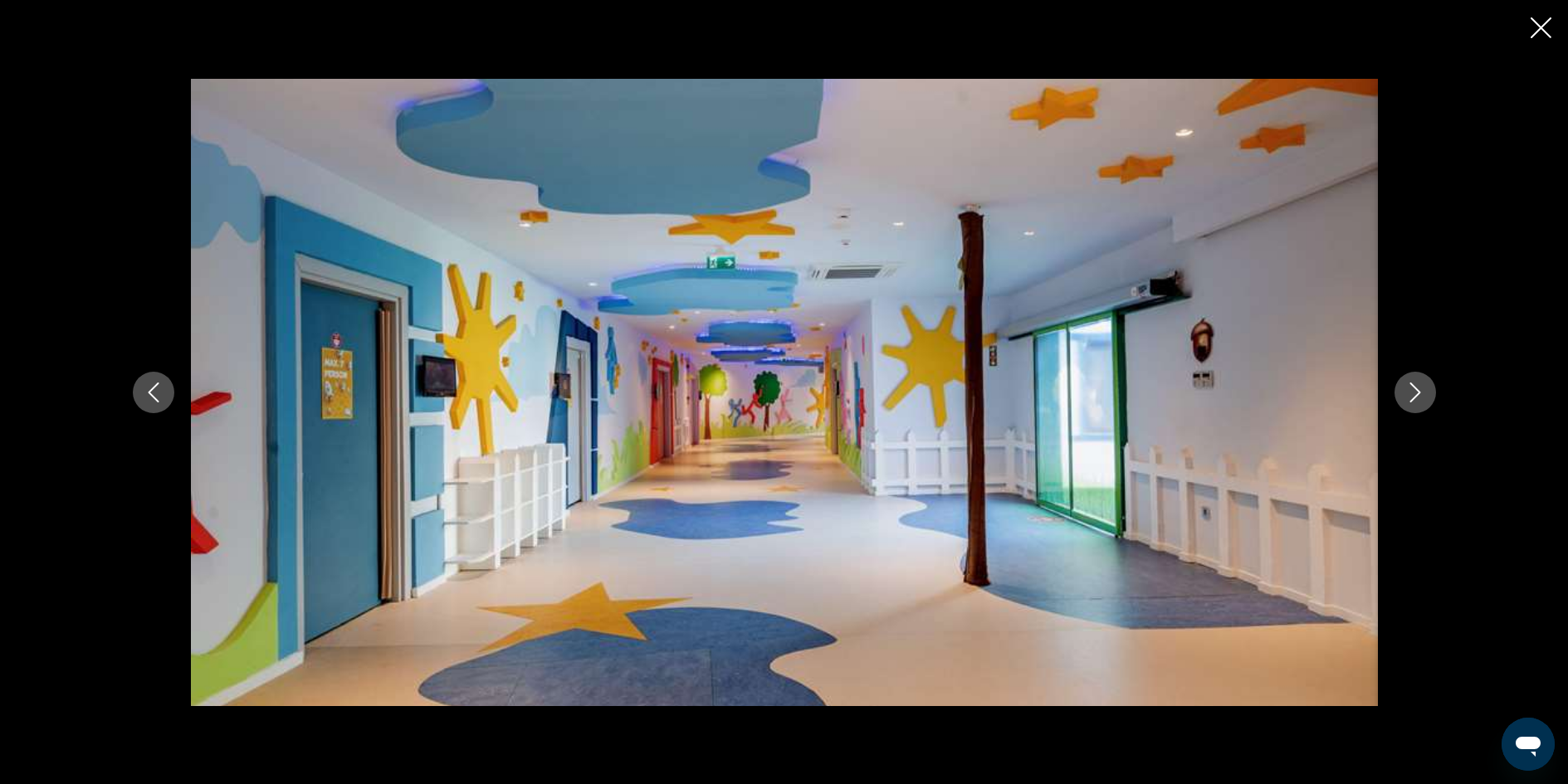
click at [1408, 393] on icon "Next image" at bounding box center [1415, 392] width 20 height 20
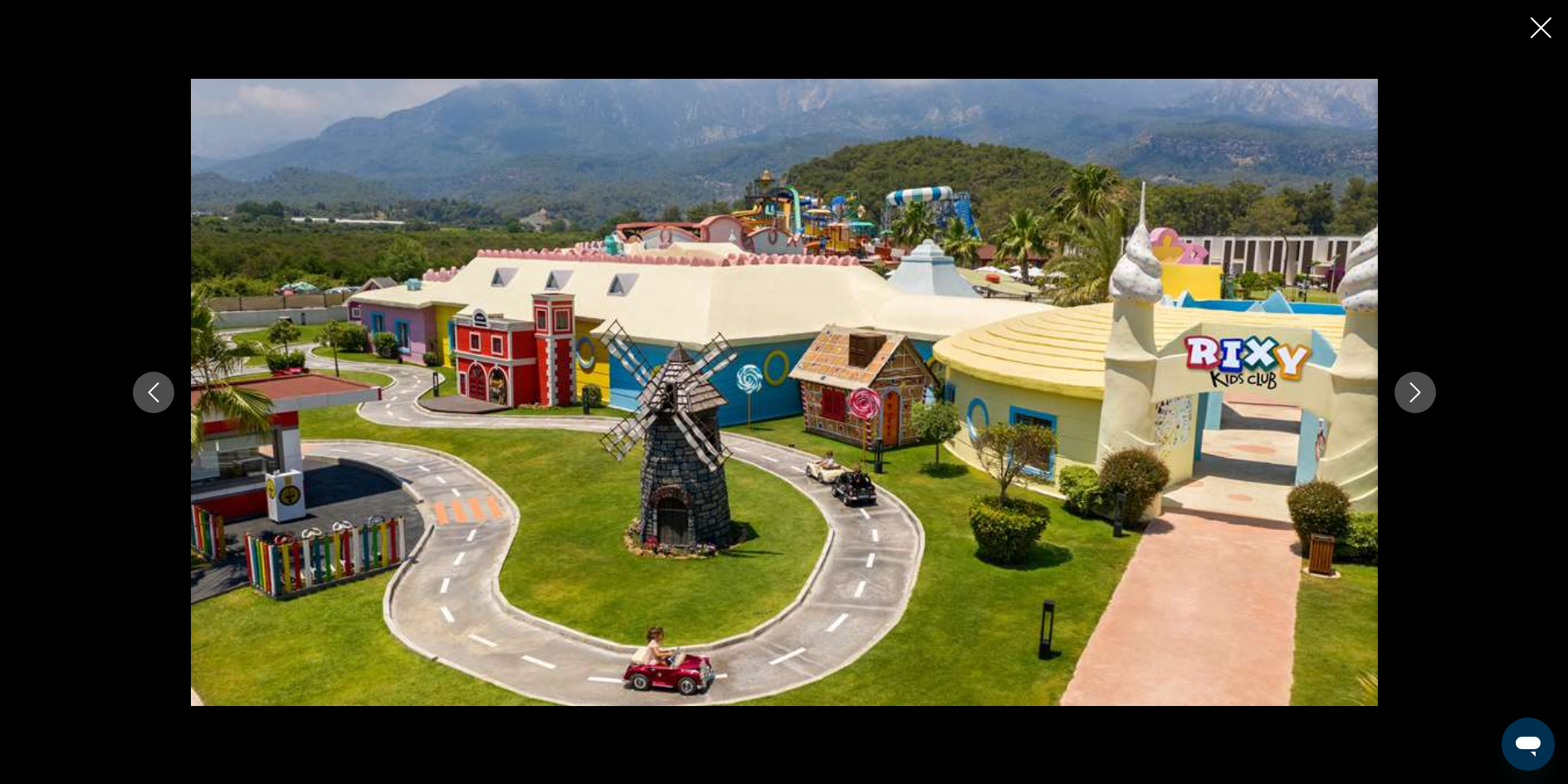
click at [1408, 393] on icon "Next image" at bounding box center [1415, 392] width 20 height 20
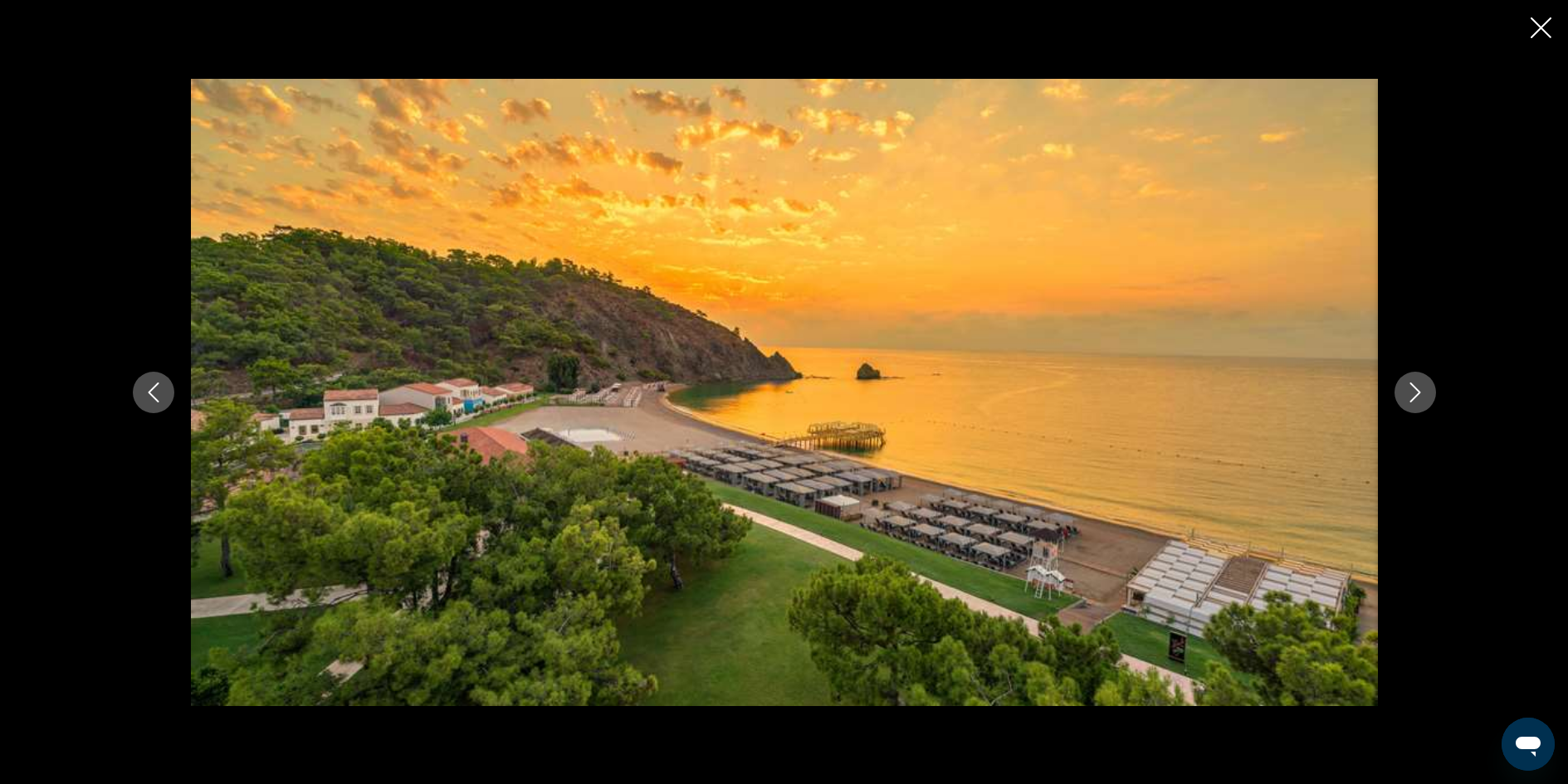
click at [1408, 393] on icon "Next image" at bounding box center [1415, 392] width 20 height 20
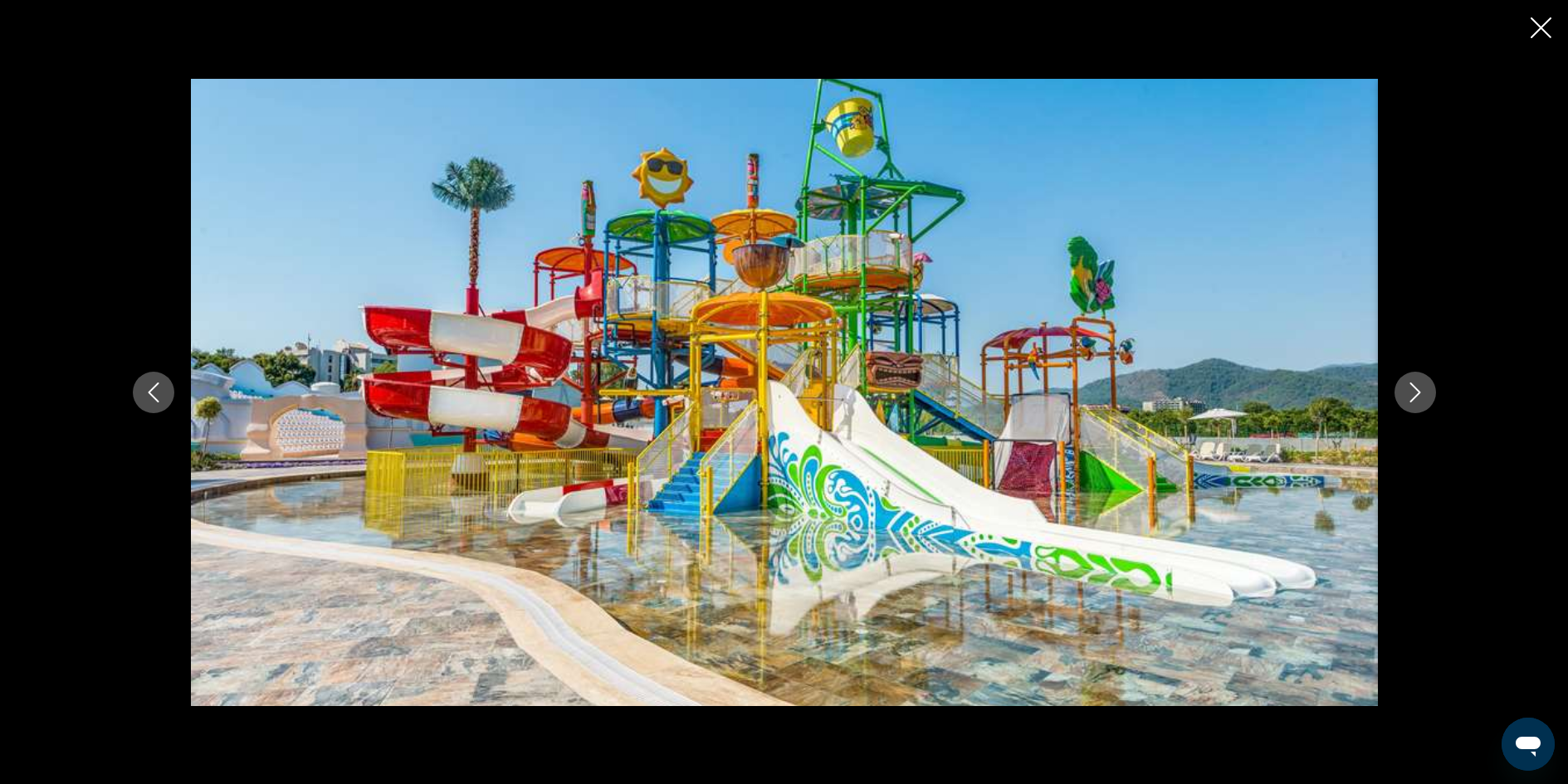
click at [1408, 393] on icon "Next image" at bounding box center [1415, 392] width 20 height 20
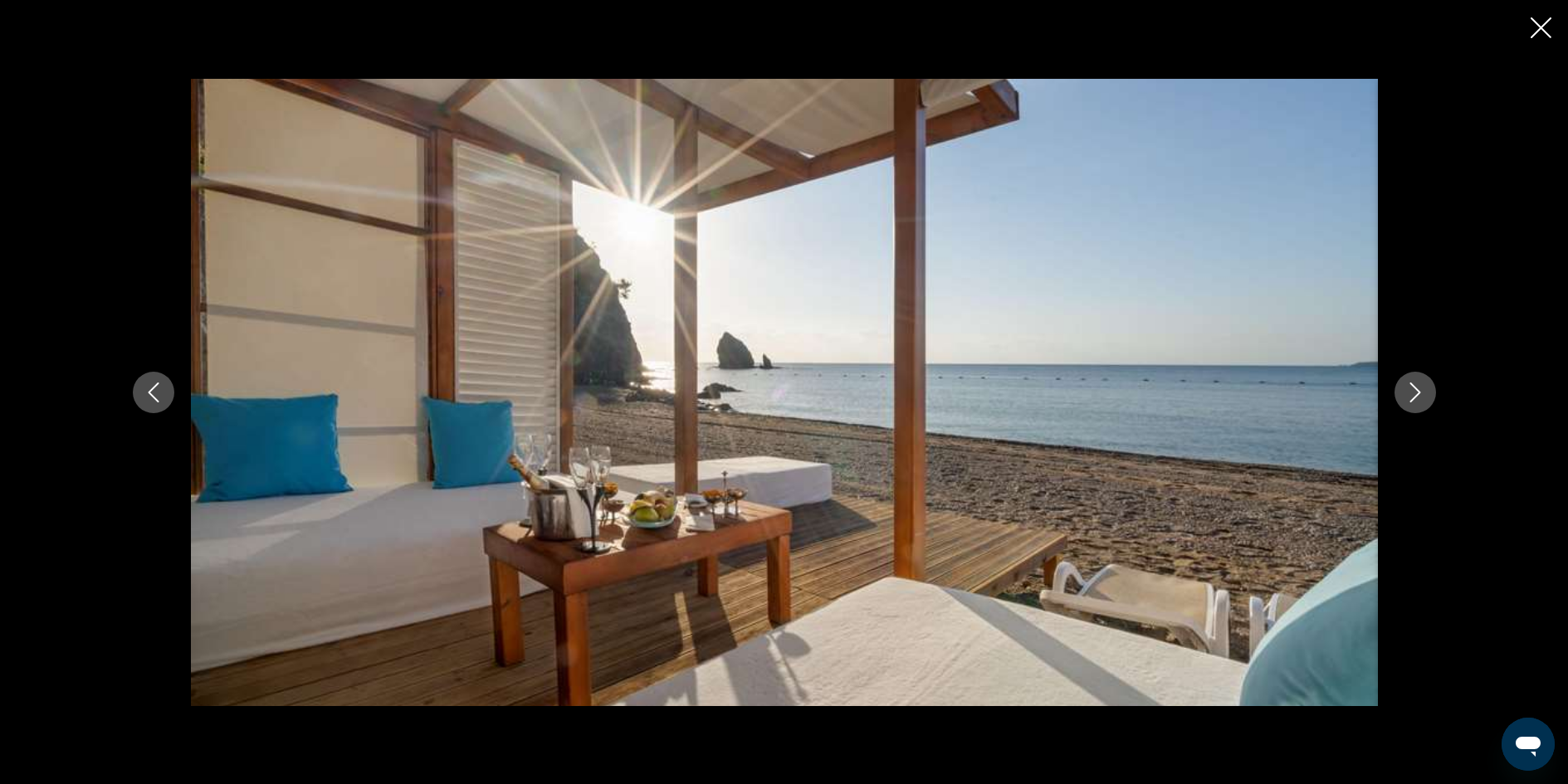
click at [1408, 393] on icon "Next image" at bounding box center [1415, 392] width 20 height 20
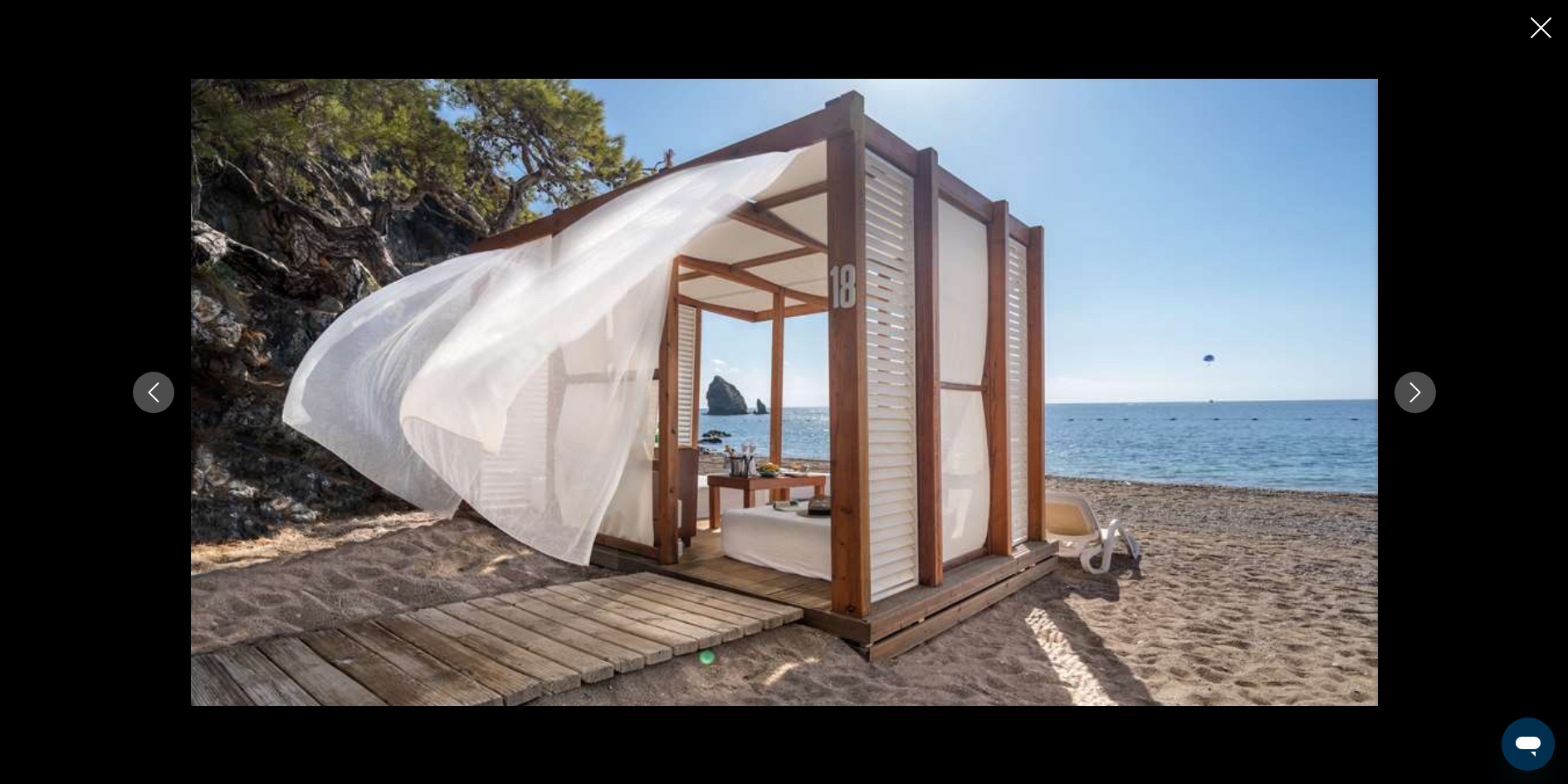
click at [1408, 393] on icon "Next image" at bounding box center [1415, 392] width 20 height 20
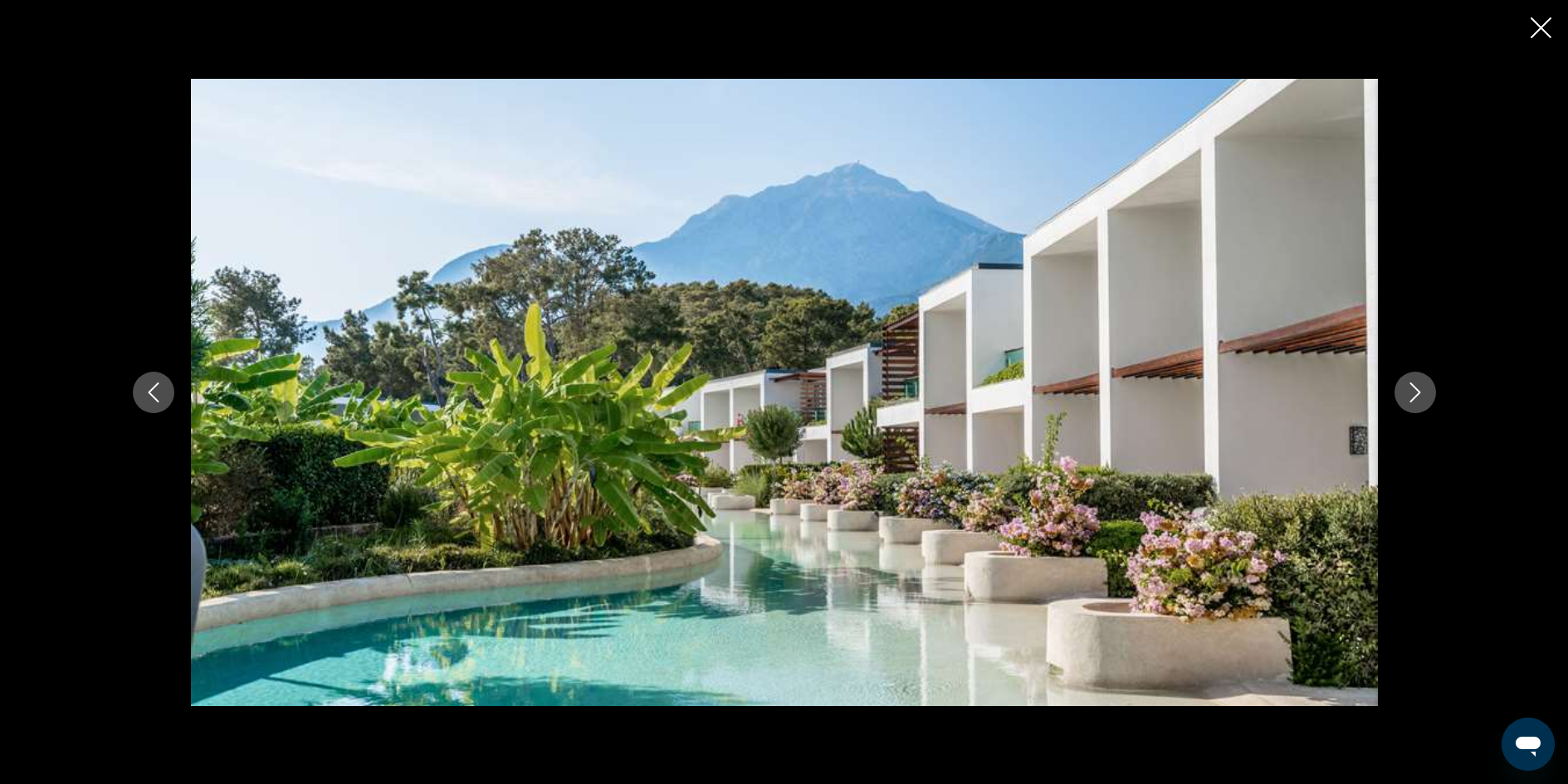
click at [1408, 393] on icon "Next image" at bounding box center [1415, 392] width 20 height 20
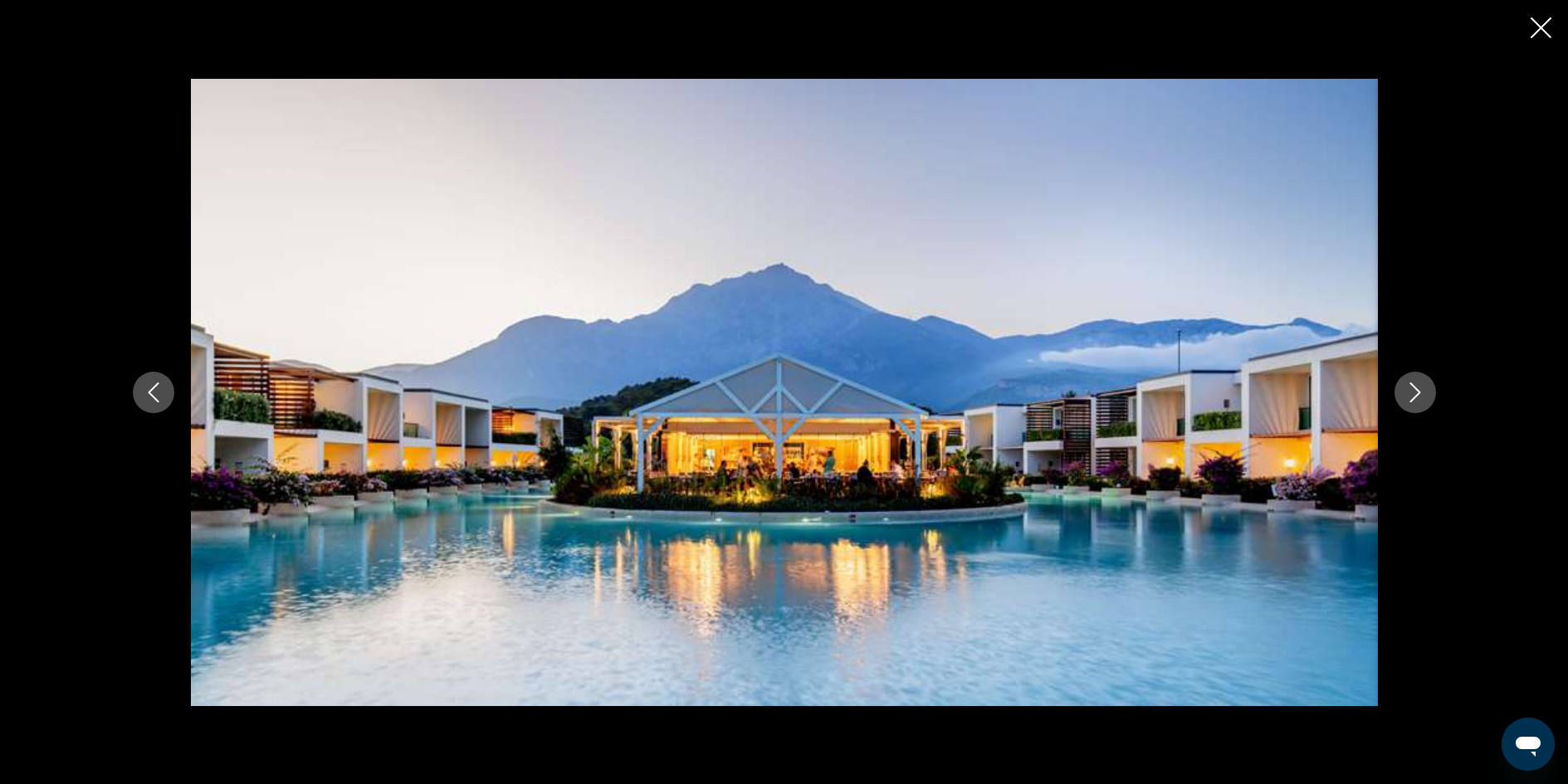
click at [1408, 393] on icon "Next image" at bounding box center [1415, 392] width 20 height 20
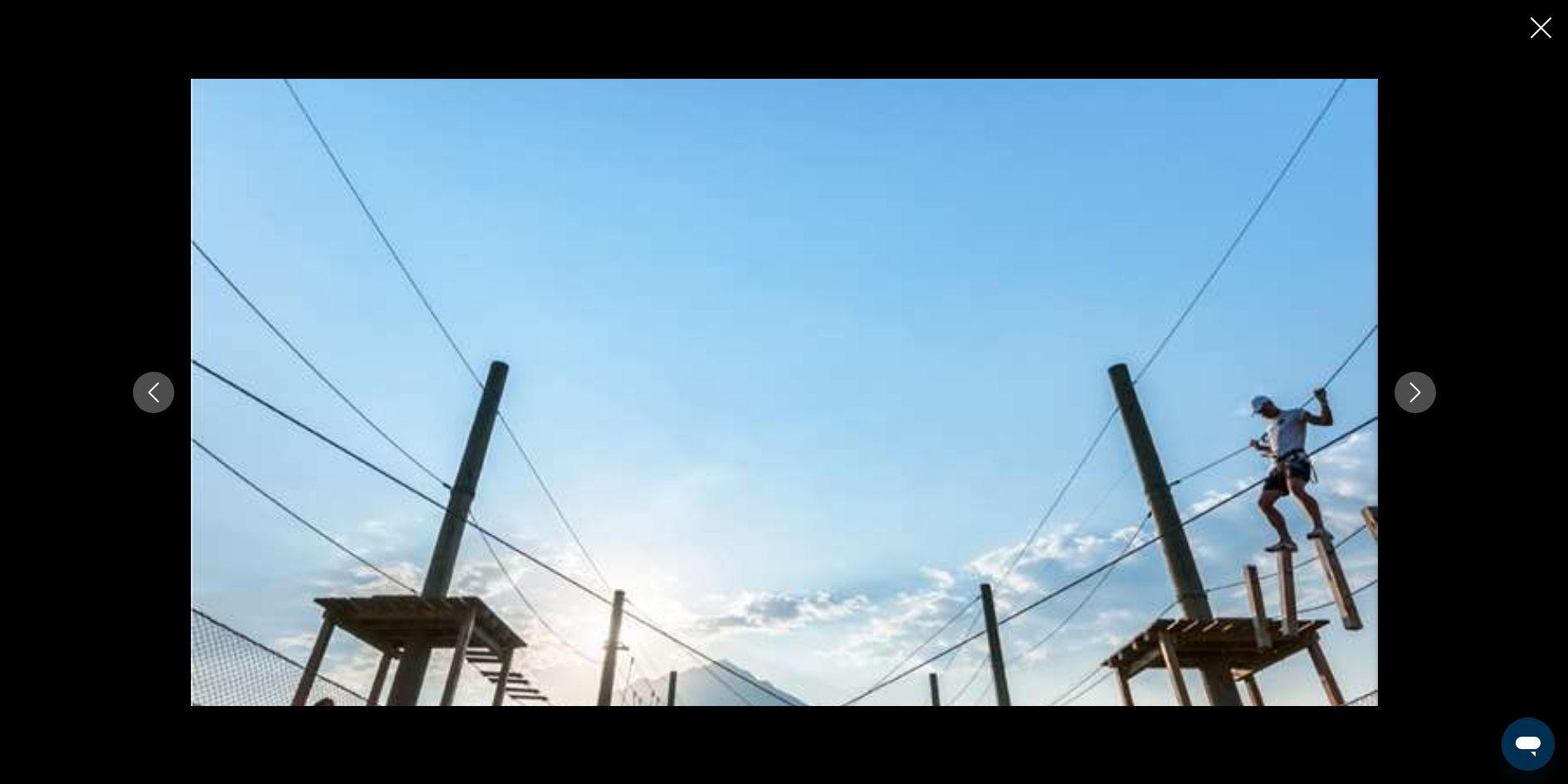
click at [1408, 393] on icon "Next image" at bounding box center [1415, 392] width 20 height 20
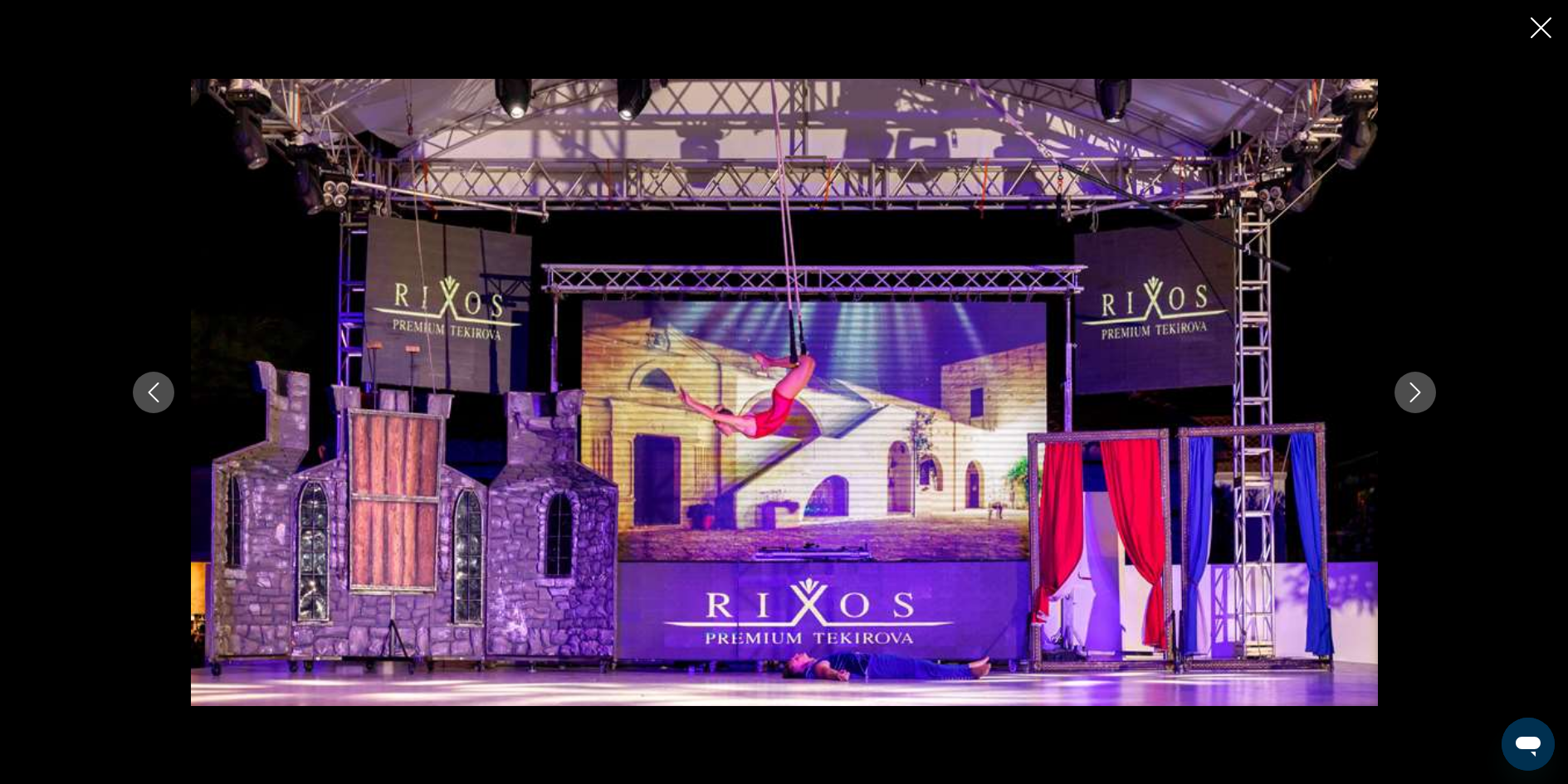
click at [1408, 393] on icon "Next image" at bounding box center [1415, 392] width 20 height 20
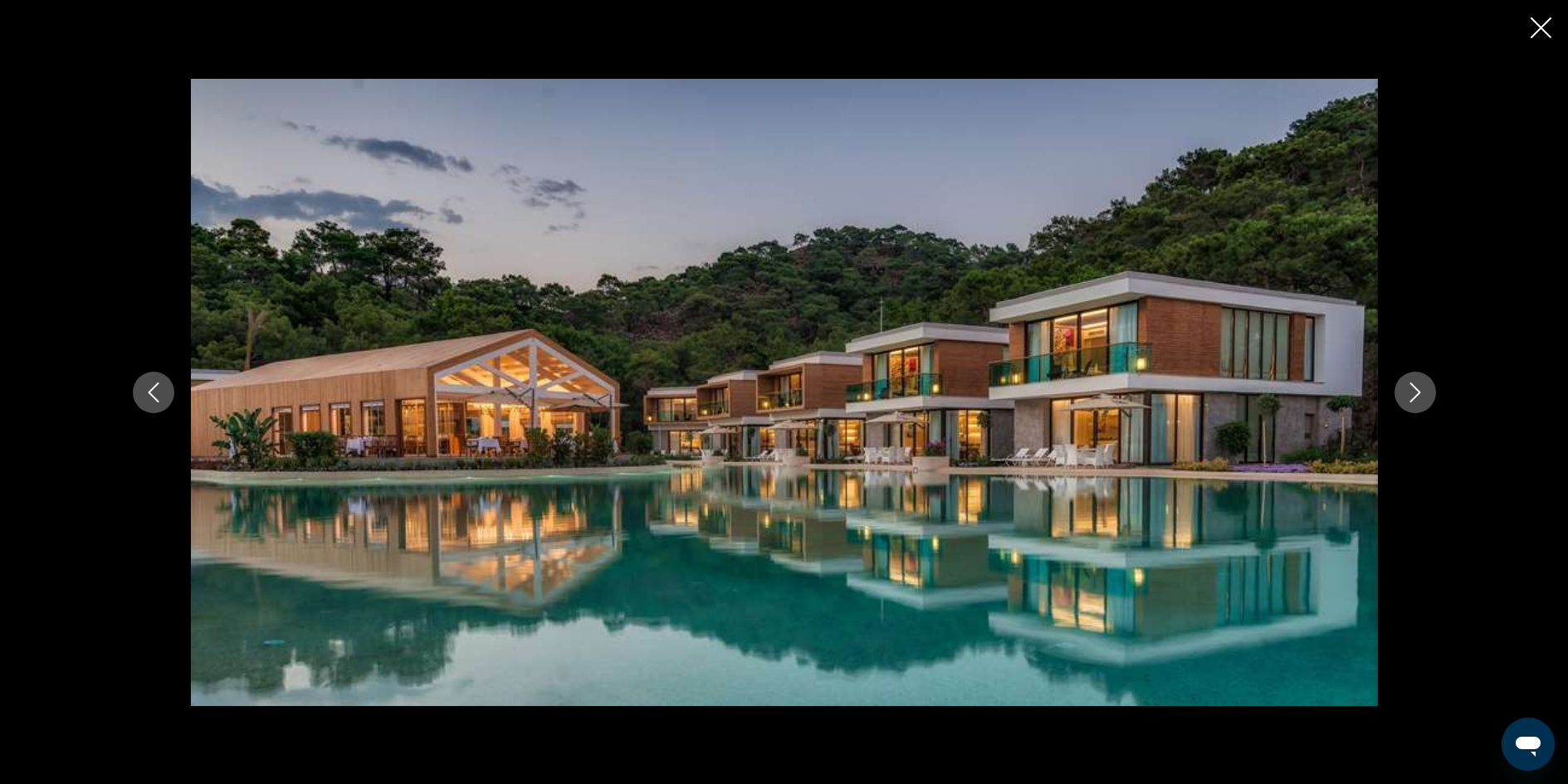
click at [1540, 26] on icon "Close slideshow" at bounding box center [1540, 28] width 21 height 21
